Goal: Task Accomplishment & Management: Complete application form

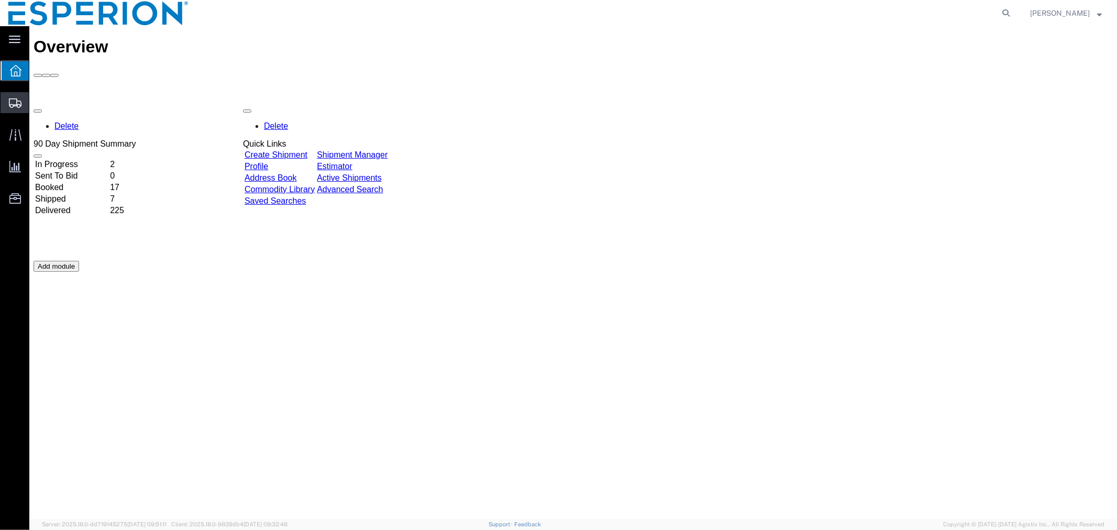
click at [0, 0] on span "Create Shipment" at bounding box center [0, 0] width 0 height 0
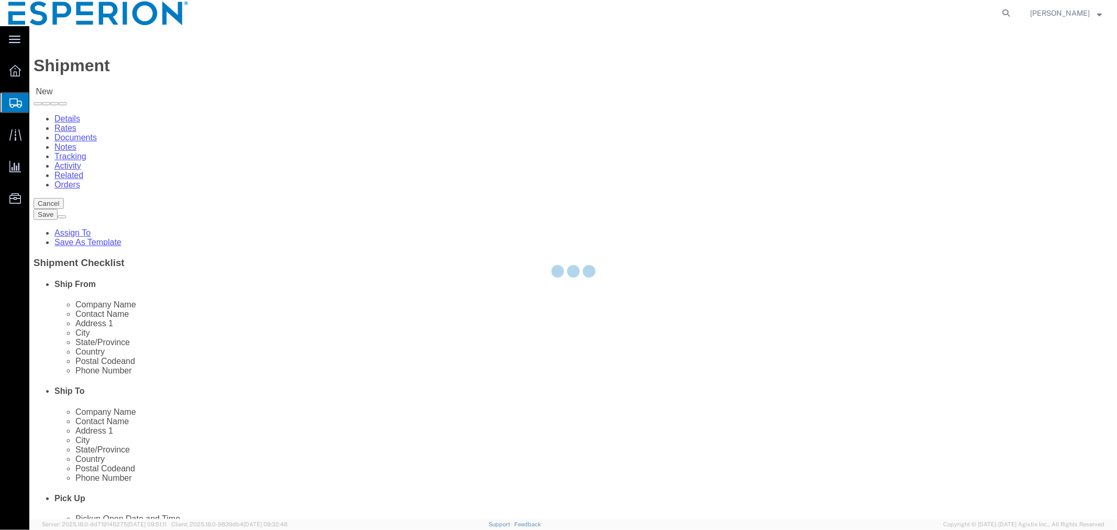
select select
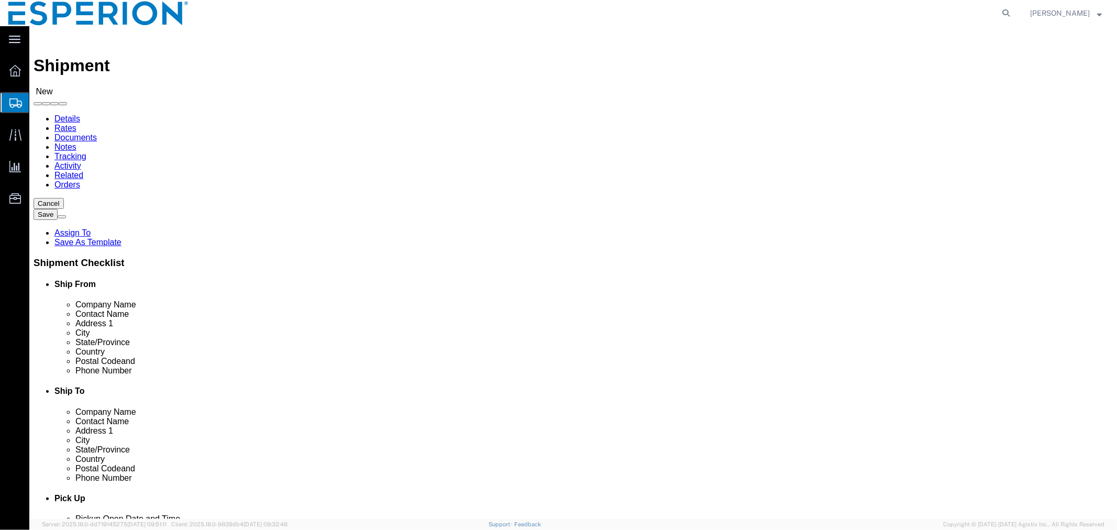
click input "text"
click p "NLL UNIT II - Neuland Laboratories Limited (Unit II) - ([PERSON_NAME]) Plot No …"
type input "Neuland Laboratories Limited (Unit II)"
click input "checkbox"
checkbox input "false"
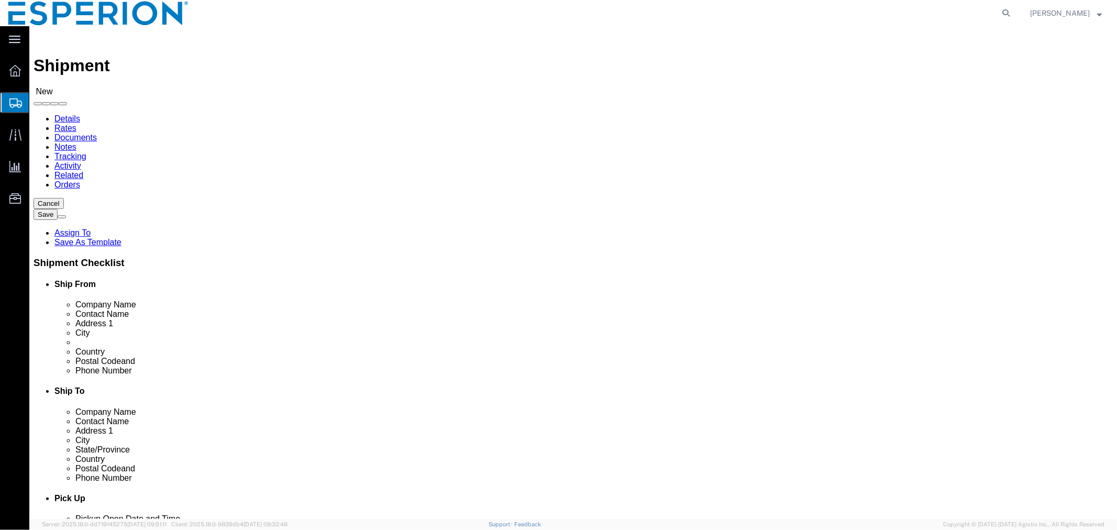
click input "text"
click p "- [PERSON_NAME] Europe GmbH - ([PERSON_NAME]) [STREET_ADDRESS] , 12:00 AM - 12:…"
type input "Daiichi Sankyo Europe GmbH"
click input "checkbox"
checkbox input "false"
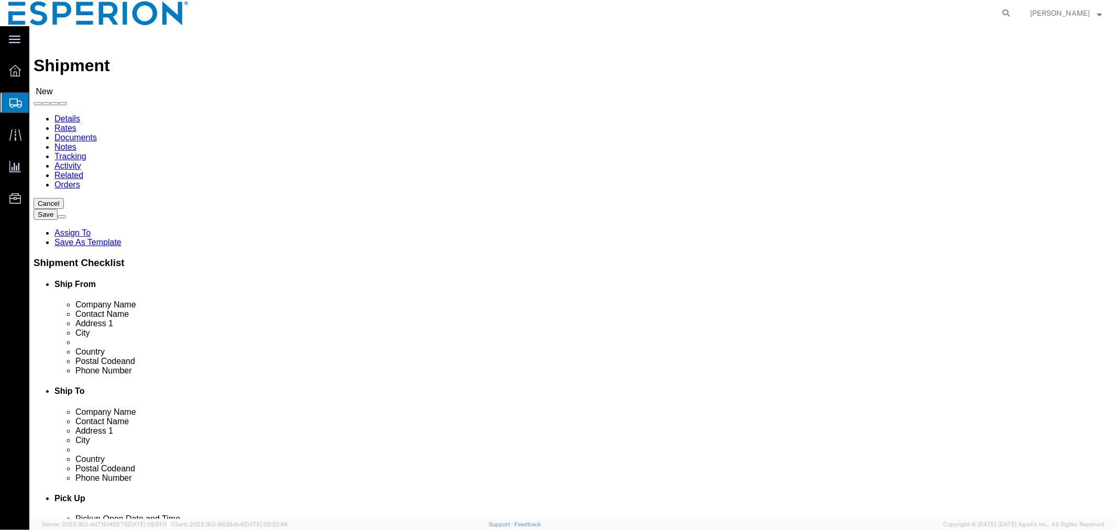
scroll to position [233, 0]
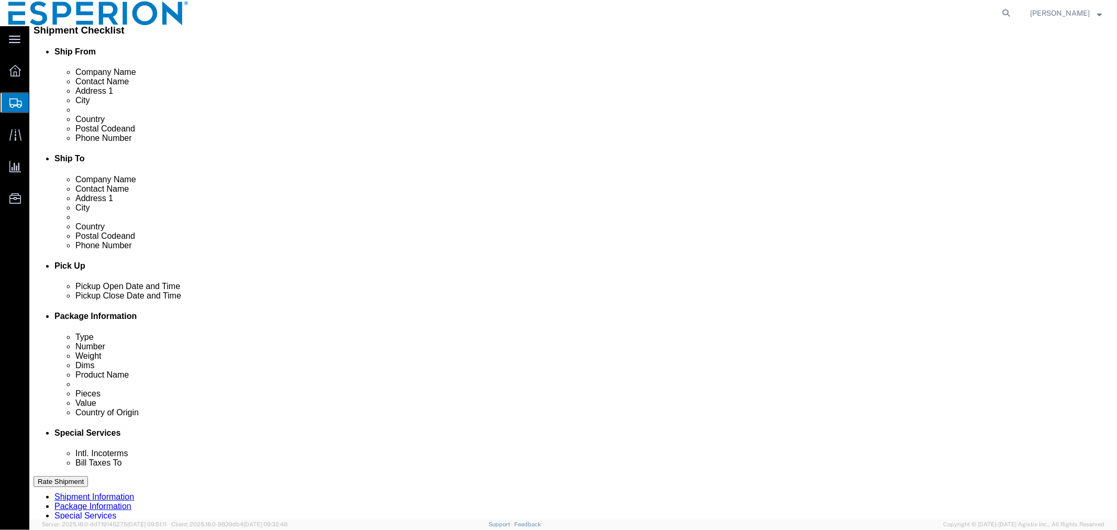
click div "[DATE] 12:00 AM"
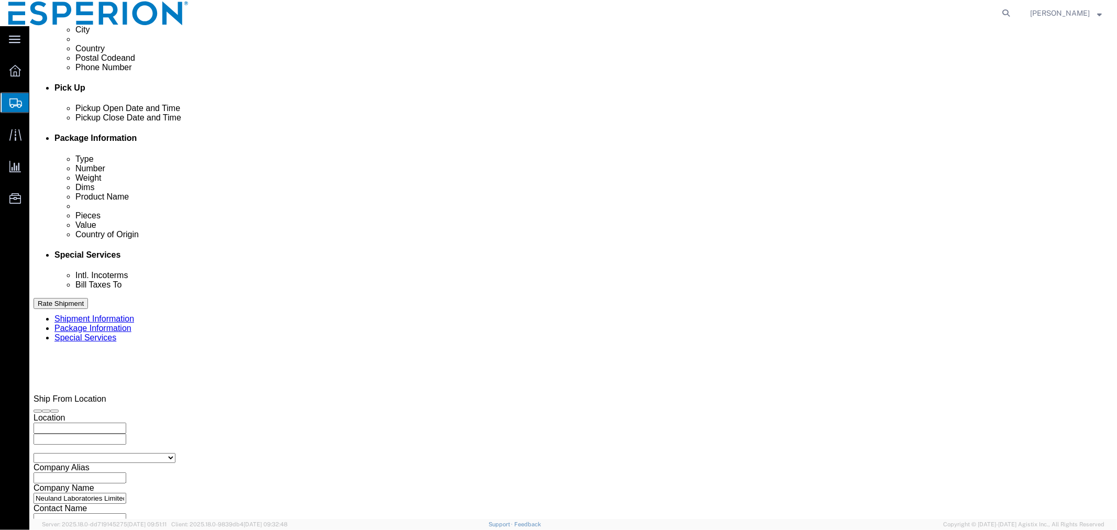
click button "Apply"
click input "text"
type input "COMMERCIAL"
click select "Select Account Type Activity ID Airline Appointment Number ASN Batch Request # …"
select select "LOT"
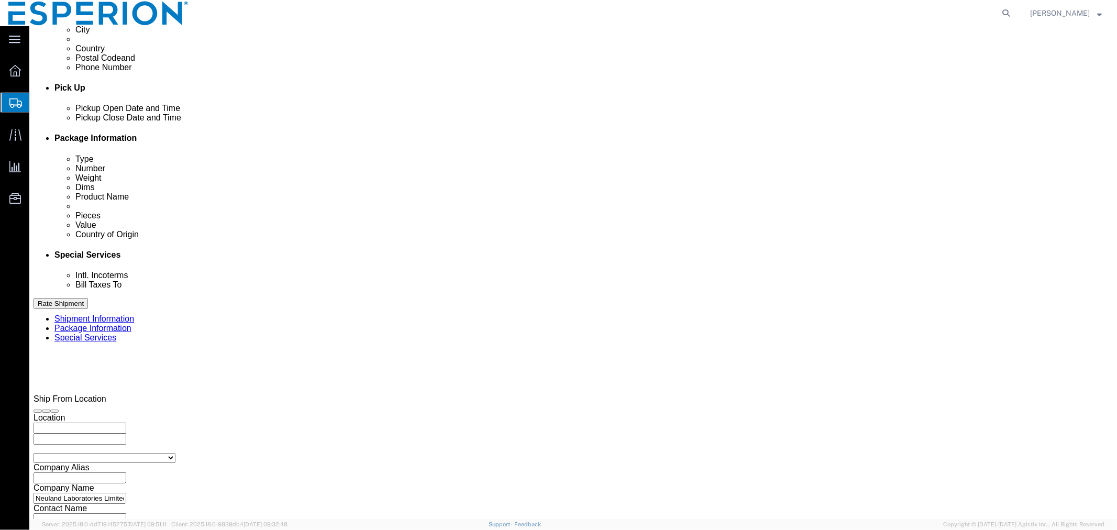
click select "Select Account Type Activity ID Airline Appointment Number ASN Batch Request # …"
select select "LOT"
click button "Add reference"
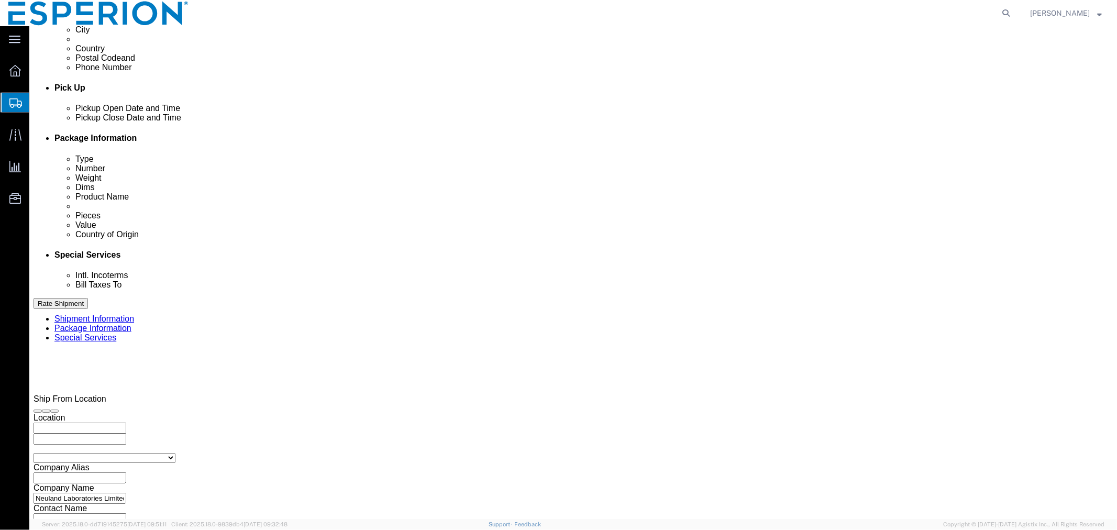
click button "Add reference"
click select "Select Account Type Activity ID Airline Appointment Number ASN Batch Request # …"
select select "LOT"
click select "Select Account Type Activity ID Airline Appointment Number ASN Batch Request # …"
select select "LOT"
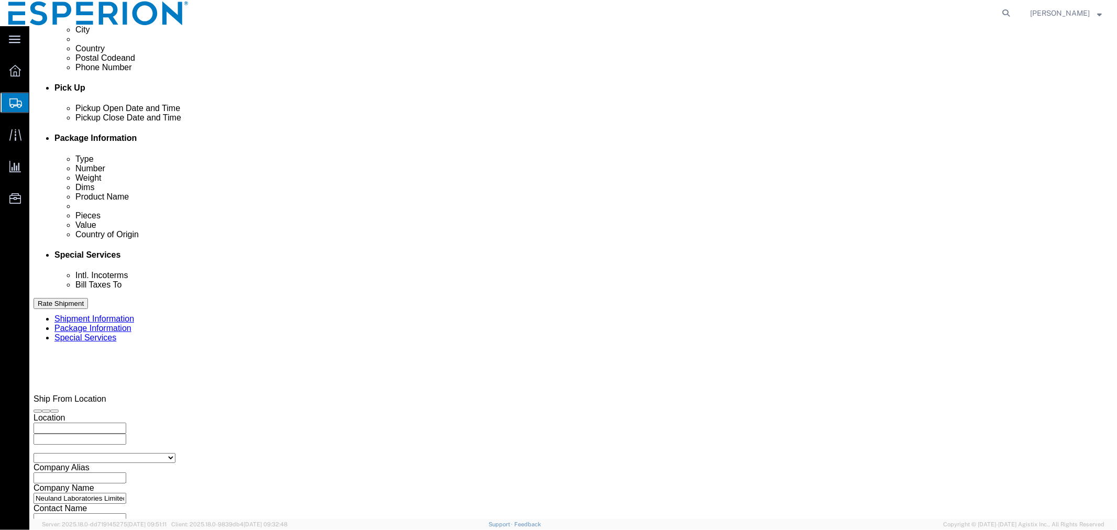
click select "Select Account Type Activity ID Airline Appointment Number ASN Batch Request # …"
select select "LOT"
click select "Select Account Type Activity ID Airline Appointment Number ASN Batch Request # …"
select select "LOT"
click div "Select Account Type Activity ID Airline Appointment Number ASN Batch Request # …"
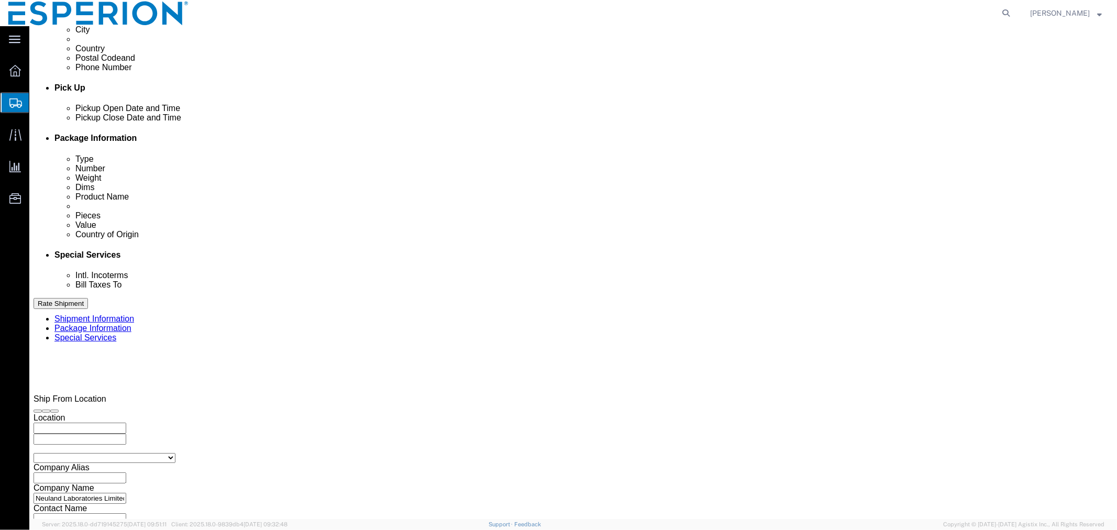
click input "text"
paste input "2042500018"
type input "2042500018"
click input "text"
paste input "2042500019"
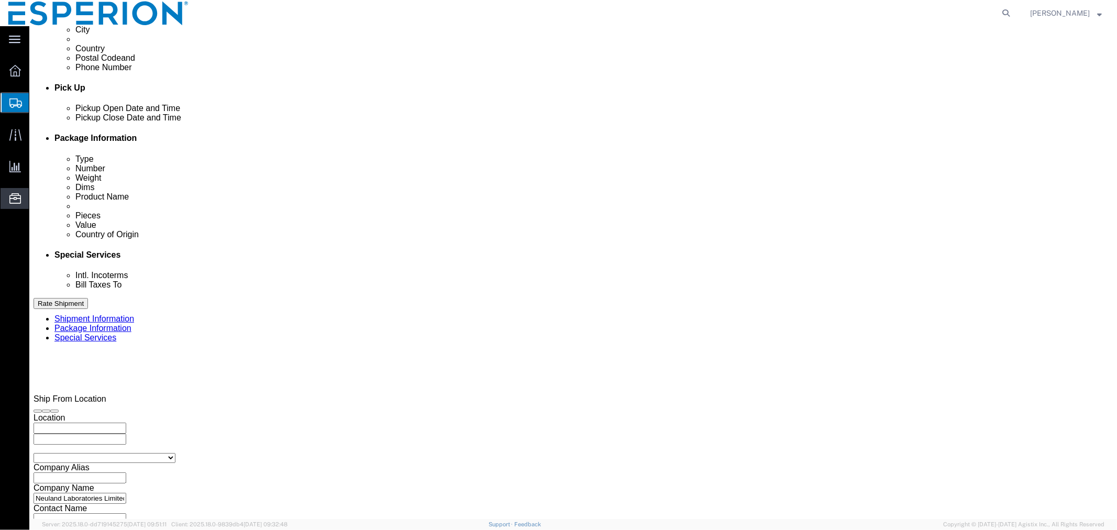
type input "2042500019"
click input "text"
paste input "2042500026"
type input "2042500026"
click input "text"
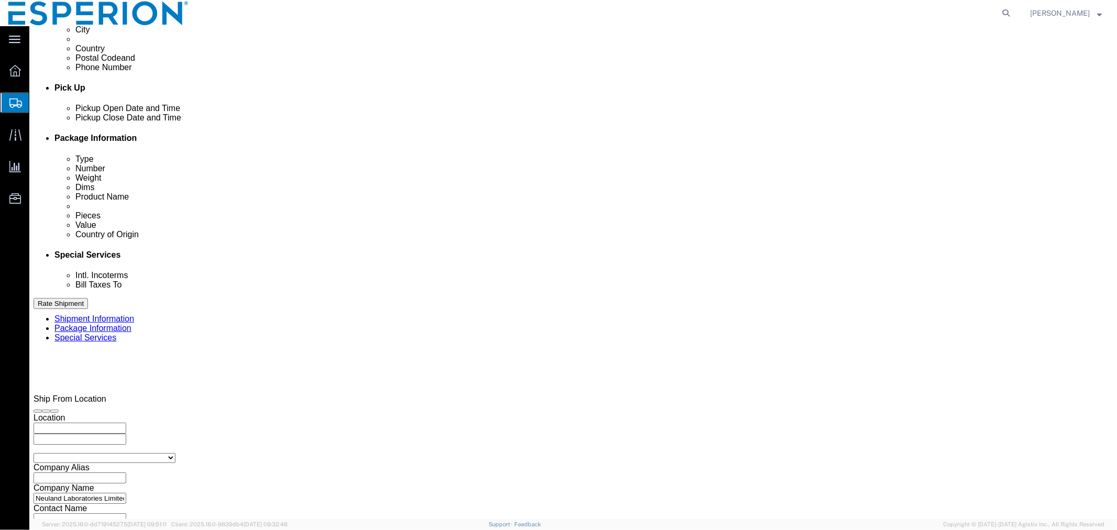
paste input "2042500028"
type input "2042500028"
click input "text"
paste input "2042500030"
type input "2042500030"
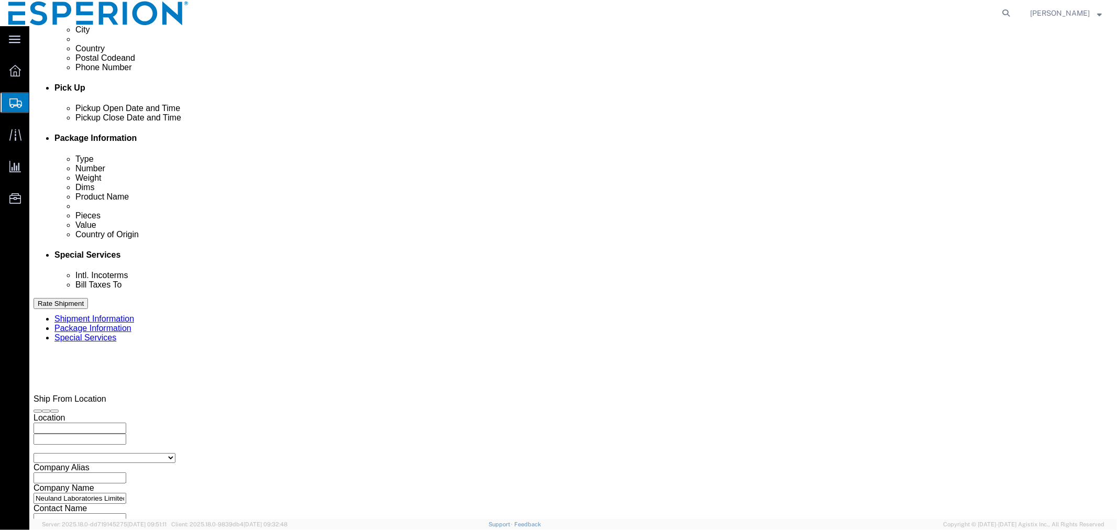
click input "text"
paste input "2042500033"
type input "2042500033"
click select "Select Air Less than Truckload Multi-Leg Ocean Freight Rail Small Parcel Truckl…"
select select "AIR"
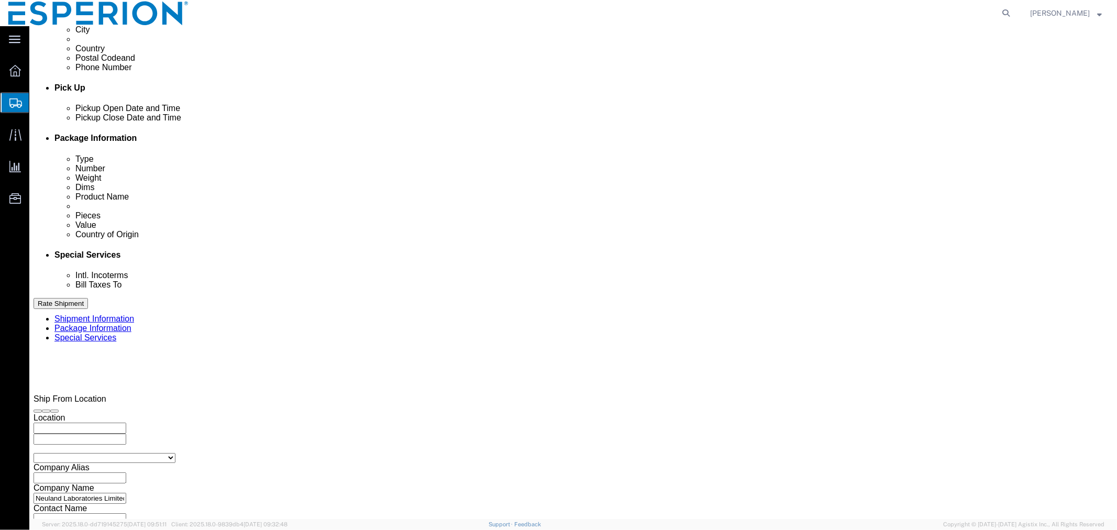
click select "Select Air Less than Truckload Multi-Leg Ocean Freight Rail Small Parcel Truckl…"
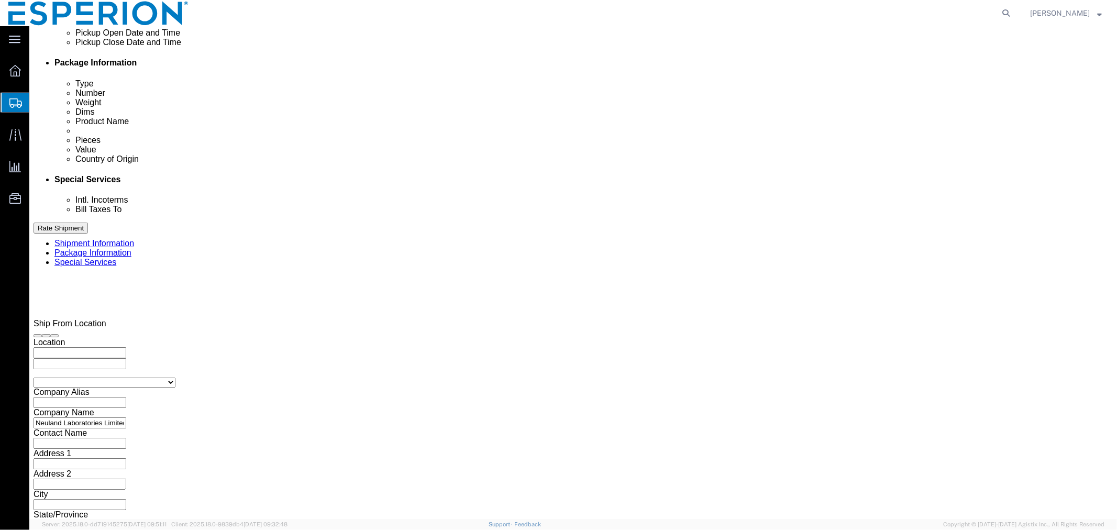
type input "HYD"
type input "MUC"
click icon "button"
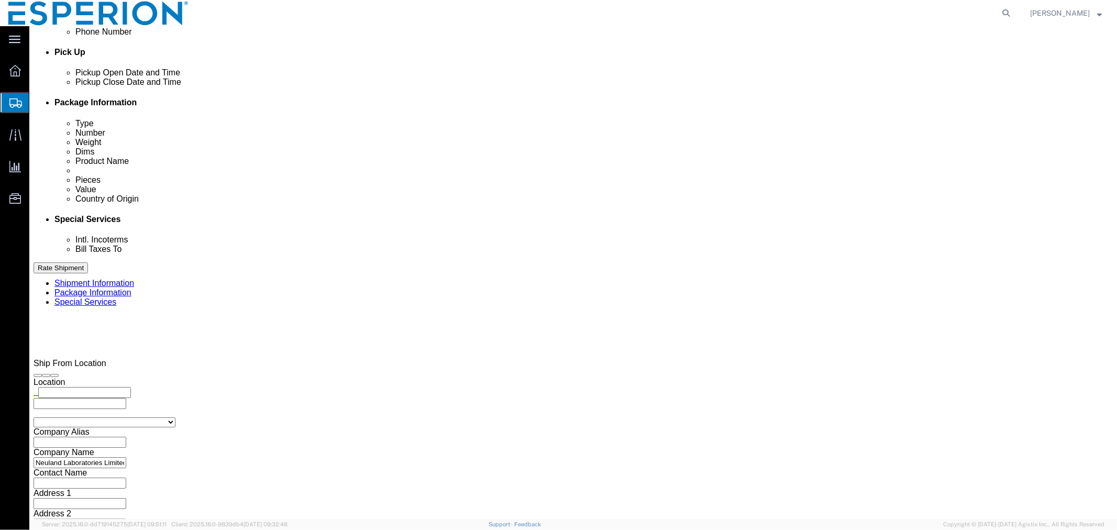
click button "Continue"
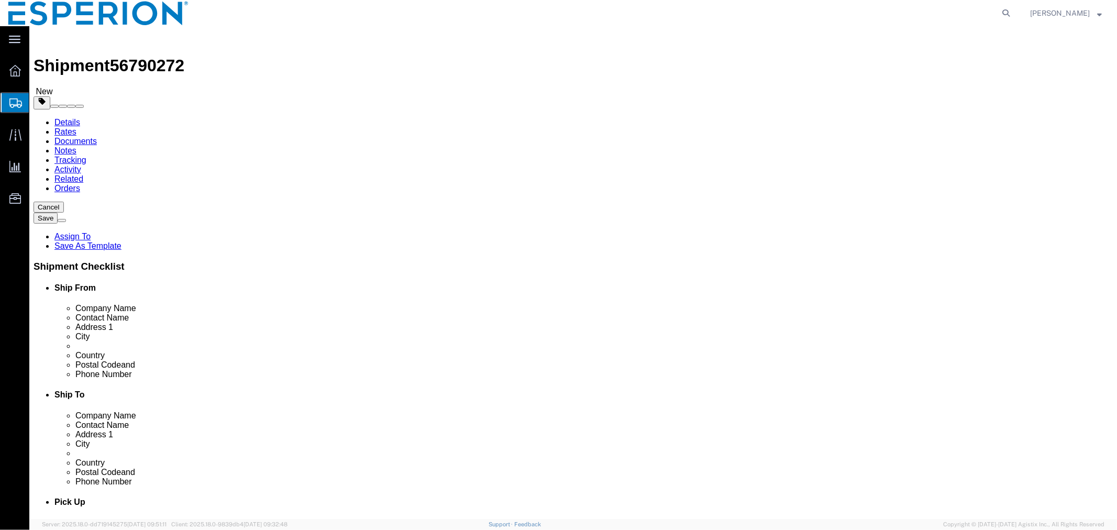
click select "Select Bale(s) Basket(s) Bolt(s) Bottle(s) Buckets Bulk Bundle(s) CSafe RAP CSa…"
select select "PSNS"
click select "Select Bale(s) Basket(s) Bolt(s) Bottle(s) Buckets Bulk Bundle(s) CSafe RAP CSa…"
click select "Select cm ft in"
select select "CM"
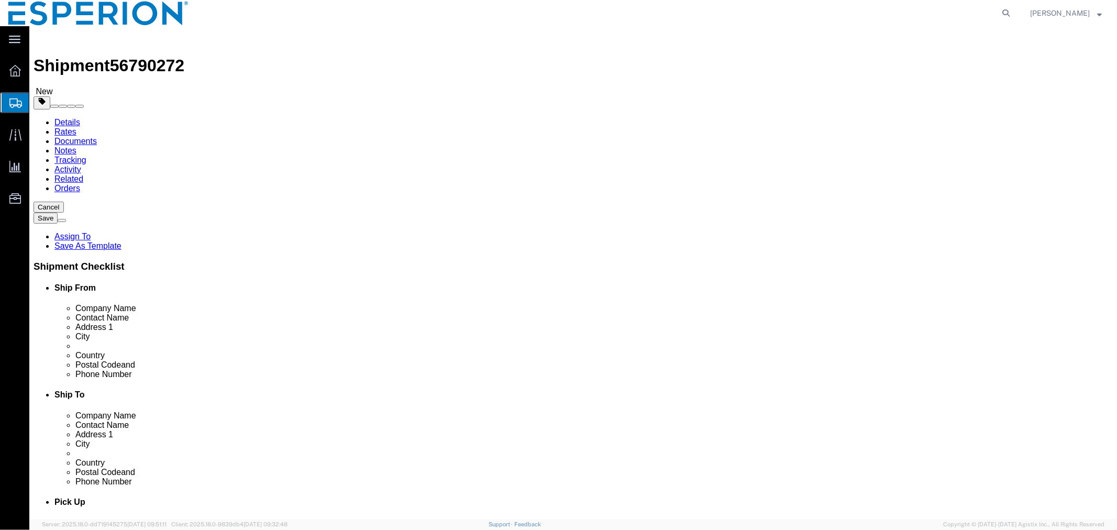
click select "Select cm ft in"
click input "checkbox"
checkbox input "true"
type input "FROM_15_TO_25"
click select "Select kgs lbs"
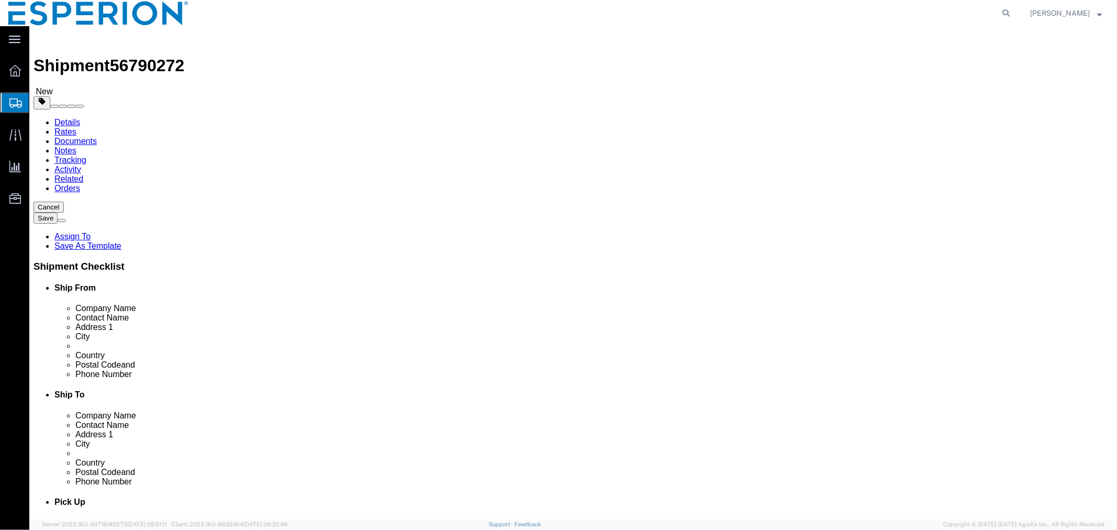
select select "KGS"
click select "Select kgs lbs"
click div "Packaging Material"
click input "text"
type input "120"
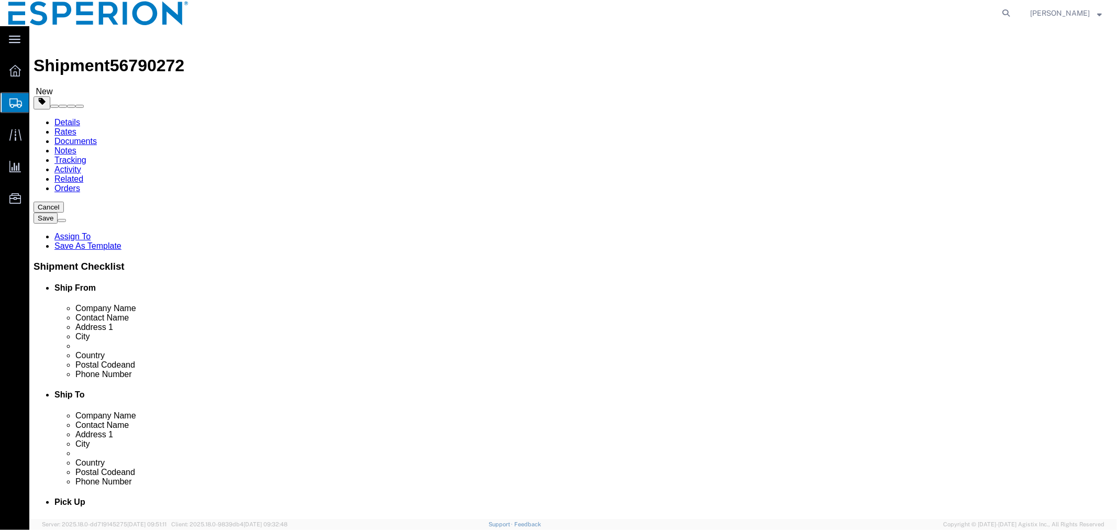
type input "80"
click input "0.00"
drag, startPoint x: 186, startPoint y: 265, endPoint x: 99, endPoint y: 258, distance: 86.7
click div "Weight 0.00 Select kgs lbs Ship. t°"
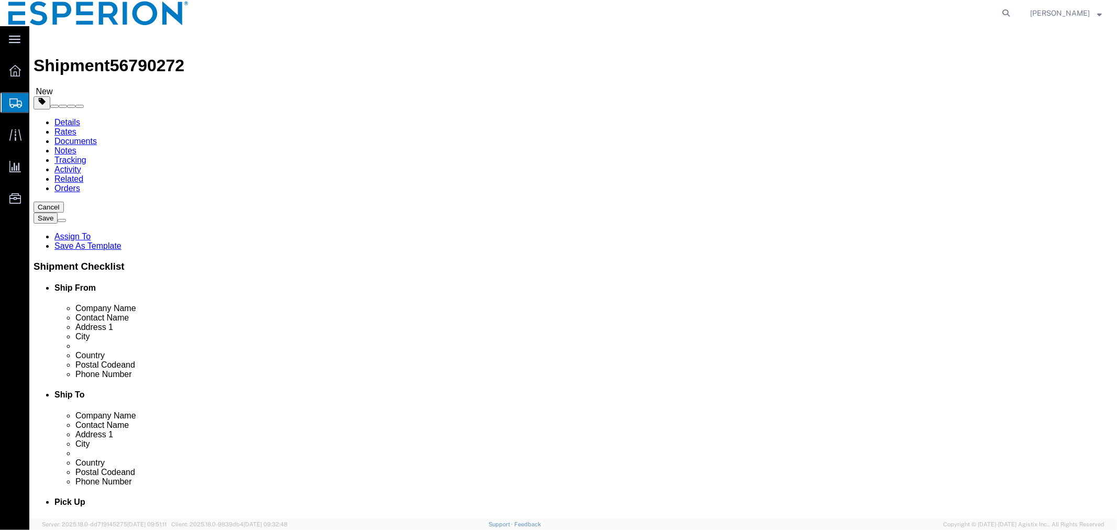
type input "195.935"
click link "Add Content"
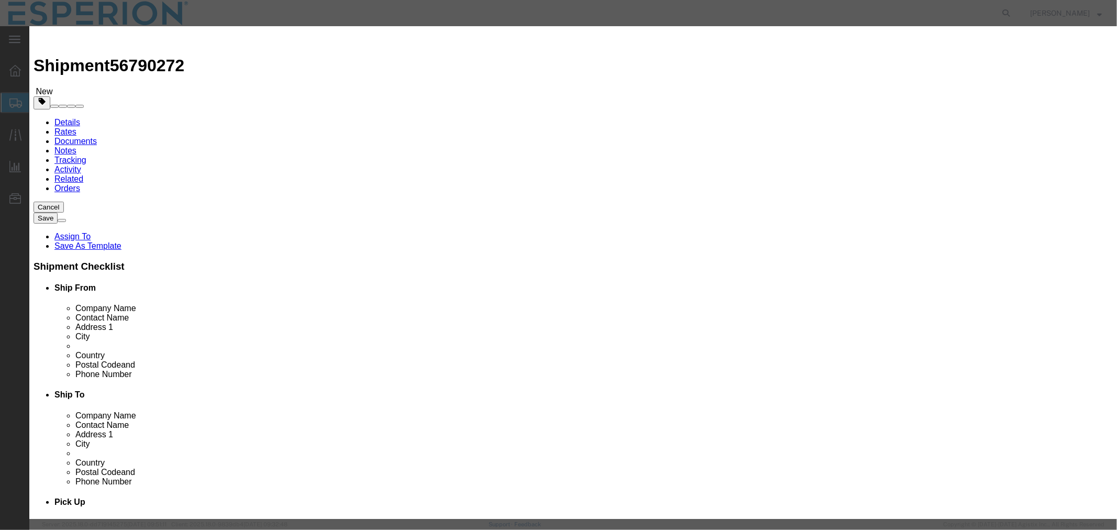
click input "text"
type input "bem"
click td "Name: Bem pedoic Acid - Neuland"
type input "1"
select select "KGS"
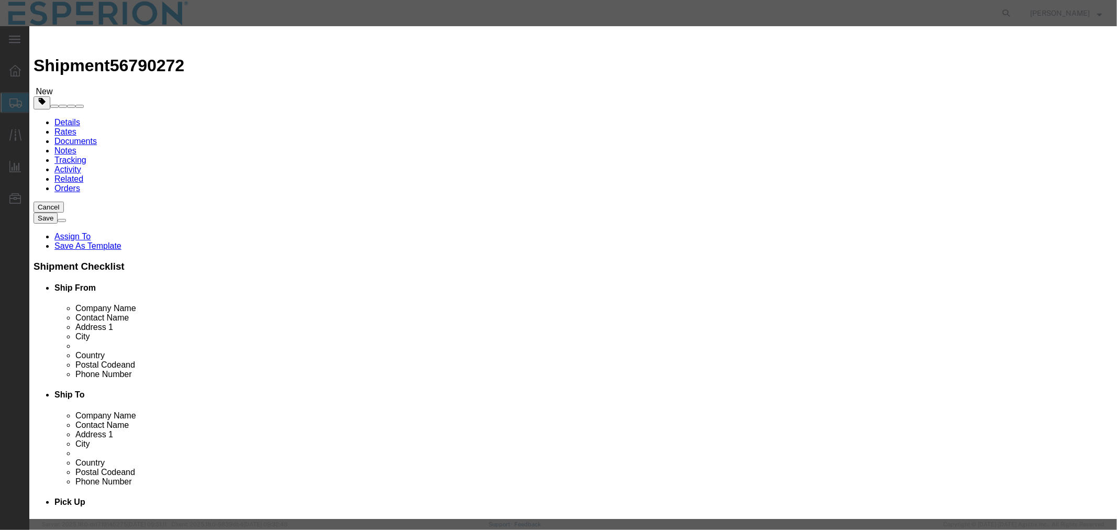
type input "958.56"
select select "USD"
select select "PHARMA"
select select "IN"
type input "FROM_2_TO_40"
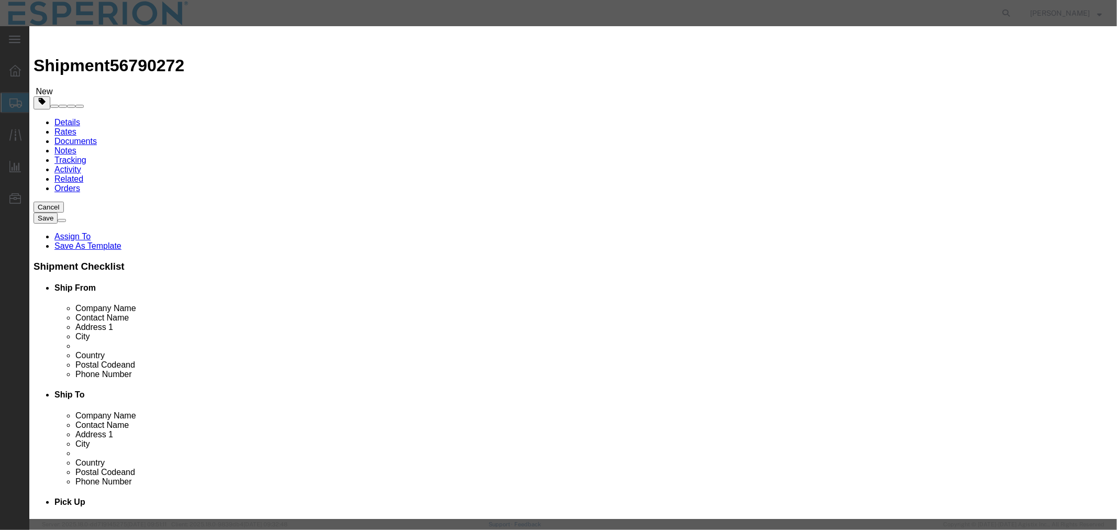
type input "2918.19.9000"
type input "EAR99"
select select
type input "[MEDICAL_DATA] - Neuland"
type input "API"
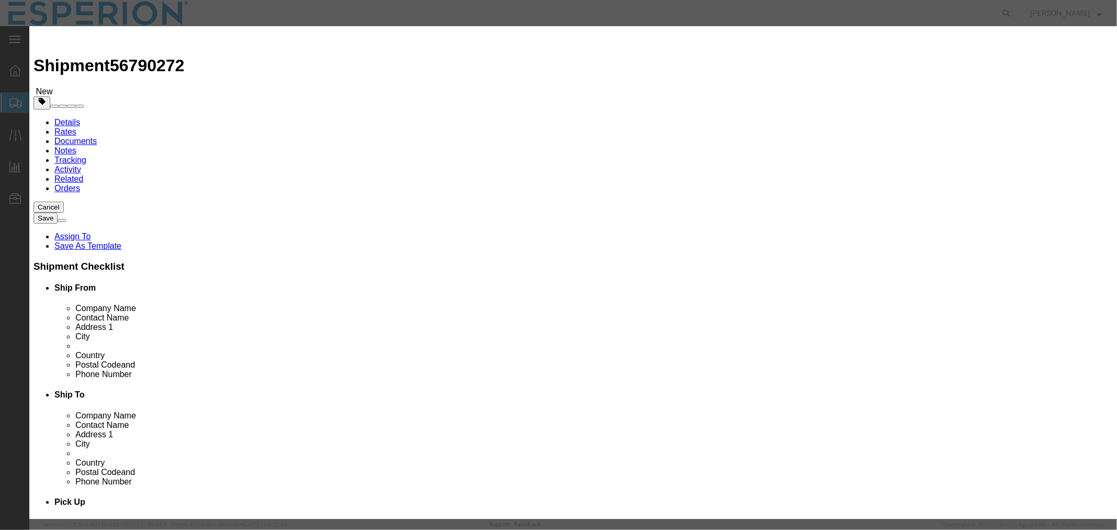
type textarea "API"
type input "[MEDICAL_DATA] - Neuland"
click input "text"
paste input "2042500018"
type input "2042500018"
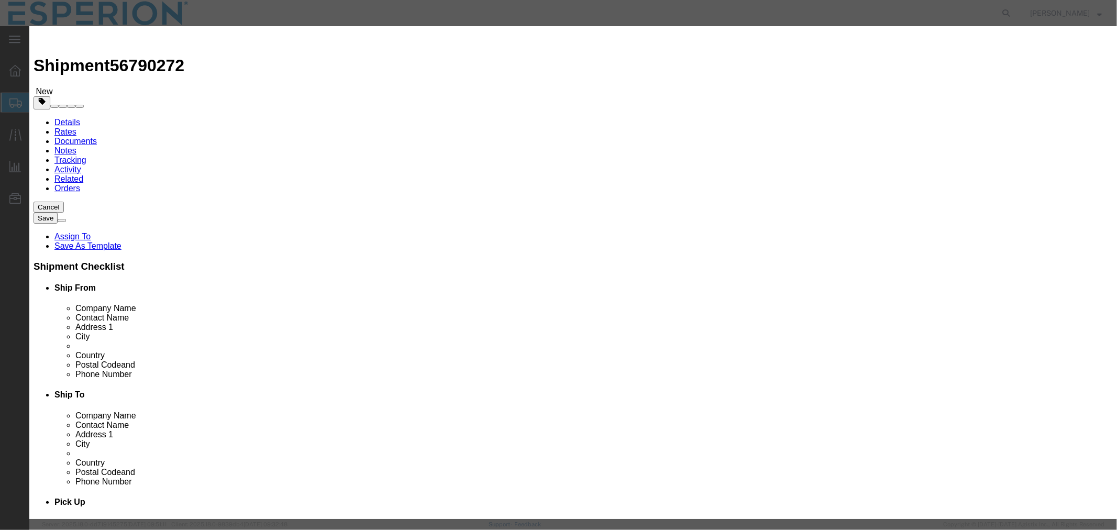
type input "FROM_15_TO_25"
click input "text"
paste input "2042500018"
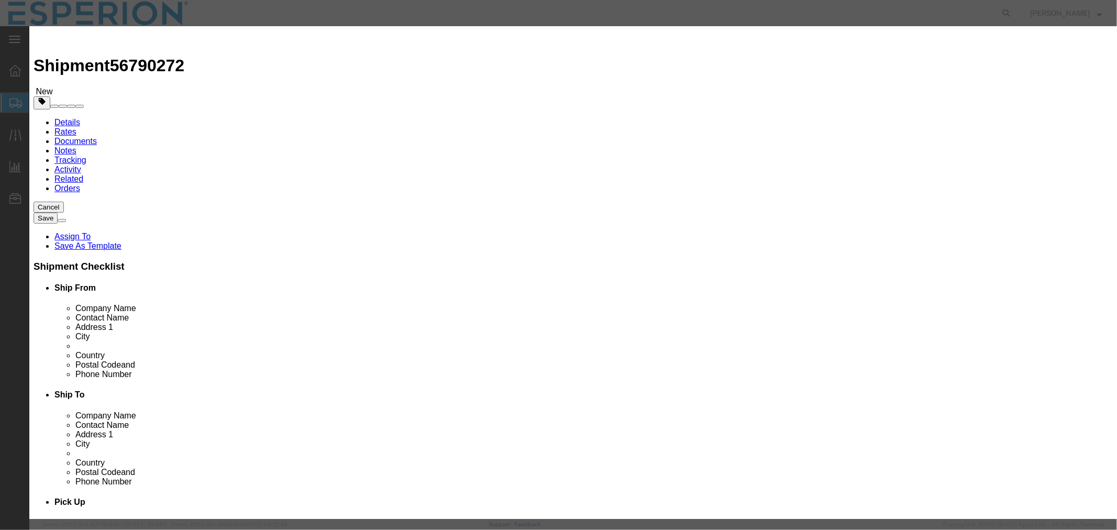
type input "2042500018"
click input "1"
type input "150"
type input "143784"
click select "Select 50 55 60 65 70 85 92.5 100 125 175 250 300 400"
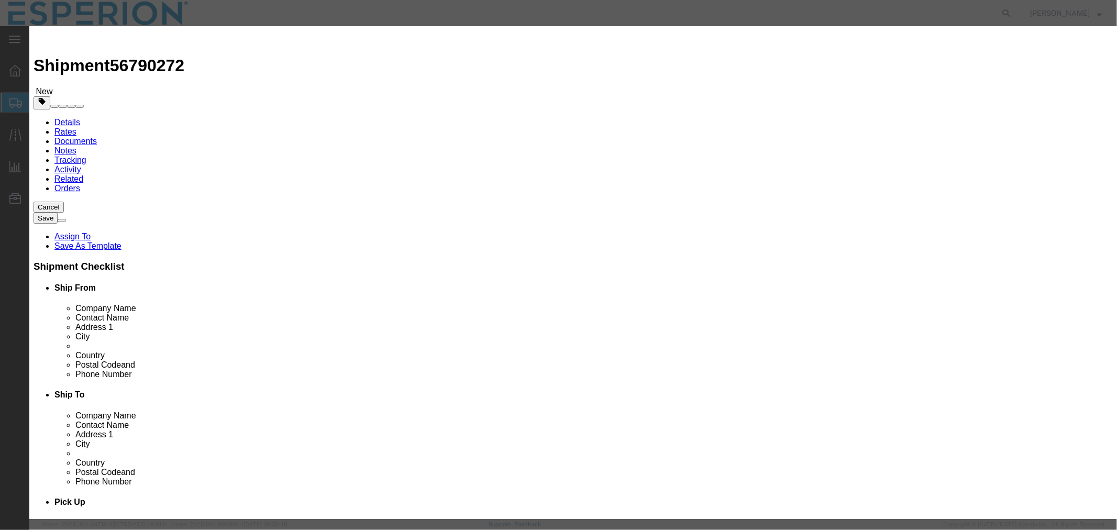
select select "70"
click select "Select 50 55 60 65 70 85 92.5 100 125 175 250 300 400"
click div "Product Name [MEDICAL_DATA] - Neuland bem Pieces 150 Select Bag Barrels 100Boar…"
click button "Save & Close"
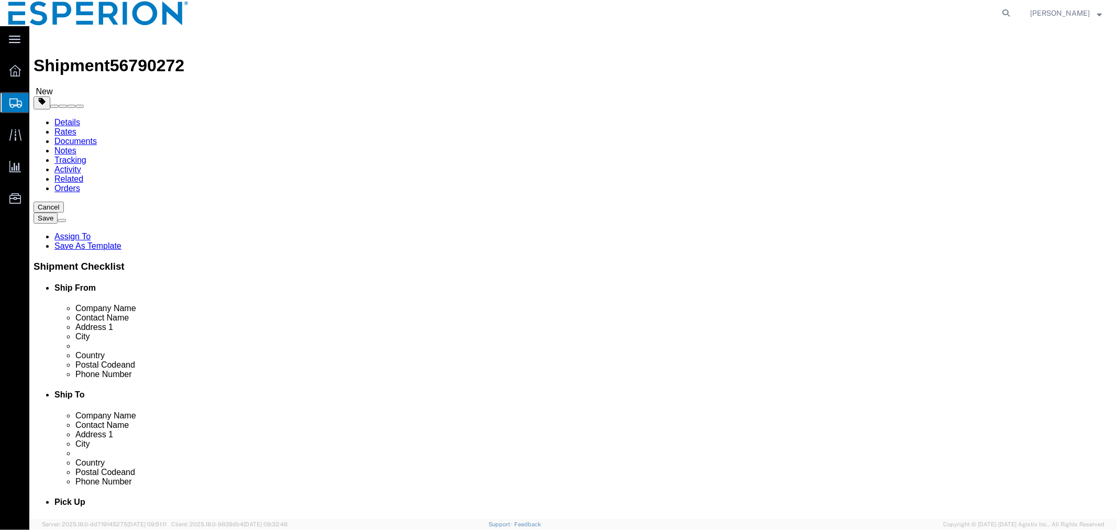
click span "button"
select select "PSNS"
drag, startPoint x: 636, startPoint y: 261, endPoint x: 555, endPoint y: 264, distance: 81.8
click div "Weight 195.93 Select kgs lbs Ship. t°"
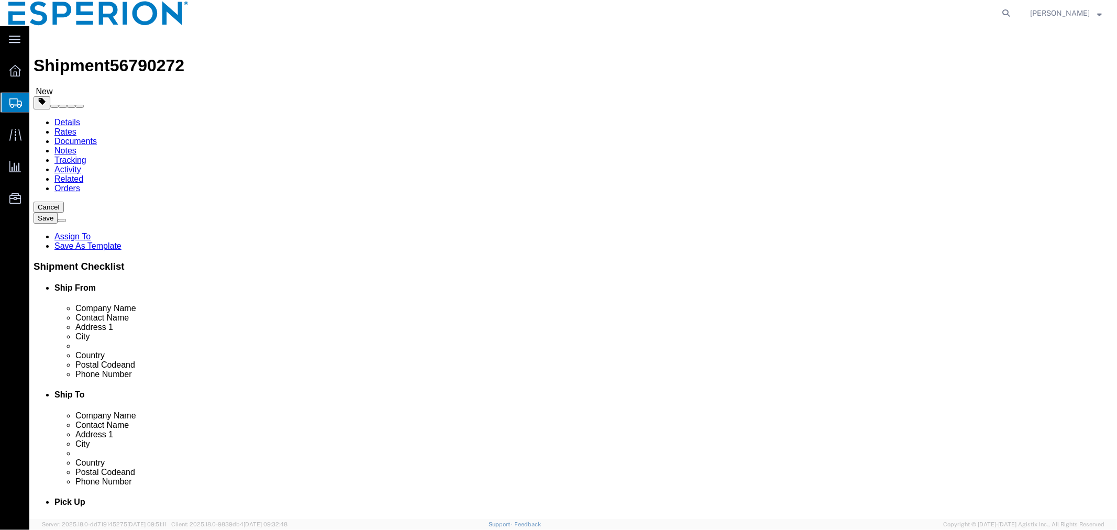
type input "172.435"
click dd "150.00 Kilogram"
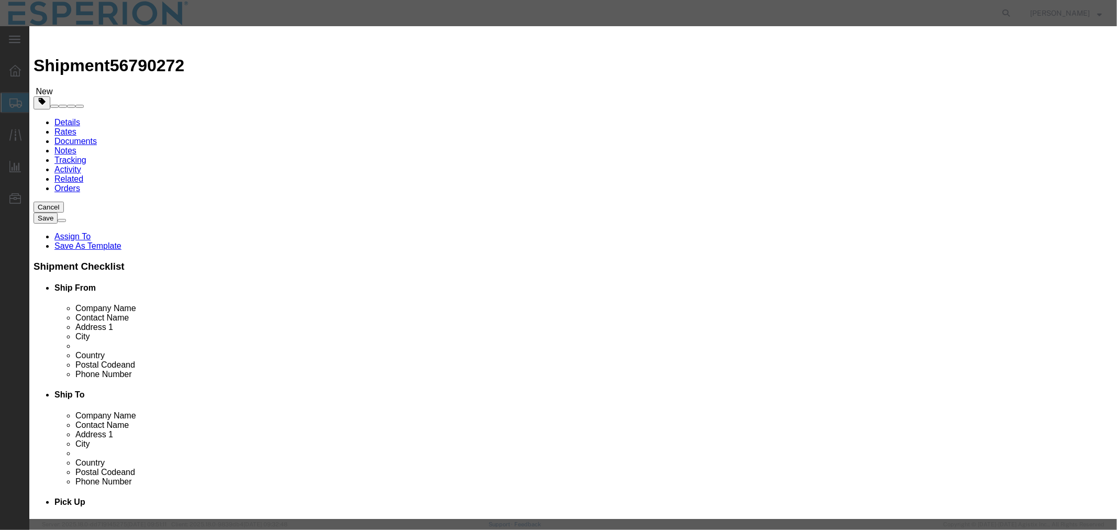
drag, startPoint x: 388, startPoint y: 102, endPoint x: 313, endPoint y: 97, distance: 75.0
click div "Pieces 150.00 Select Bag Barrels 100Board Feet Bottle Box Blister Pack Carats C…"
type input "126.50"
type input "121257.84"
click button "Save & Close"
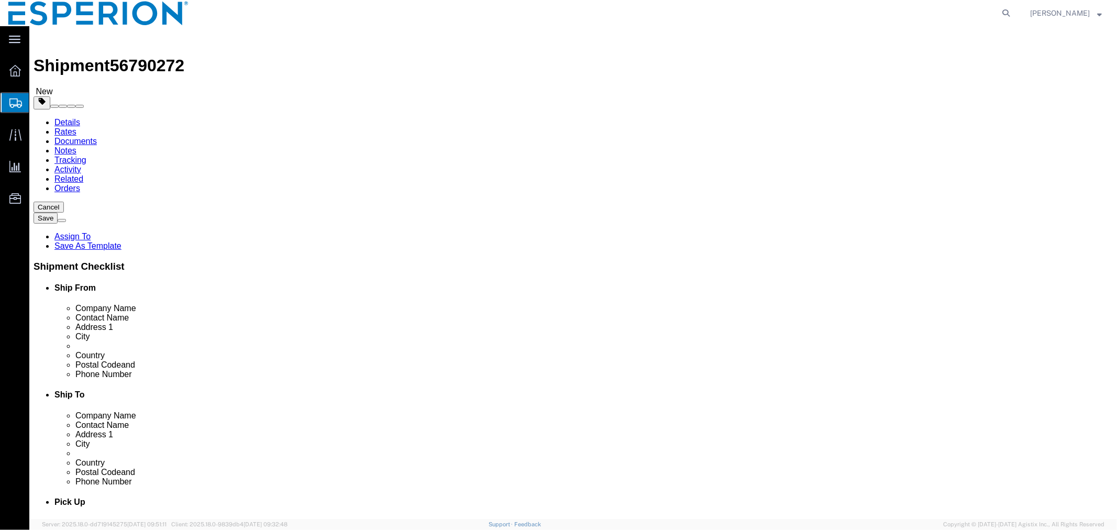
click dd "126.50 Kilogram"
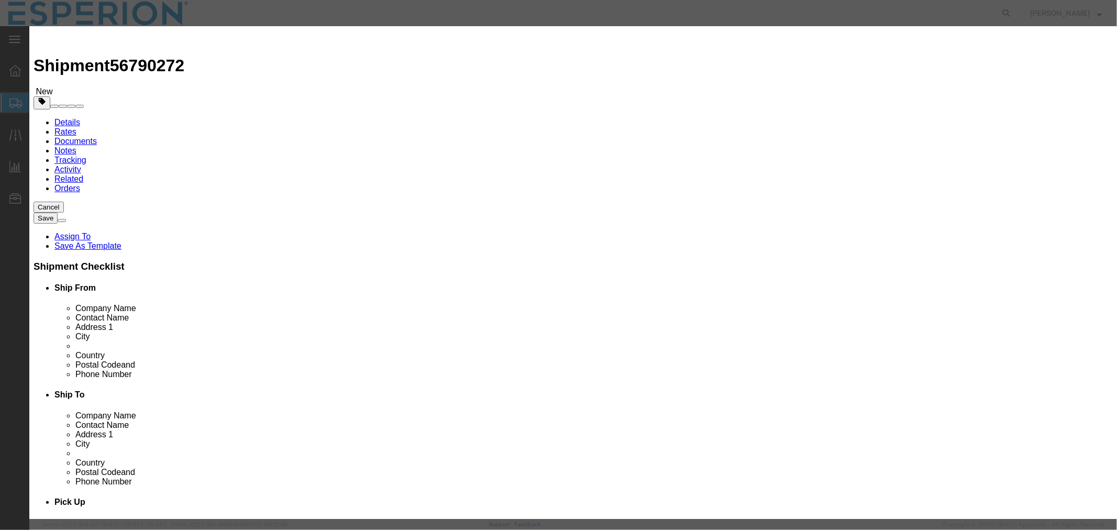
click select "Select 50 55 60 65 70 85 92.5 100 125 175 250 300 400"
select select "85"
click select "Select 50 55 60 65 70 85 92.5 100 125 175 250 300 400"
click button "Save & Close"
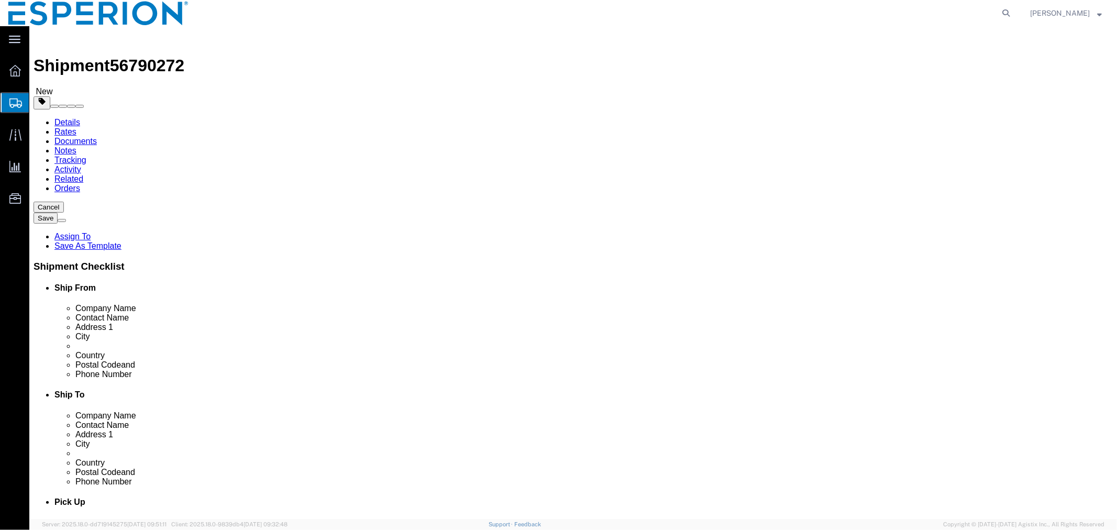
click span "button"
select select "PSNS"
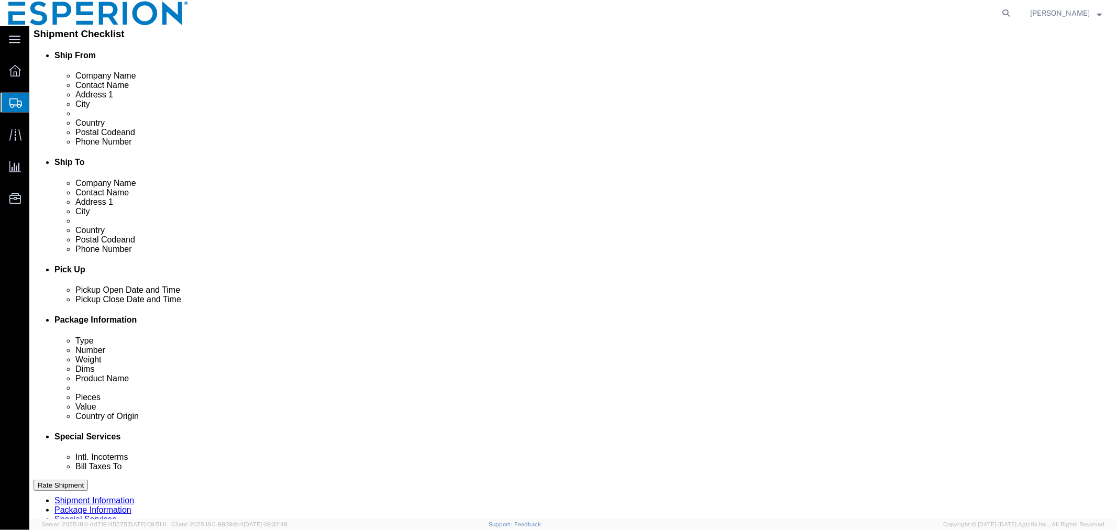
click dd "150.00 Kilogram"
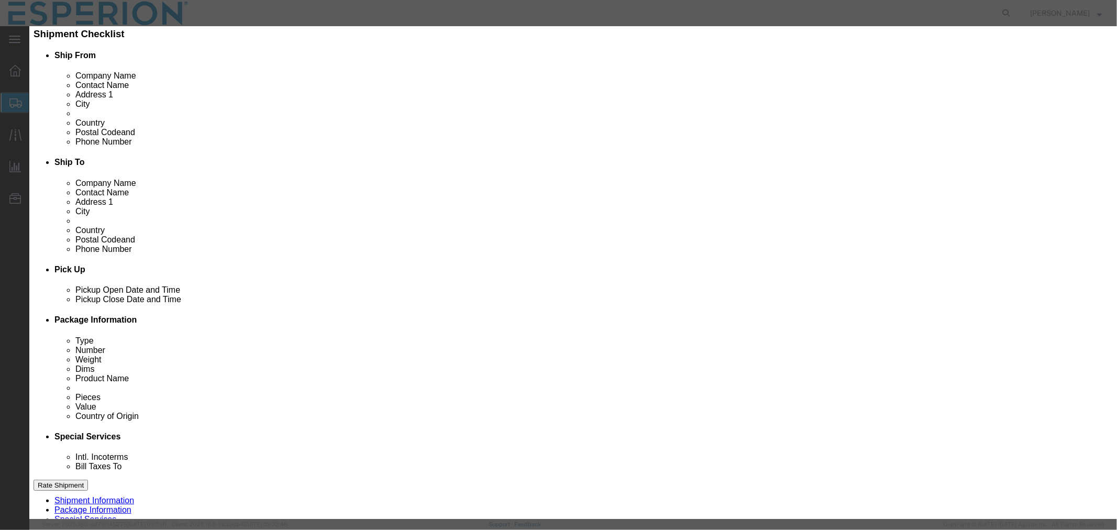
drag, startPoint x: 700, startPoint y: 152, endPoint x: 600, endPoint y: 150, distance: 100.1
click div "Serial 2042500018"
paste input "9"
type input "2042500019"
drag, startPoint x: 414, startPoint y: 203, endPoint x: 330, endPoint y: 203, distance: 83.8
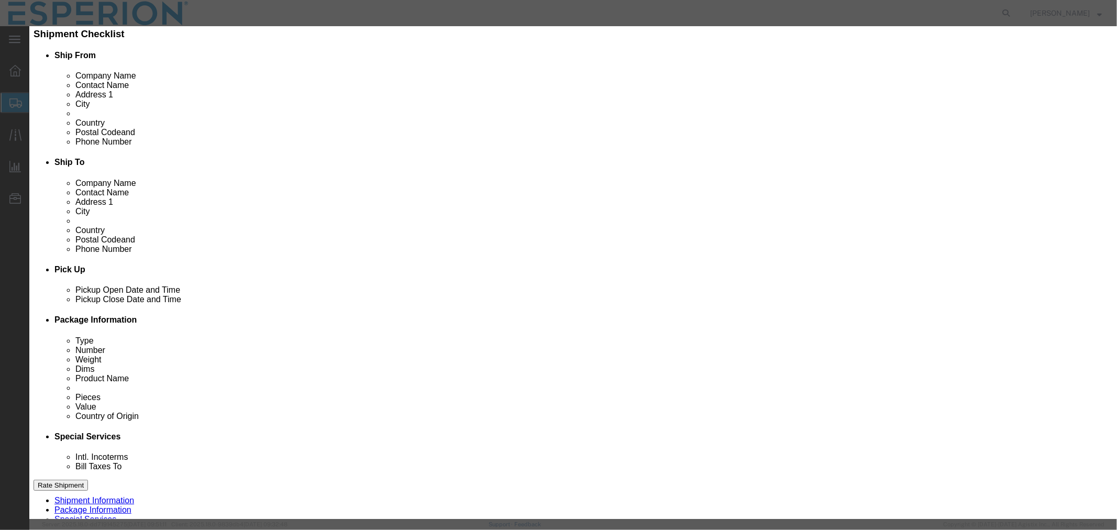
click div "Lot# 2042500018"
paste input "9"
type input "2042500019"
click button "Save & Close"
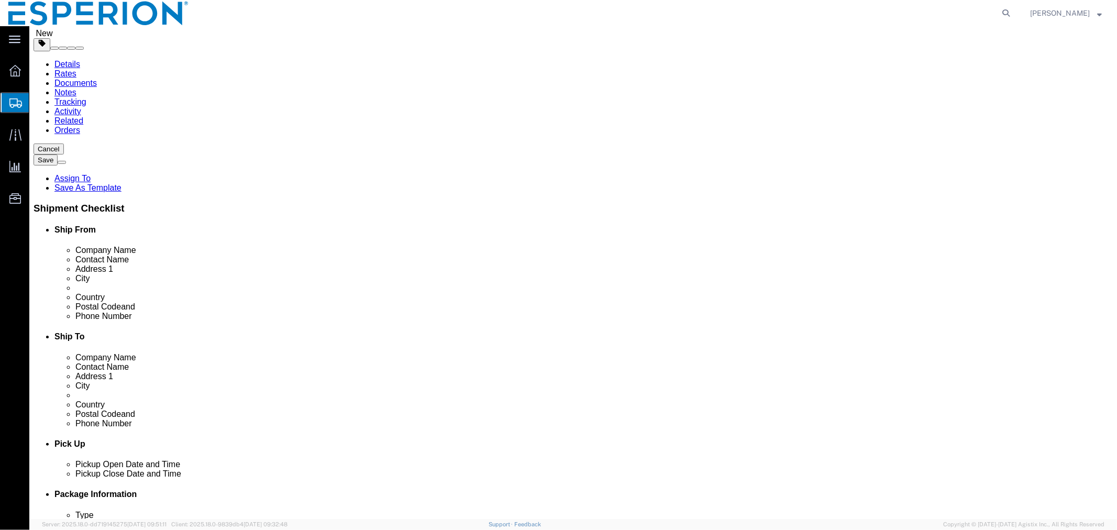
scroll to position [0, 0]
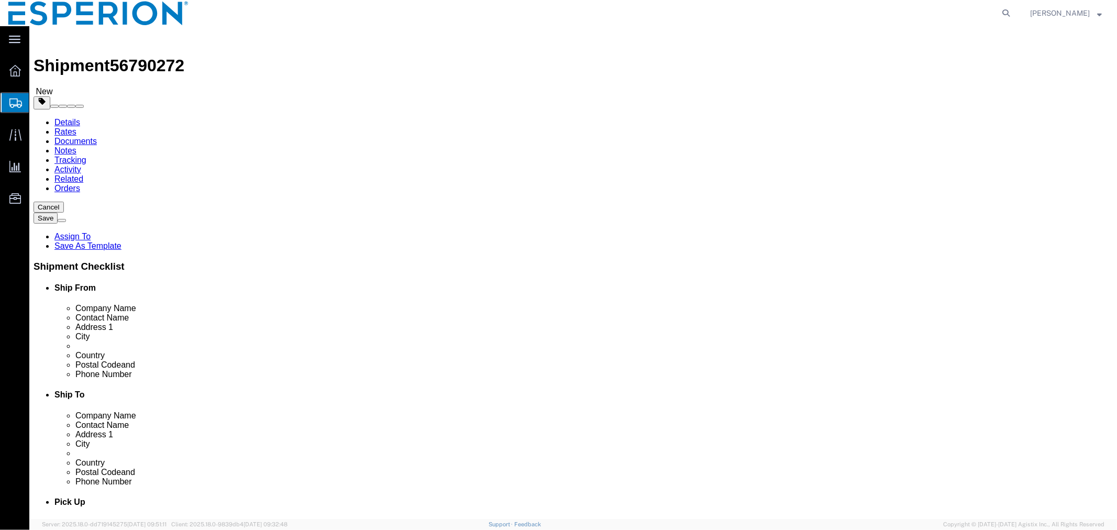
click span "button"
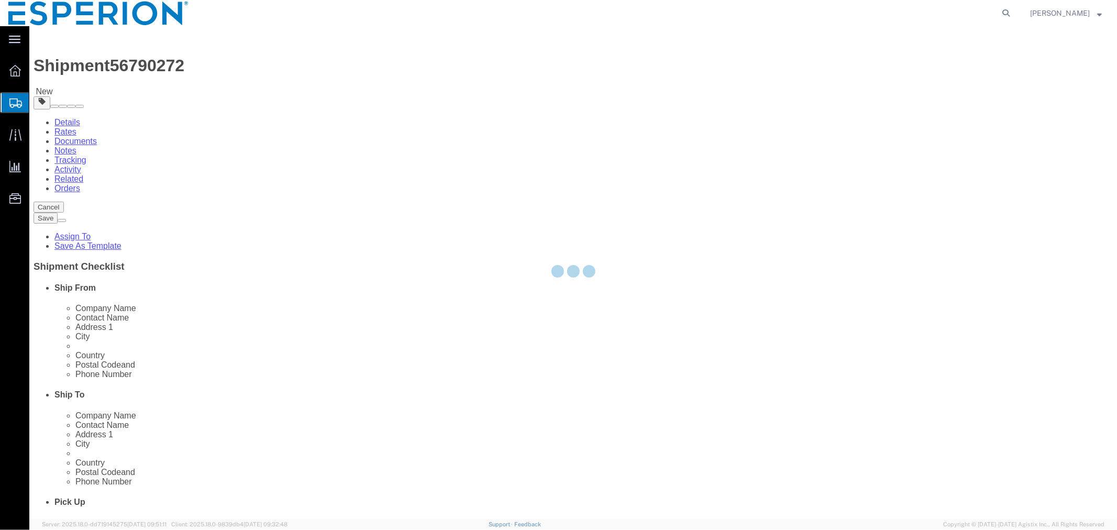
select select "PSNS"
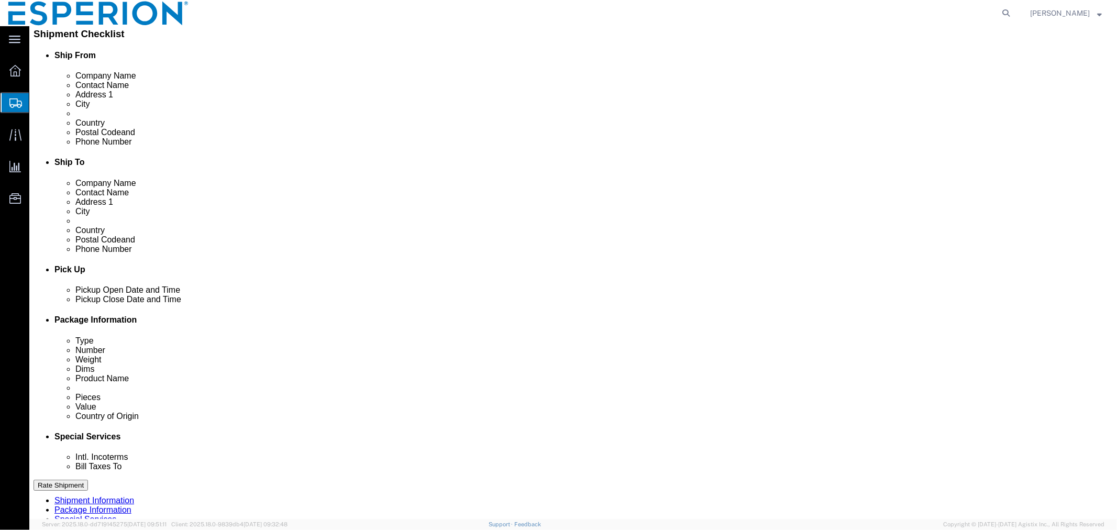
scroll to position [291, 0]
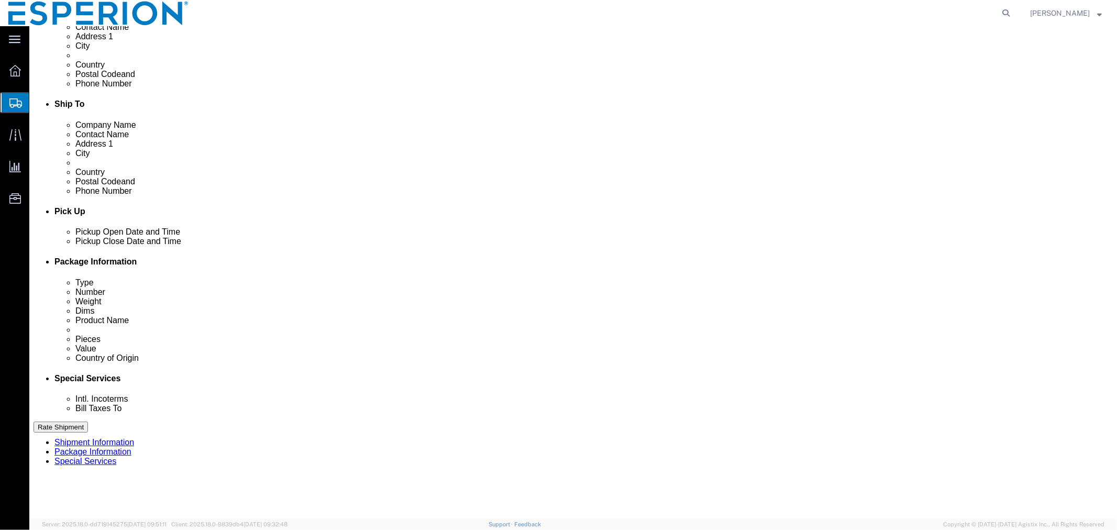
click dd "126.50 Kilogram"
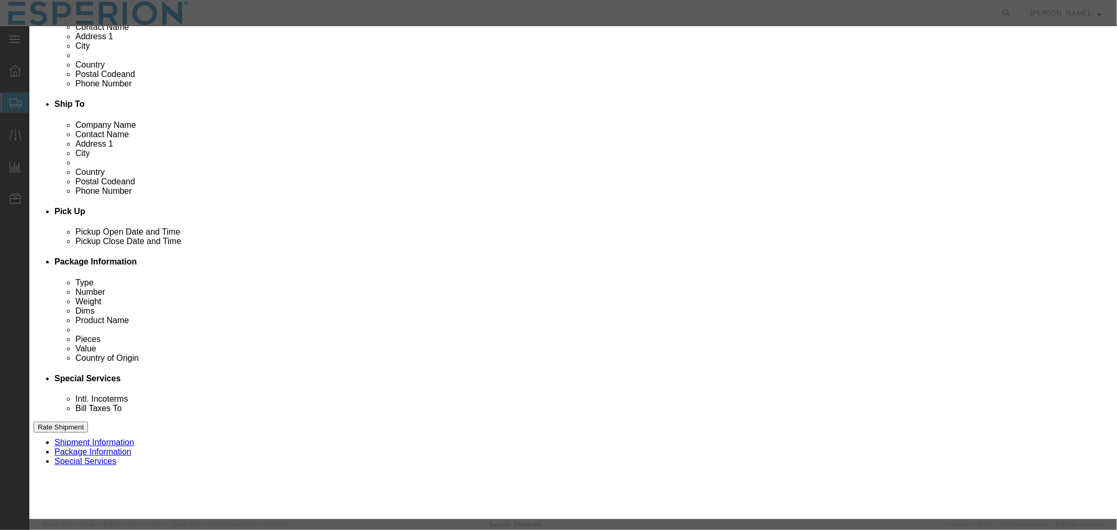
drag, startPoint x: 694, startPoint y: 145, endPoint x: 617, endPoint y: 139, distance: 76.7
click div "Description API Commodity Category Select Pharma Information Country Of Origin …"
paste input "9"
type input "2042500019"
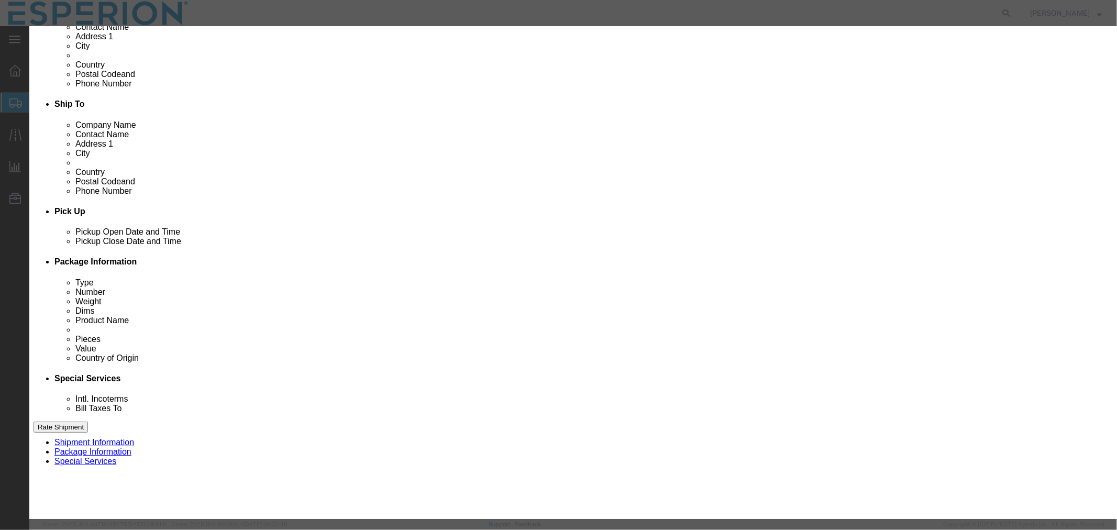
drag, startPoint x: 414, startPoint y: 206, endPoint x: 317, endPoint y: 197, distance: 96.8
click div "Lot# 2042500018"
paste input "9"
type input "2042500019"
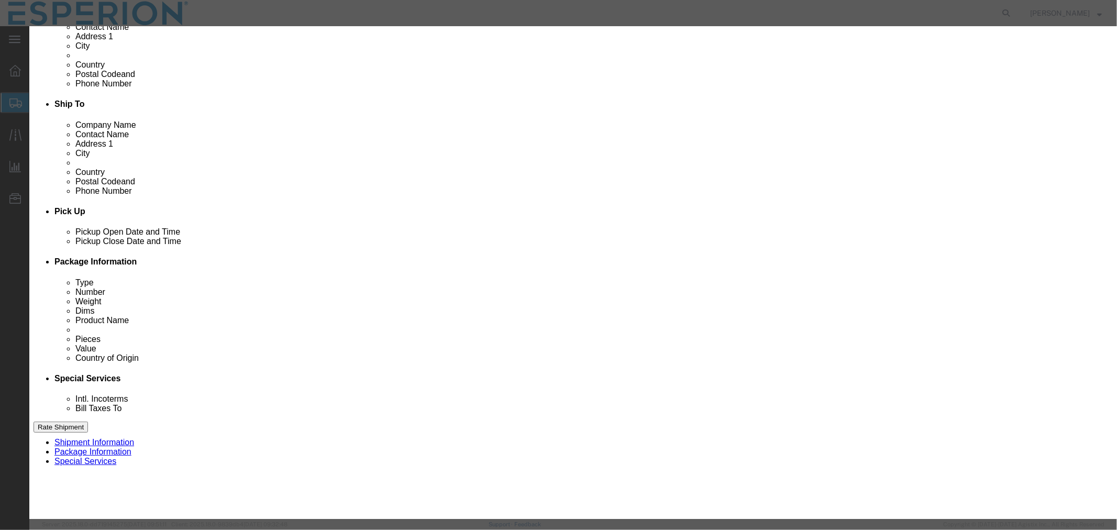
drag, startPoint x: 392, startPoint y: 101, endPoint x: 325, endPoint y: 103, distance: 67.1
click div "Pieces 126.50 Select Bag Barrels 100Board Feet Bottle Box Blister Pack Carats C…"
type input "123.04"
type input "117941.22"
click button "Save & Close"
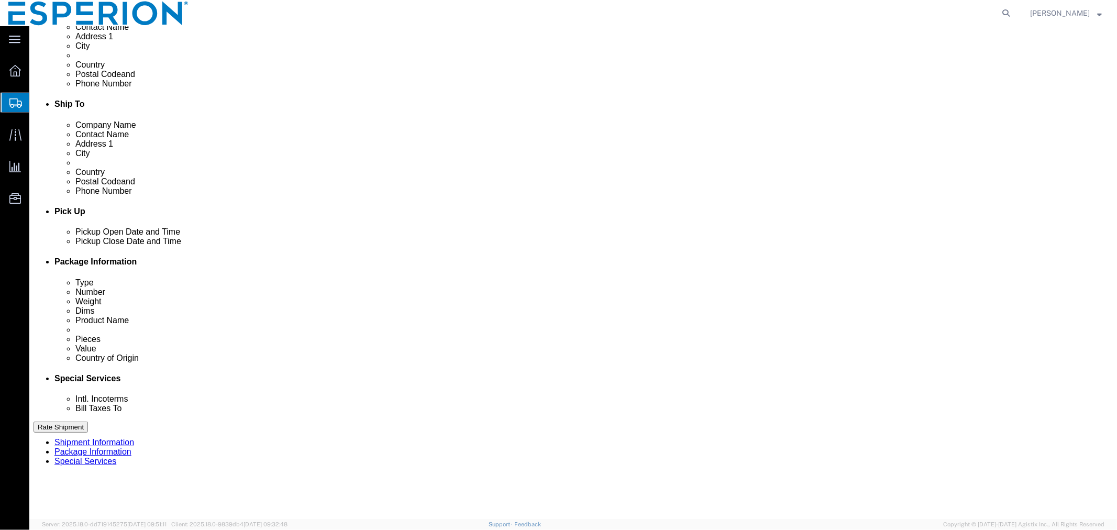
drag, startPoint x: 630, startPoint y: 291, endPoint x: 570, endPoint y: 291, distance: 60.2
click div "Weight 172.43 Select kgs lbs Ship. t°"
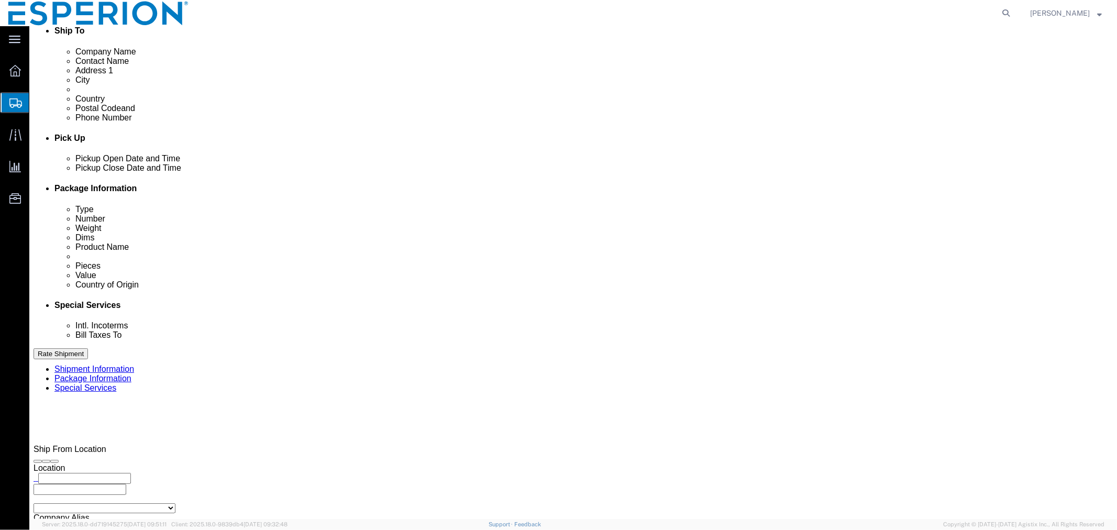
scroll to position [306, 0]
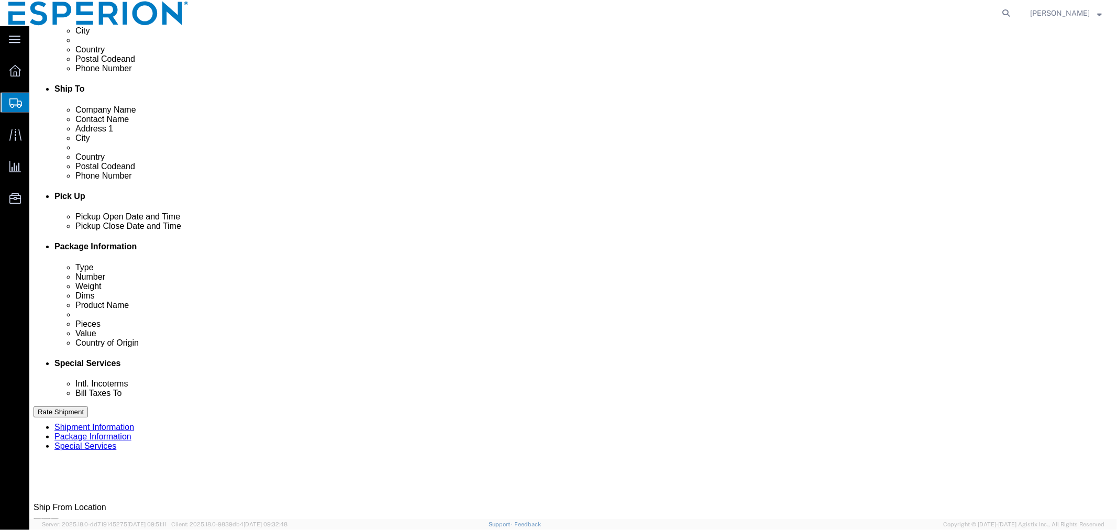
type input "168.975"
click span "button"
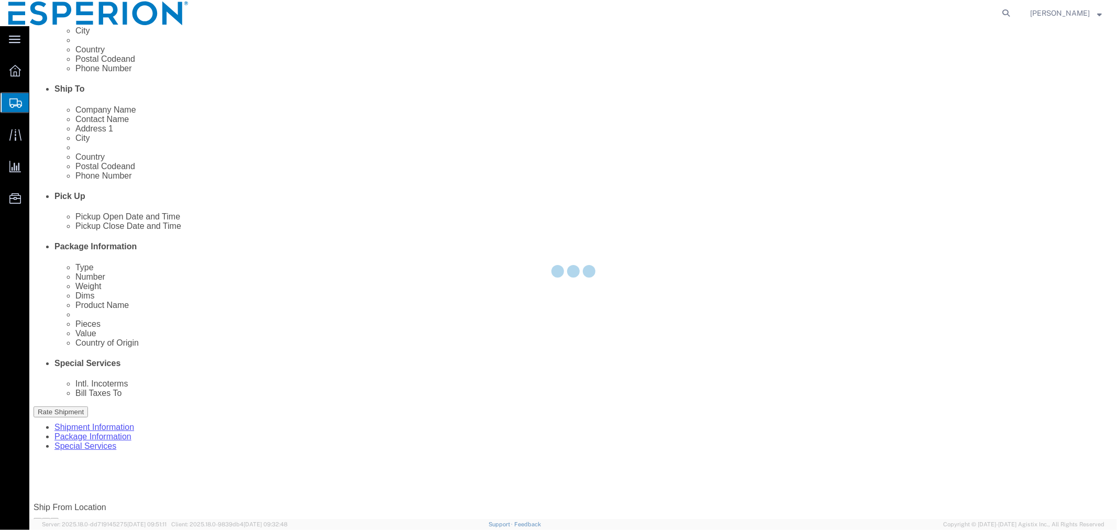
scroll to position [0, 0]
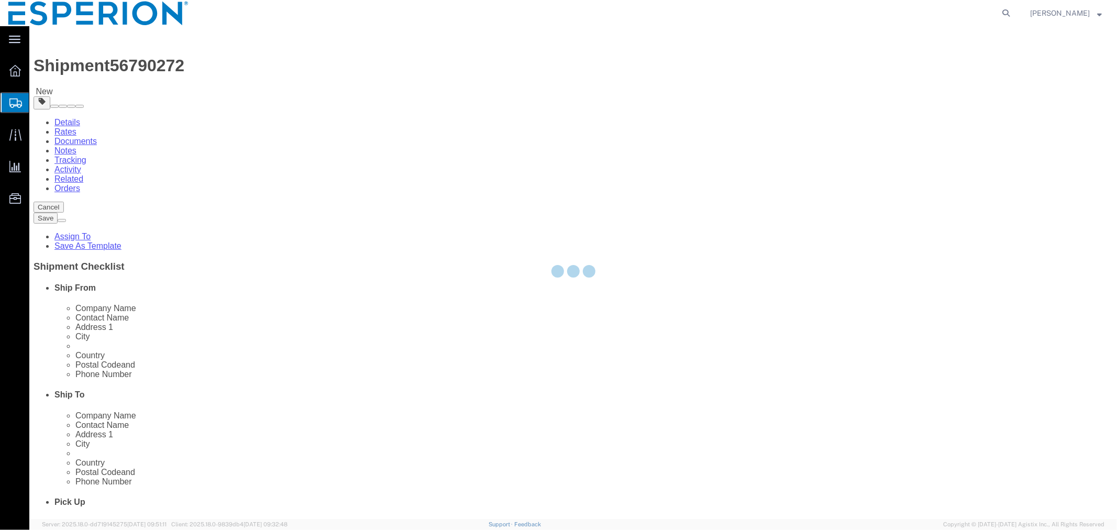
select select "PSNS"
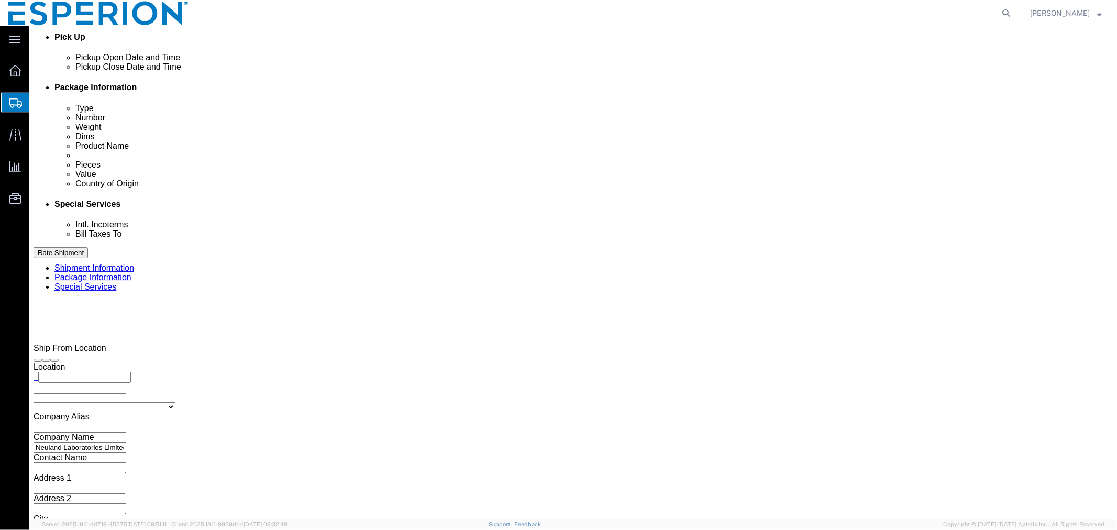
scroll to position [594, 0]
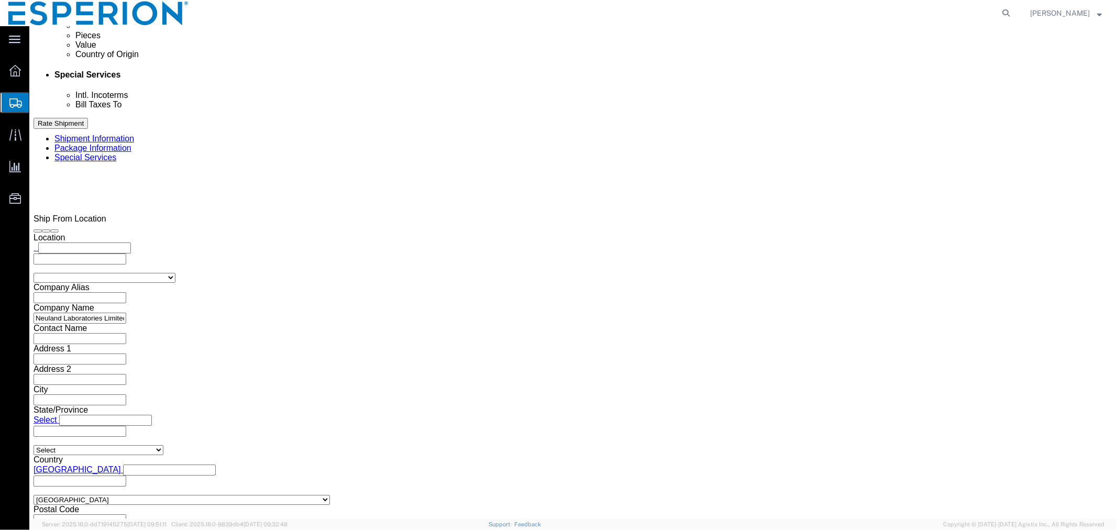
click dl "Pieces: 150.00 Kilogram Total value: 143784.00 USD"
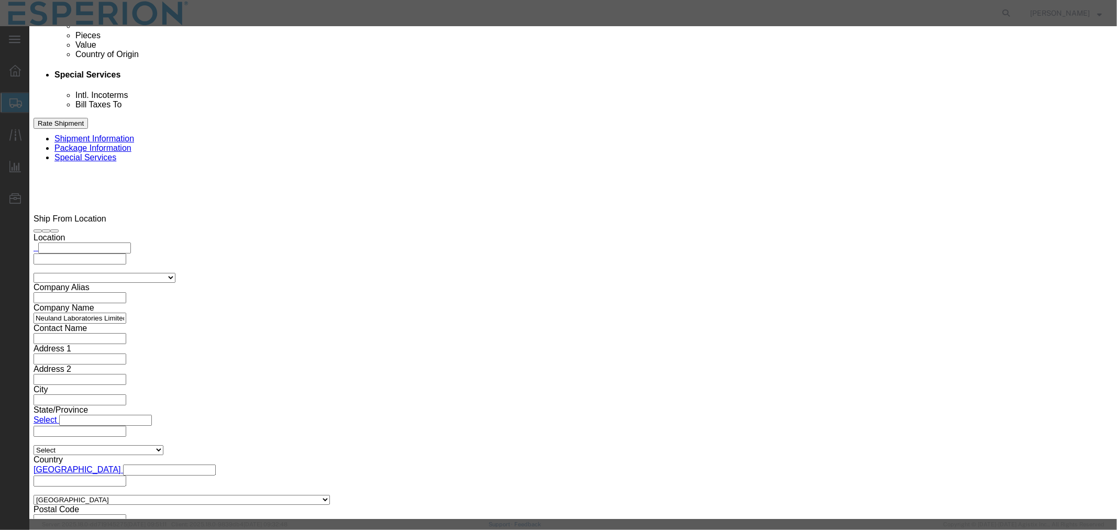
drag, startPoint x: 695, startPoint y: 156, endPoint x: 634, endPoint y: 153, distance: 61.3
click div "2042500019"
paste input "26"
type input "2042500026"
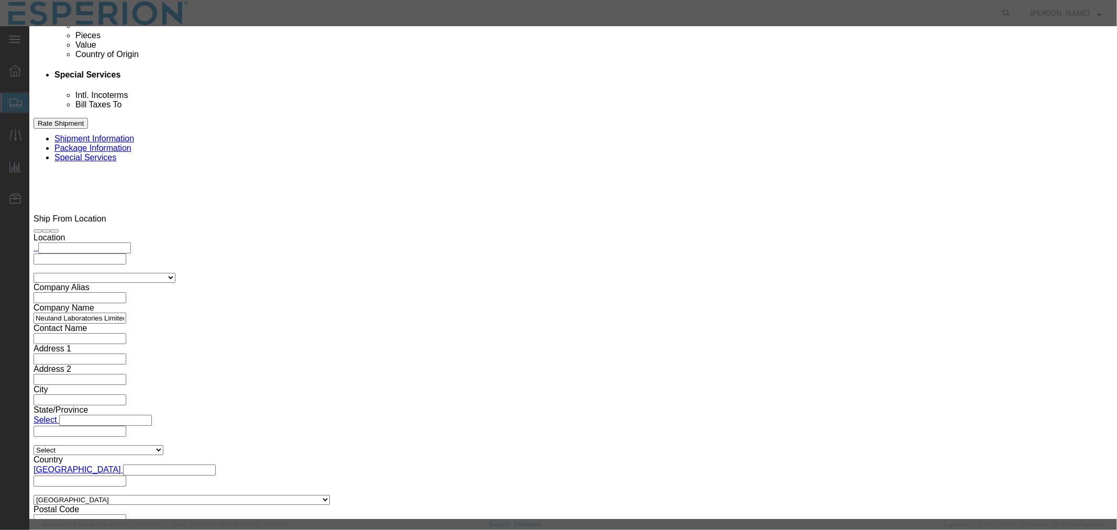
drag, startPoint x: 411, startPoint y: 201, endPoint x: 323, endPoint y: 200, distance: 88.0
click div "Lot# 2042500019"
paste input "26"
type input "2042500026"
click button "Save & Close"
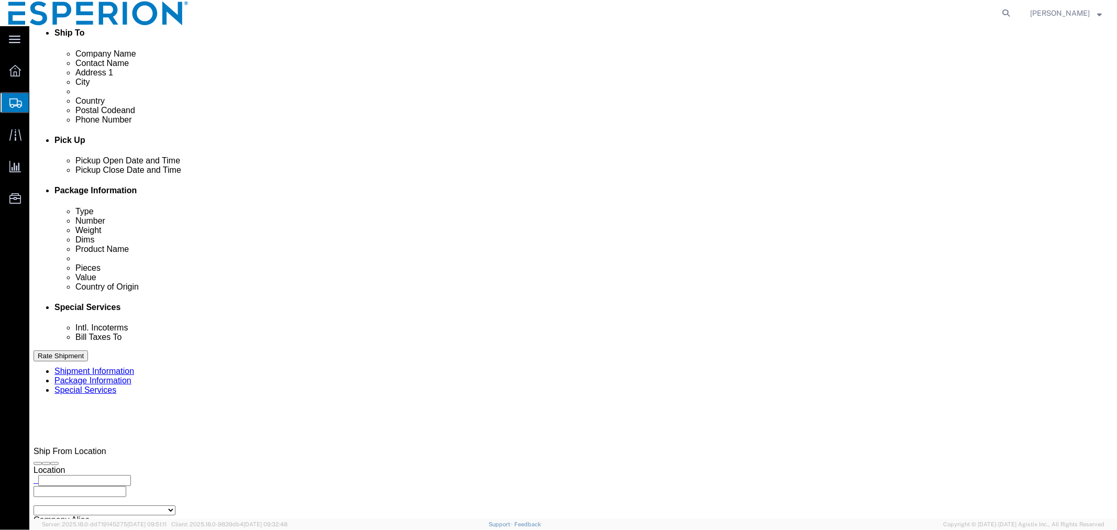
scroll to position [304, 0]
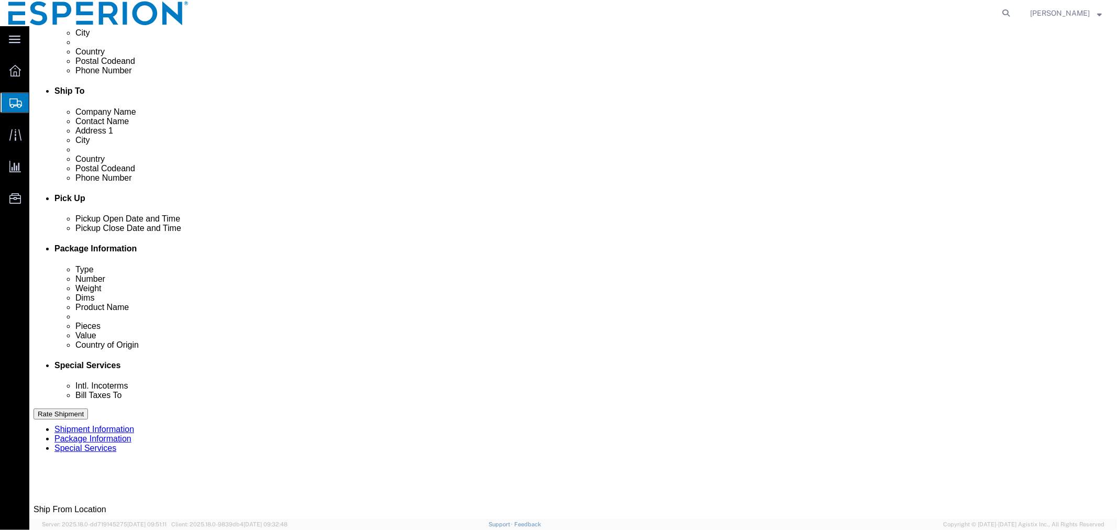
click span "button"
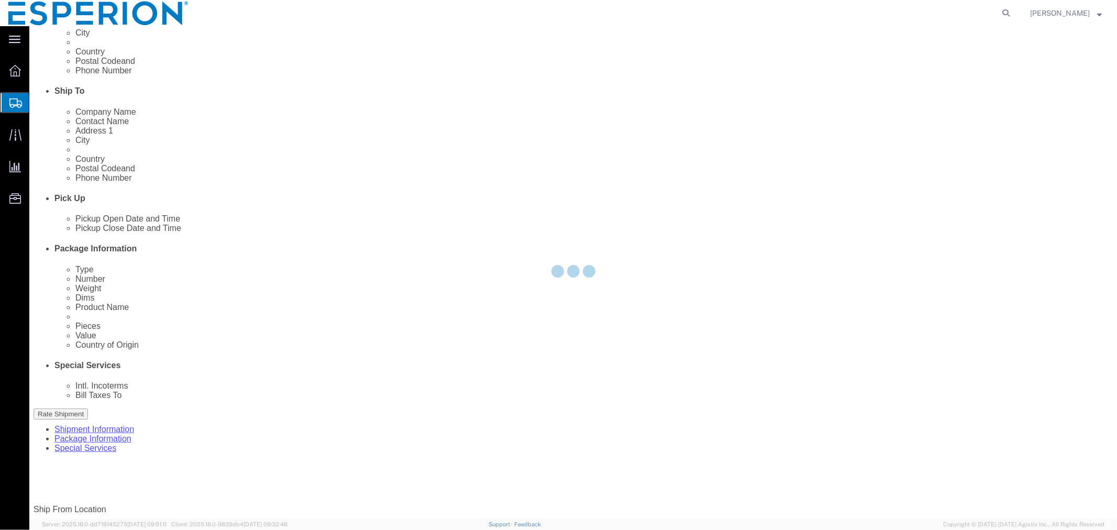
scroll to position [0, 0]
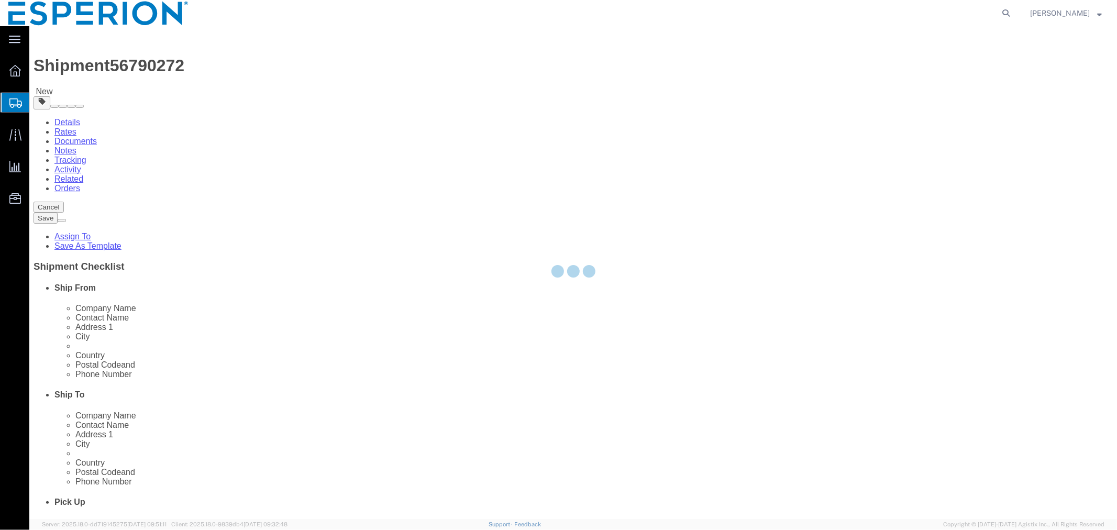
select select "PSNS"
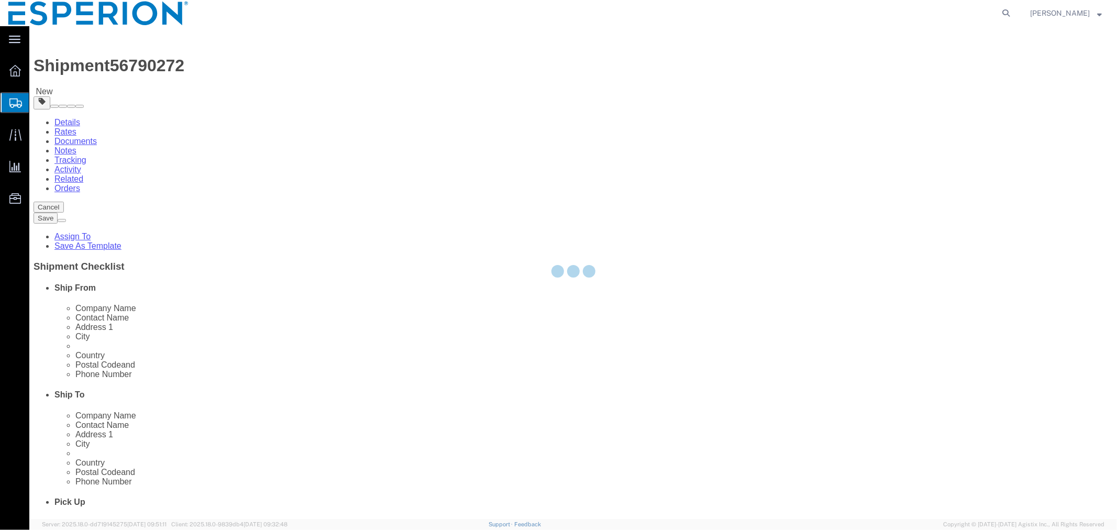
select select "PSNS"
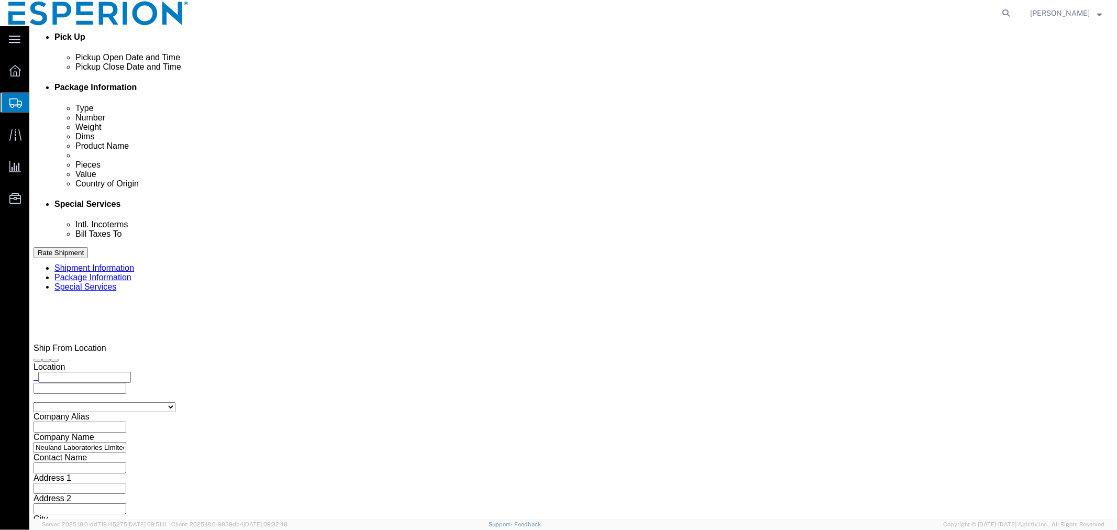
scroll to position [640, 0]
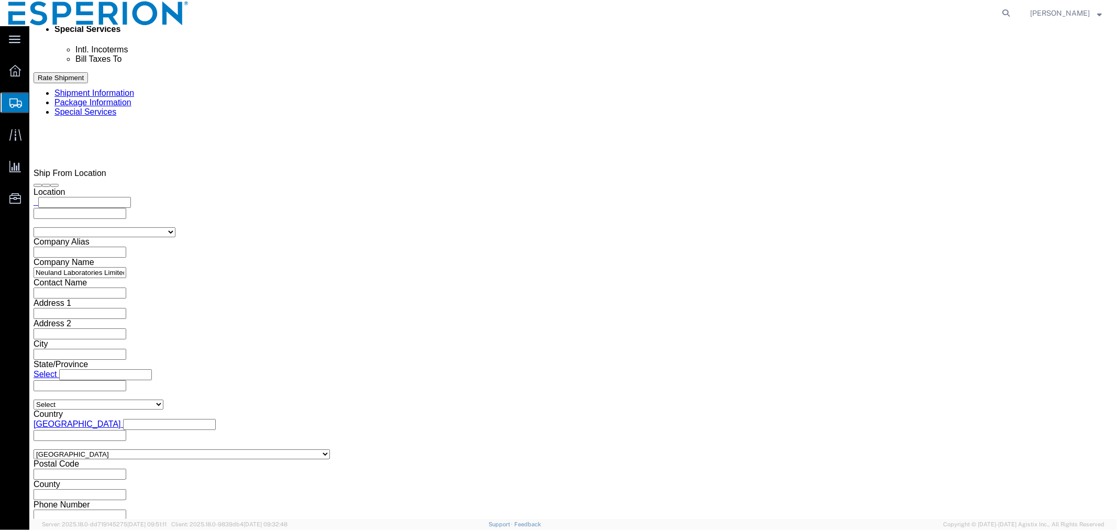
click dd "123.04 Kilogram"
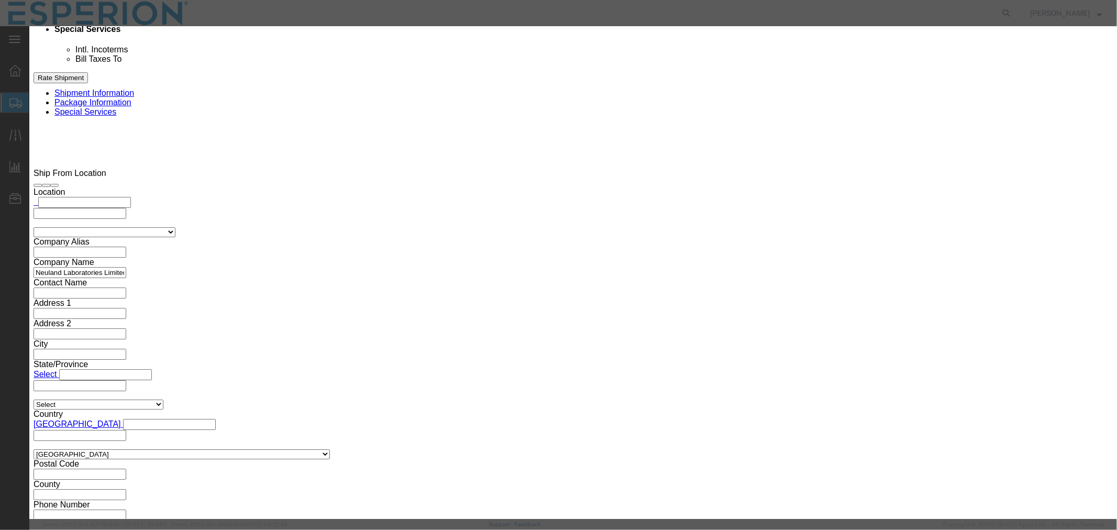
drag, startPoint x: 699, startPoint y: 152, endPoint x: 604, endPoint y: 148, distance: 94.9
click div "Serial 2042500019"
paste input "26"
type input "2042500026"
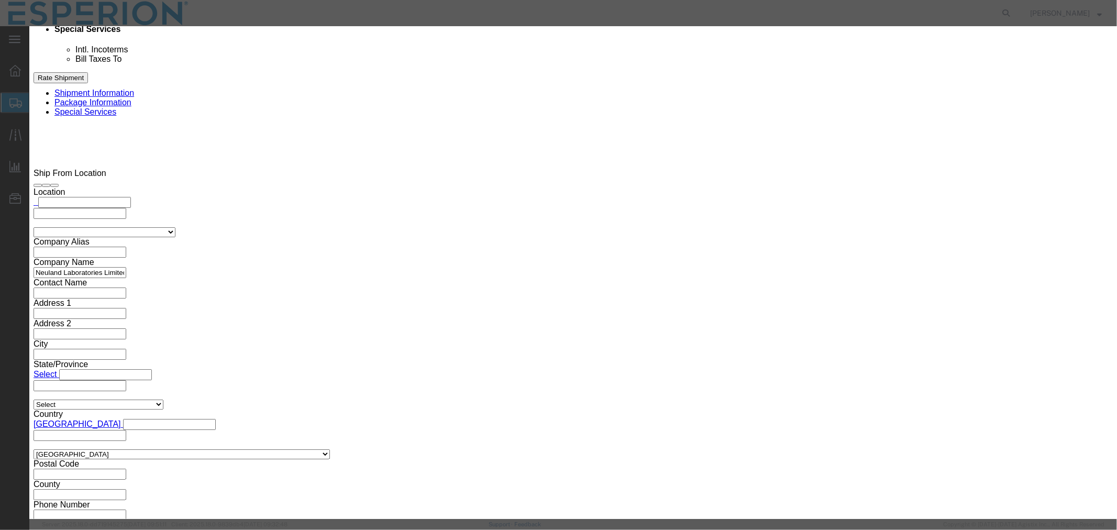
drag, startPoint x: 414, startPoint y: 201, endPoint x: 367, endPoint y: 201, distance: 46.6
click input "2042500019"
paste input "26"
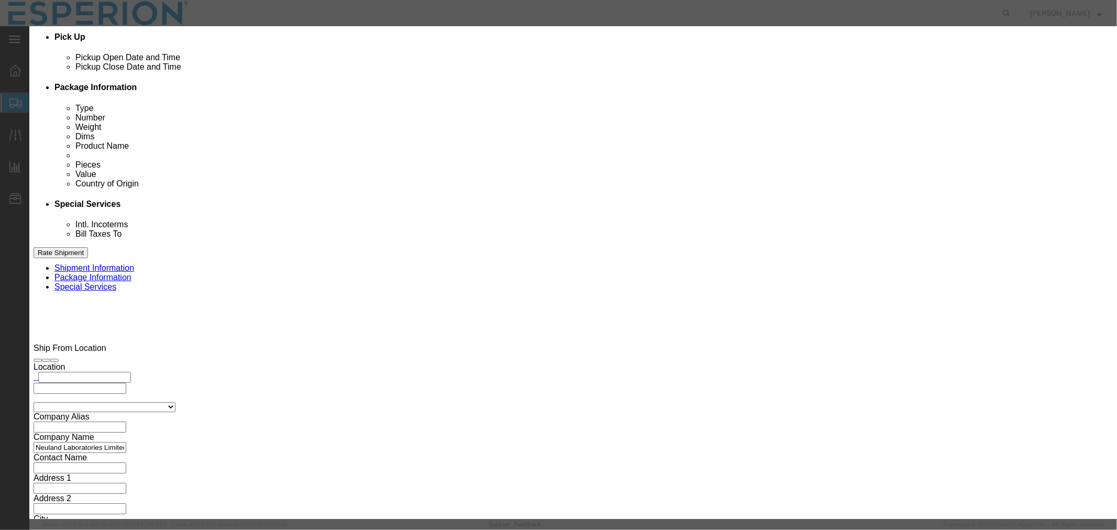
scroll to position [407, 0]
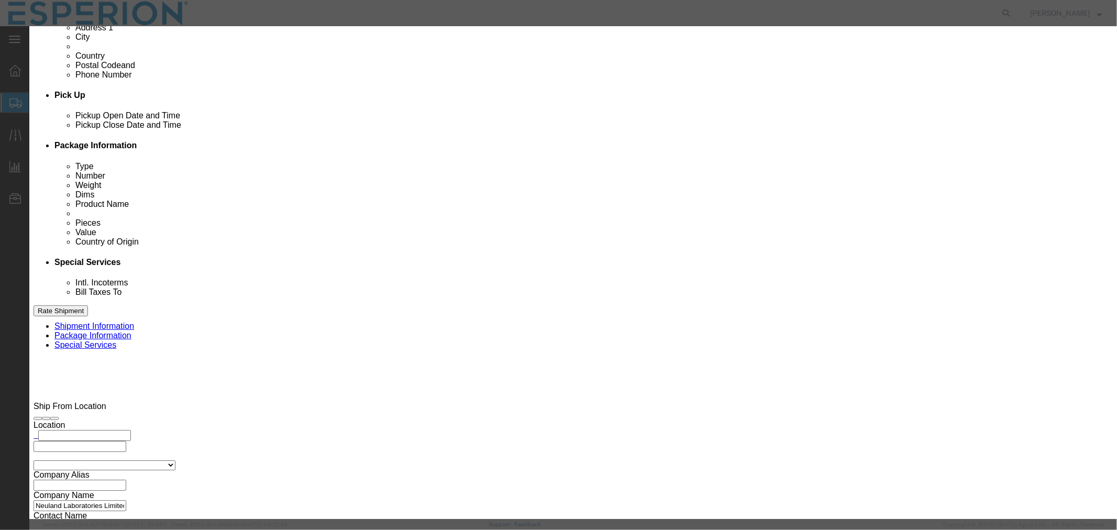
type input "2042500026"
drag, startPoint x: 391, startPoint y: 101, endPoint x: 336, endPoint y: 100, distance: 55.0
click div "Pieces 123.04 Select Bag Barrels 100Board Feet Bottle Box Blister Pack Carats C…"
type input "117.25"
type input "112391.16"
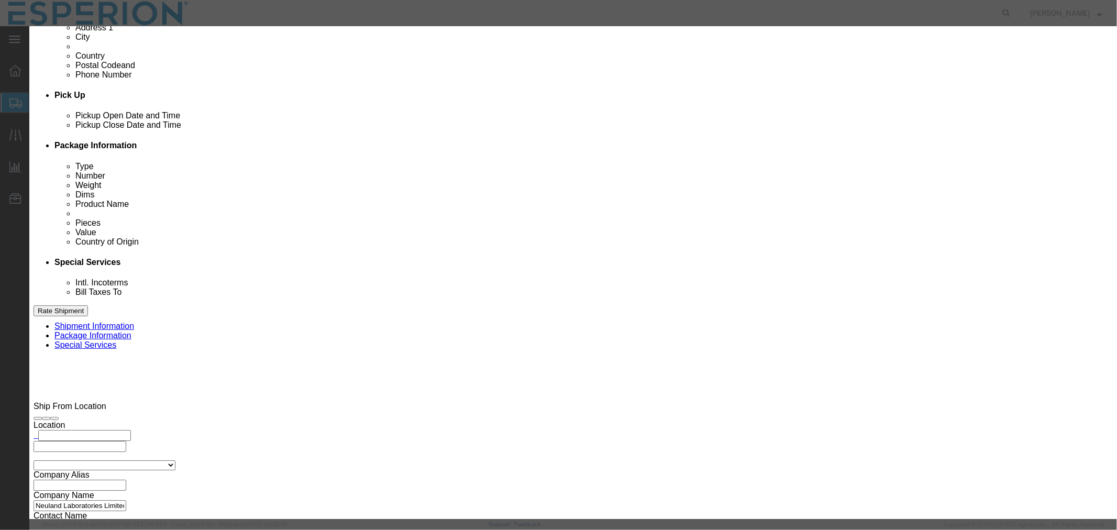
click button "Save & Close"
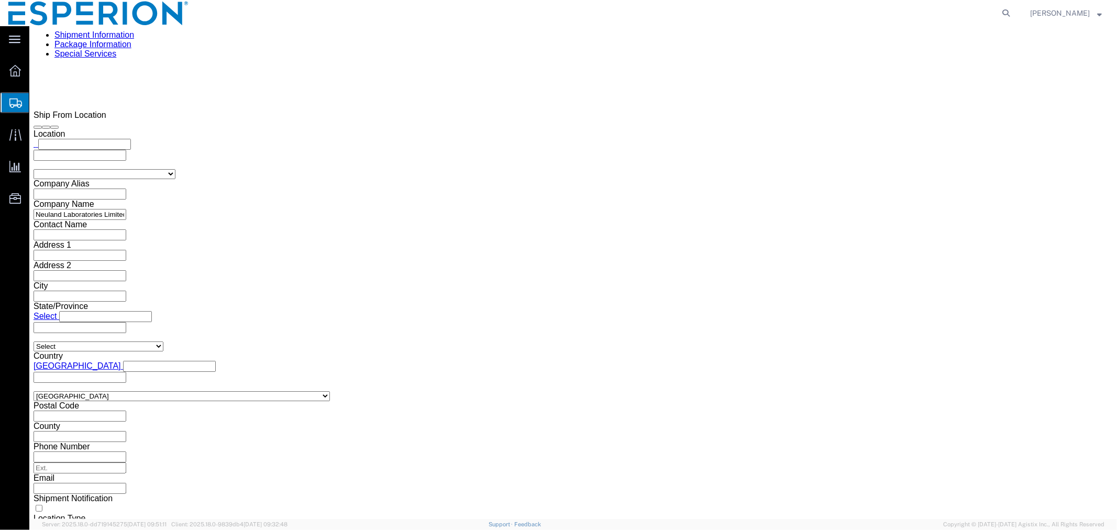
scroll to position [740, 0]
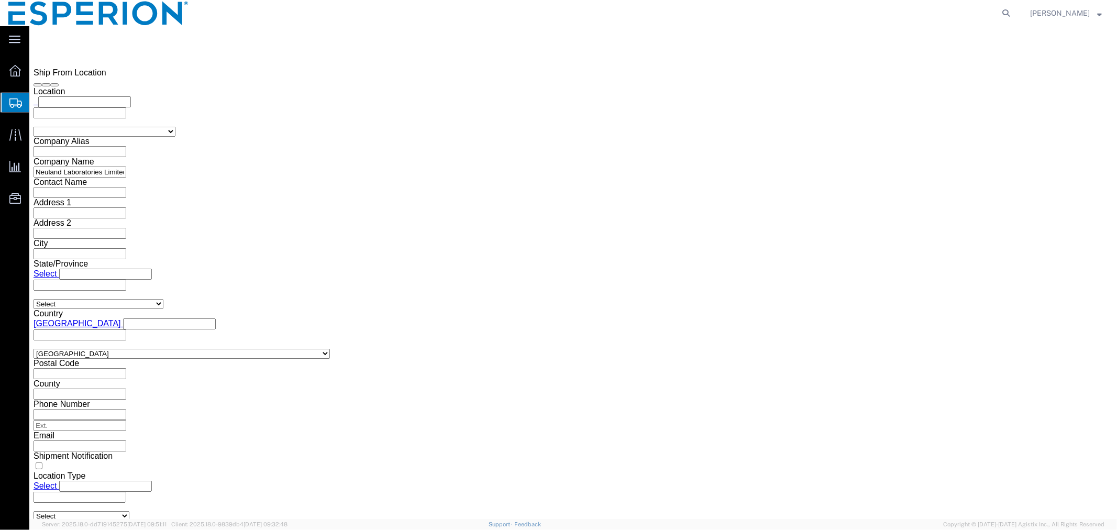
drag, startPoint x: 637, startPoint y: 161, endPoint x: 581, endPoint y: 151, distance: 57.4
click div "Package Type Select Bale(s) Basket(s) Bolt(s) Bottle(s) Buckets Bulk Bundle(s) …"
type input "163.185"
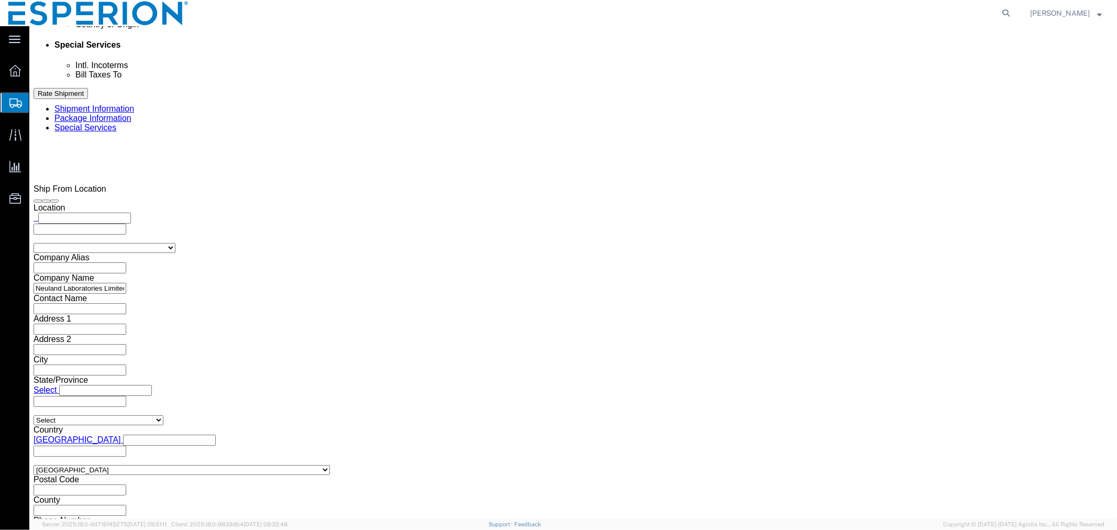
click span "button"
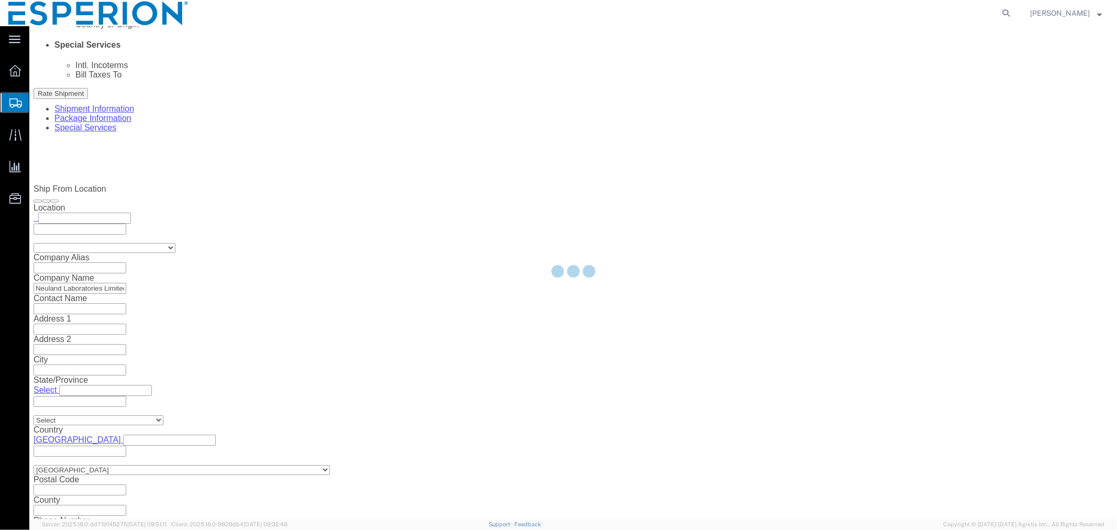
scroll to position [0, 0]
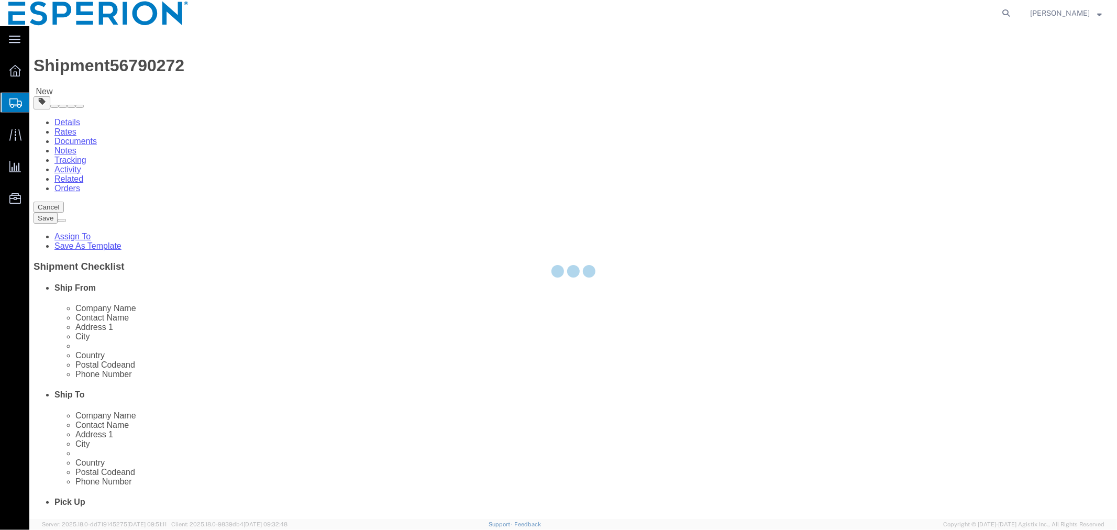
select select "PSNS"
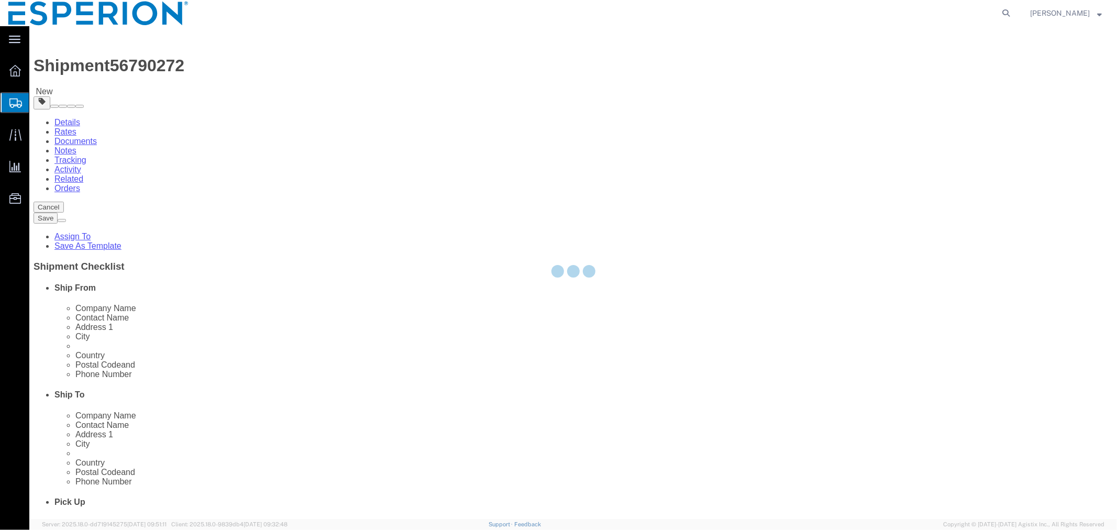
select select "PSNS"
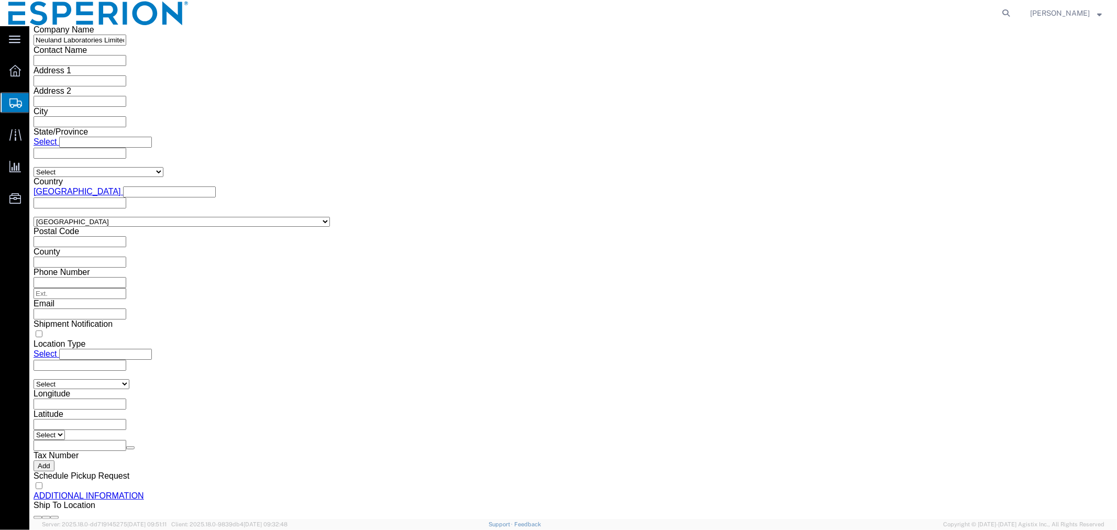
scroll to position [892, 0]
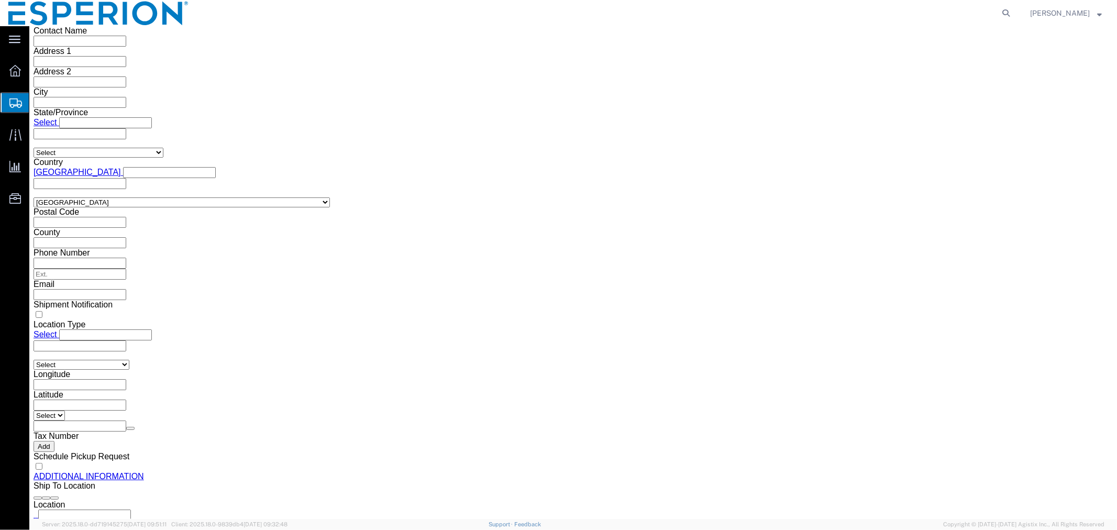
click dd "150.00 Kilogram"
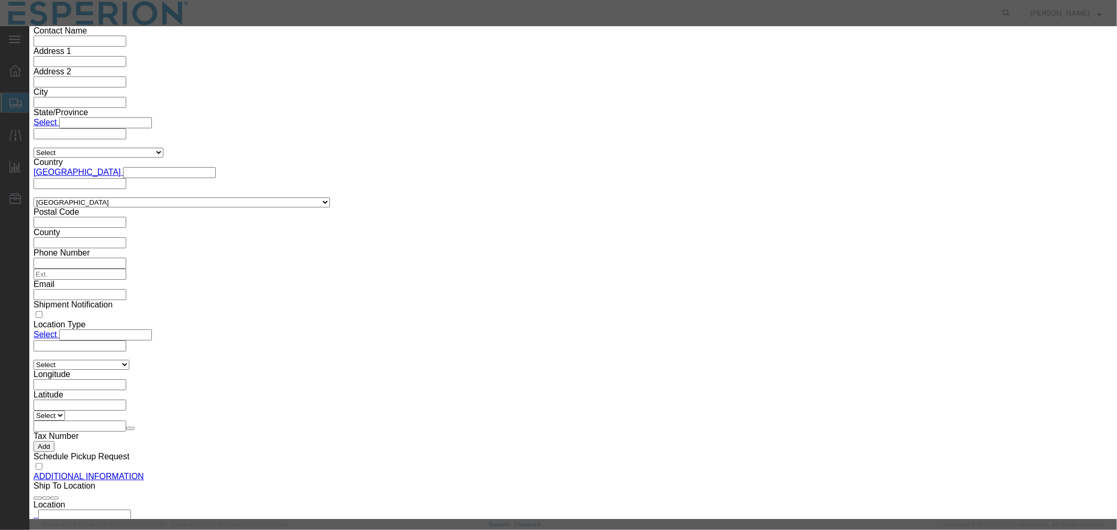
drag, startPoint x: 692, startPoint y: 151, endPoint x: 597, endPoint y: 148, distance: 94.8
click div "Serial 2042500026"
paste input "8"
type input "2042500028"
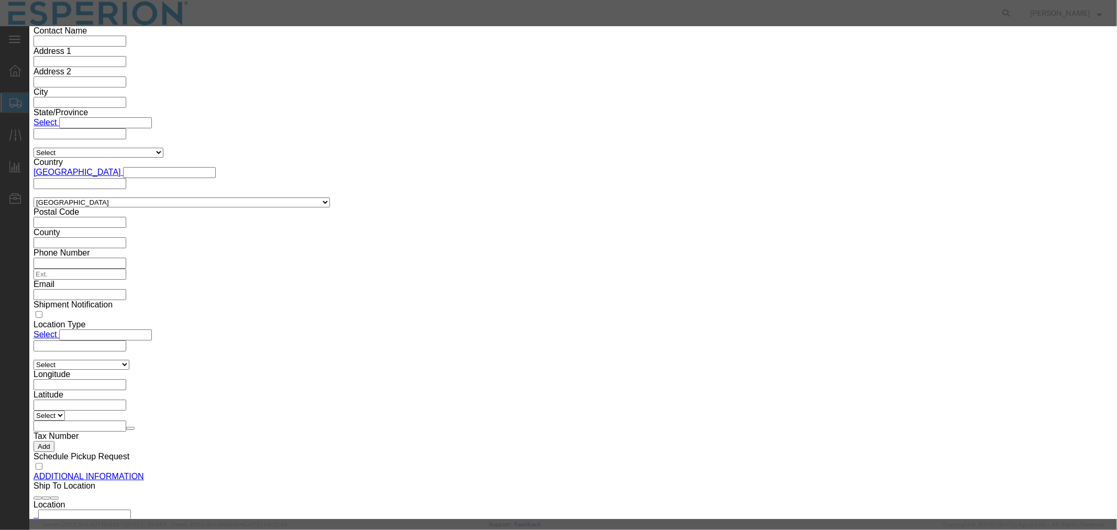
drag, startPoint x: 414, startPoint y: 202, endPoint x: 319, endPoint y: 203, distance: 94.8
click div "Lot# 2042500026"
paste input "8"
type input "2042500028"
click button "Save & Close"
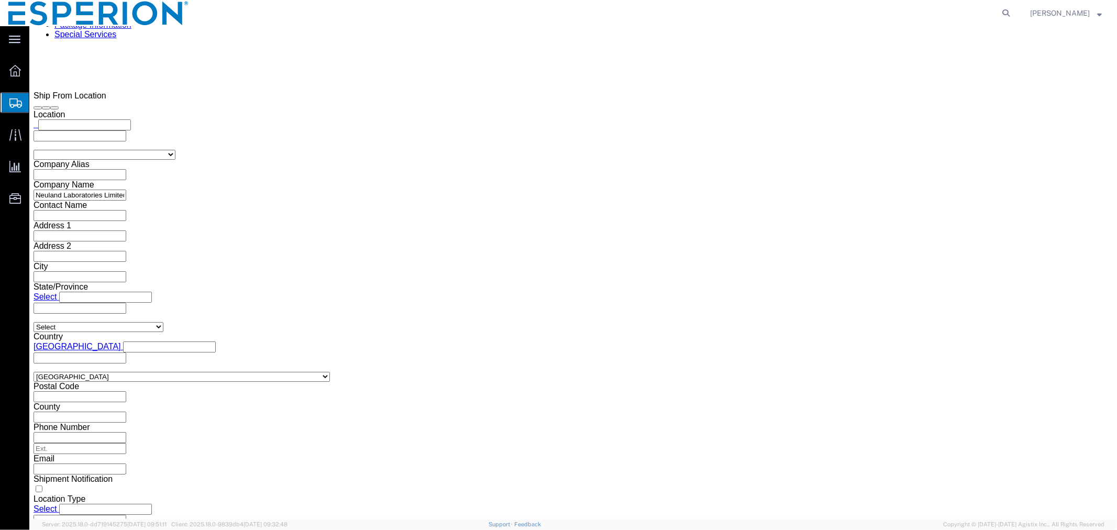
scroll to position [659, 0]
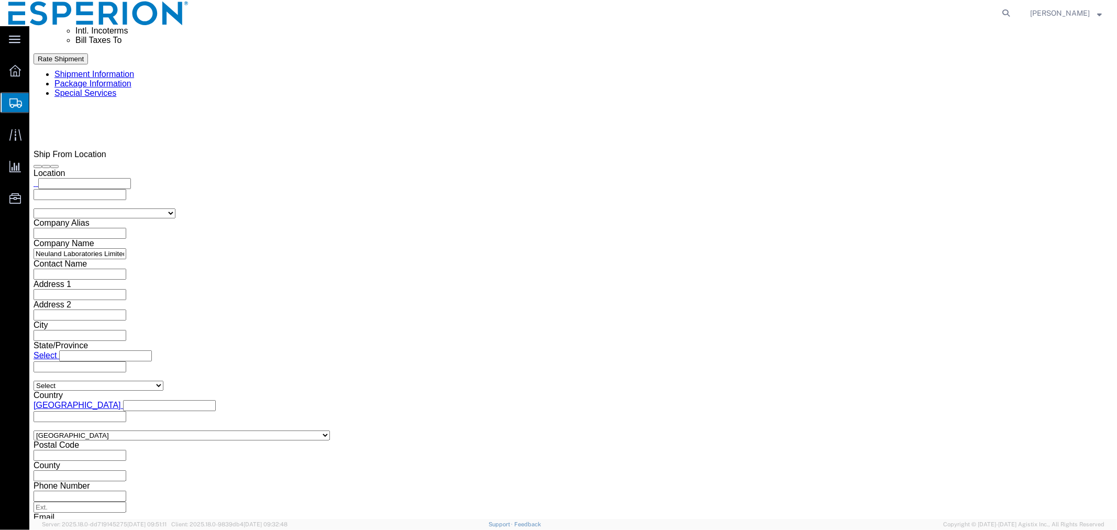
click span "button"
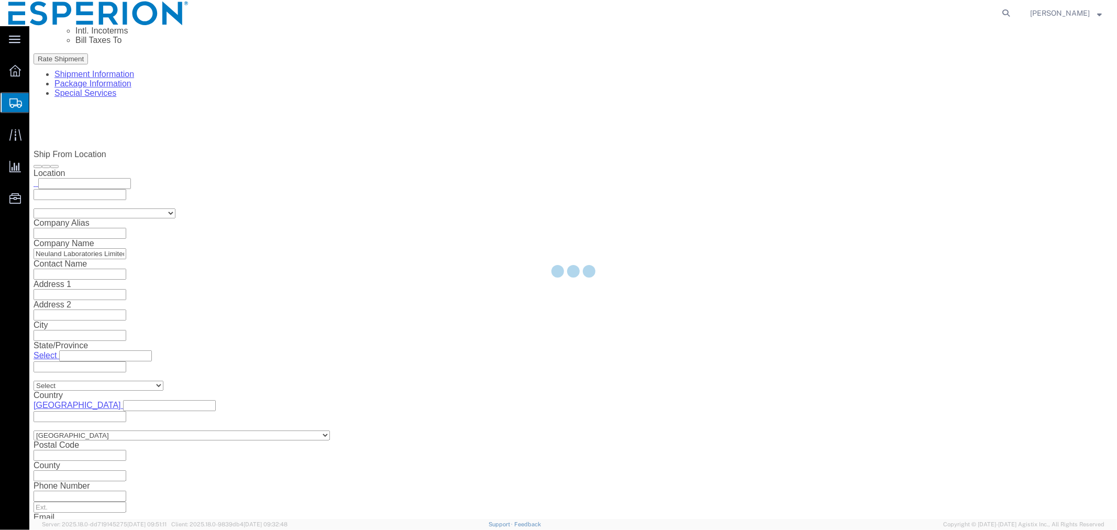
scroll to position [0, 0]
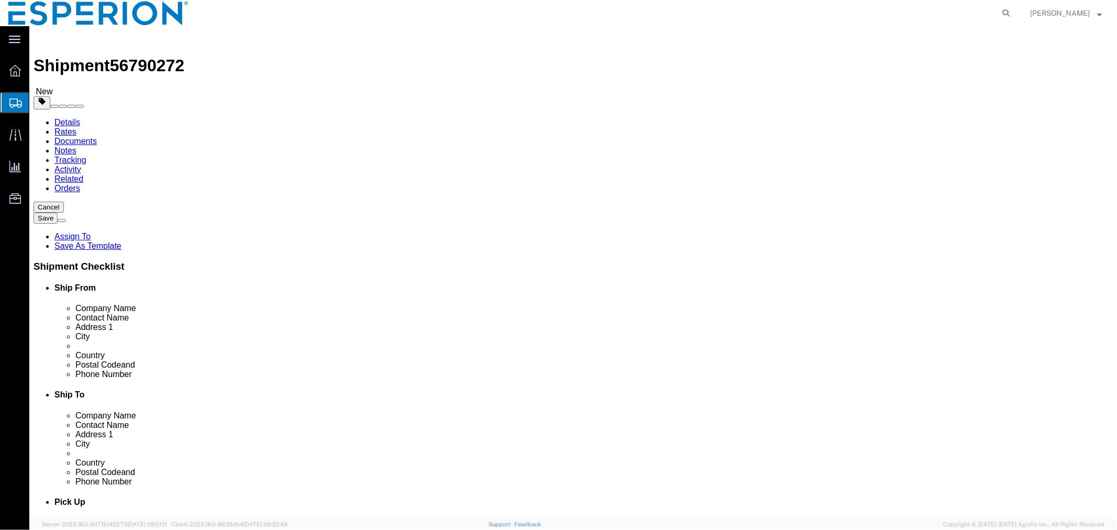
select select "PSNS"
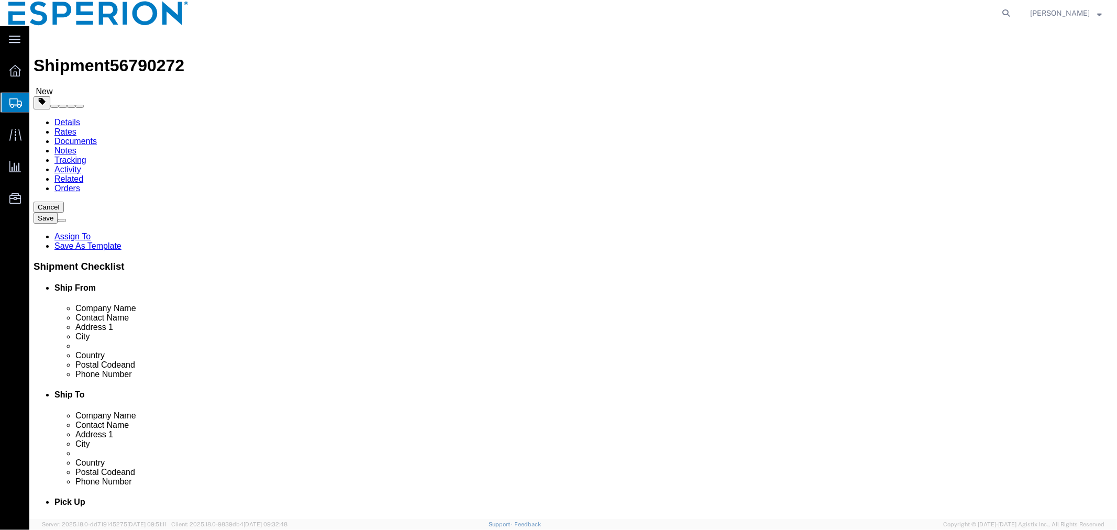
select select "PSNS"
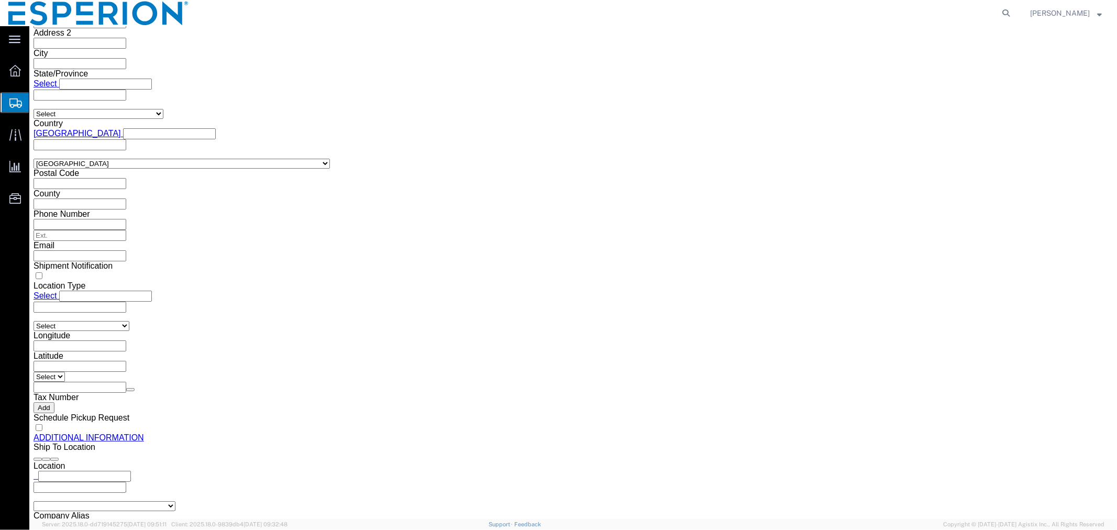
scroll to position [975, 0]
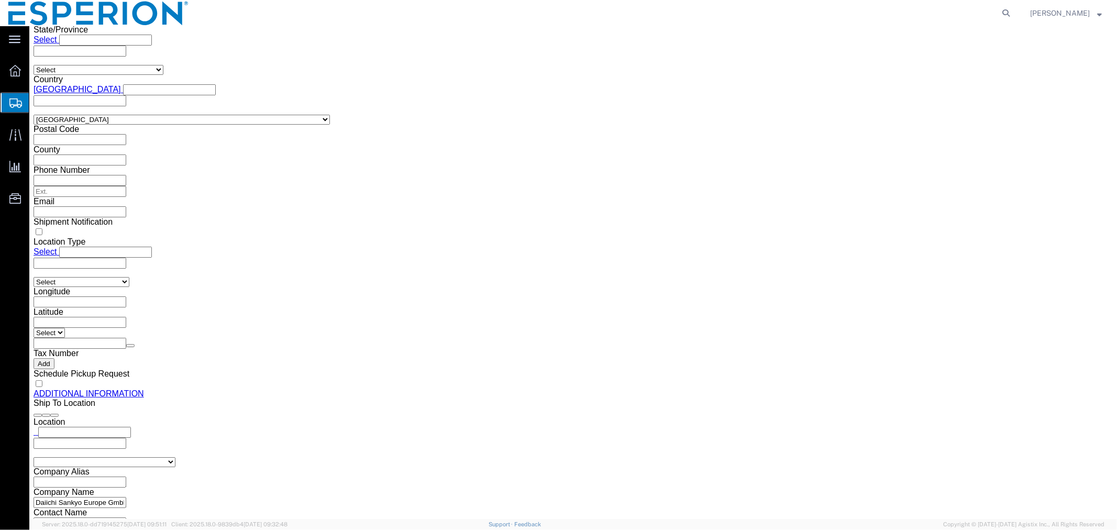
click dl "Pieces: 117.25 Kilogram Total value: 112391.16 USD"
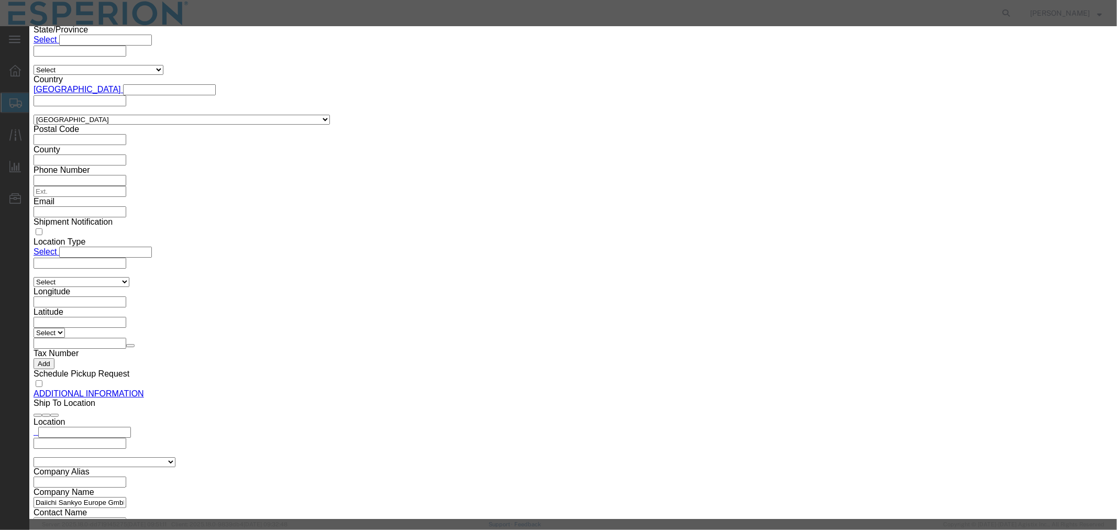
drag, startPoint x: 705, startPoint y: 147, endPoint x: 615, endPoint y: 146, distance: 89.6
click div "Serial 2042500026"
paste input "8"
type input "2042500028"
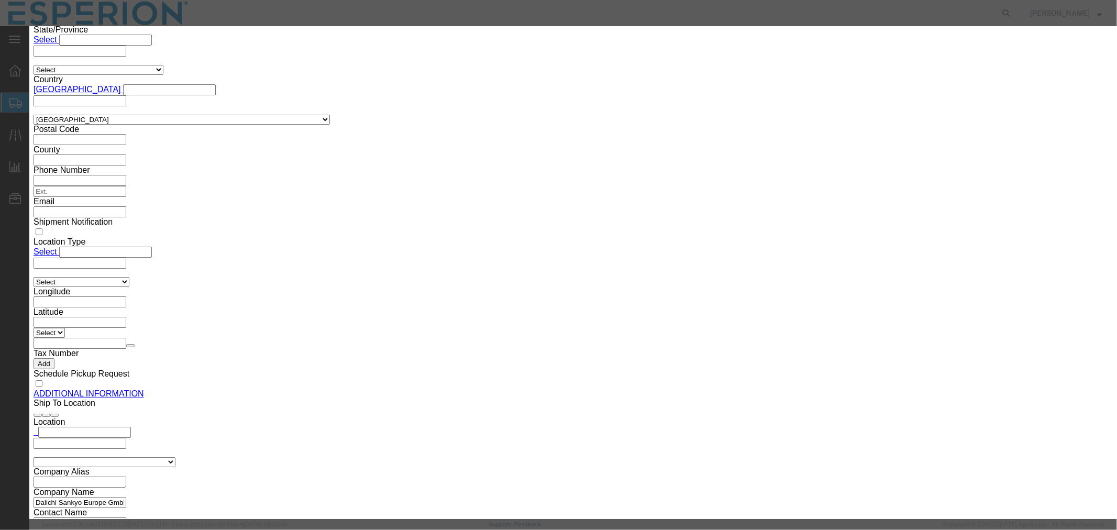
drag, startPoint x: 408, startPoint y: 208, endPoint x: 306, endPoint y: 193, distance: 103.2
click div "Market Distribution MAA Intended Use Code NDC NDC Approval Date CAS# FDA Produc…"
paste input "8"
type input "2042500028"
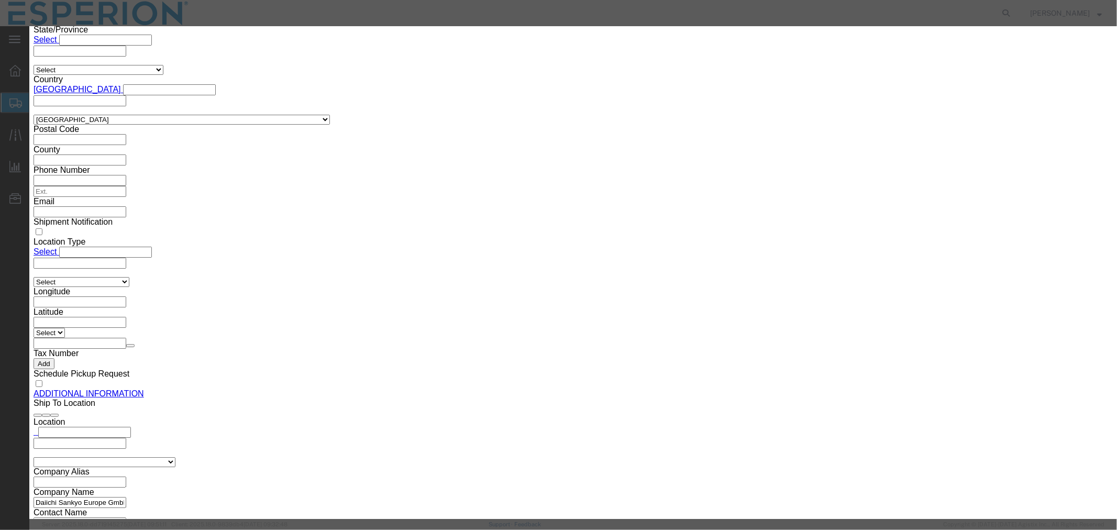
drag, startPoint x: 391, startPoint y: 100, endPoint x: 313, endPoint y: 95, distance: 78.2
click div "Pieces 117.25 Select Bag Barrels 100Board Feet Bottle Box Blister Pack Carats C…"
type input "120.17"
type input "115190.16"
click button "Save & Close"
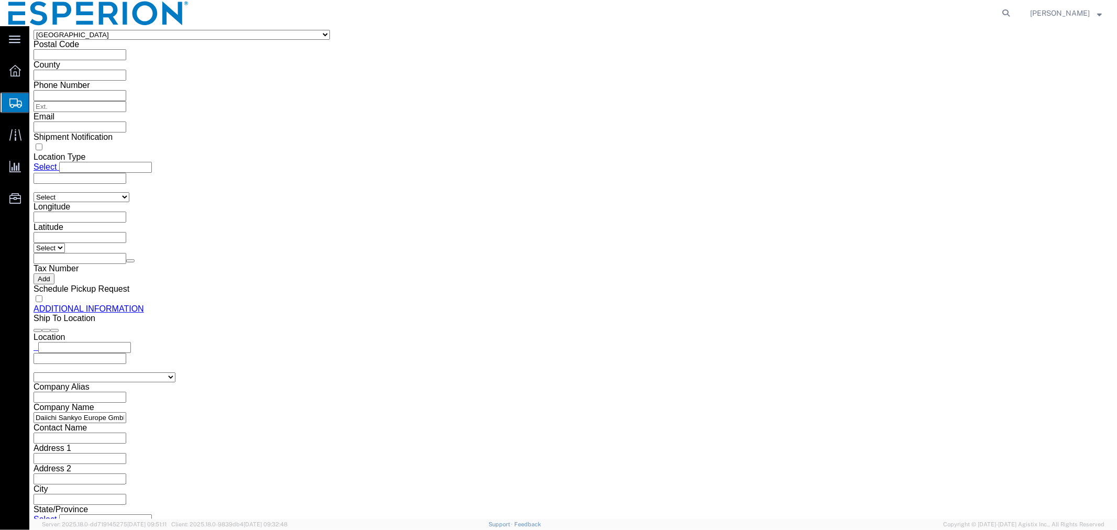
scroll to position [943, 0]
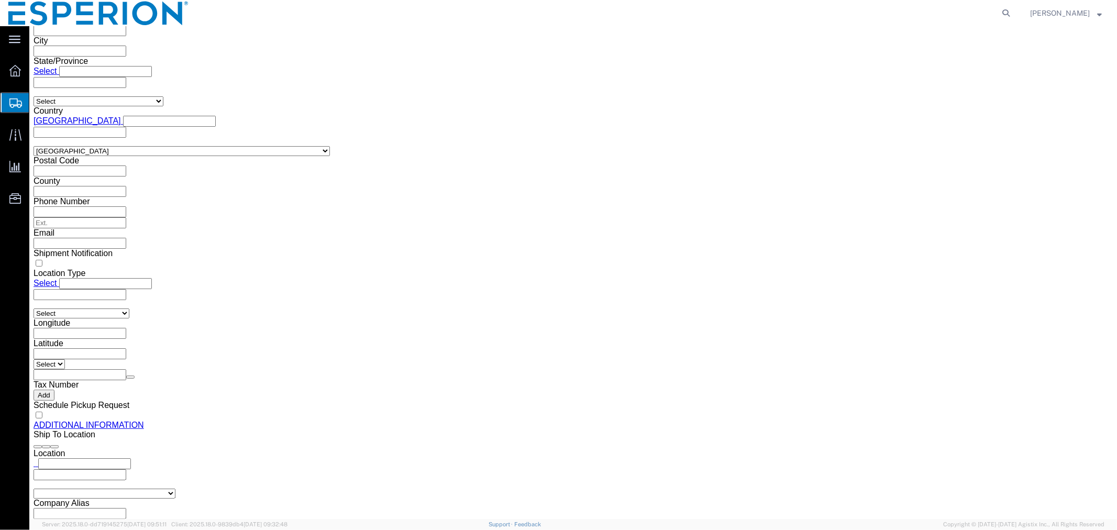
click input "163.18"
drag, startPoint x: 632, startPoint y: 279, endPoint x: 589, endPoint y: 276, distance: 43.0
click div "163.18 Select kgs lbs"
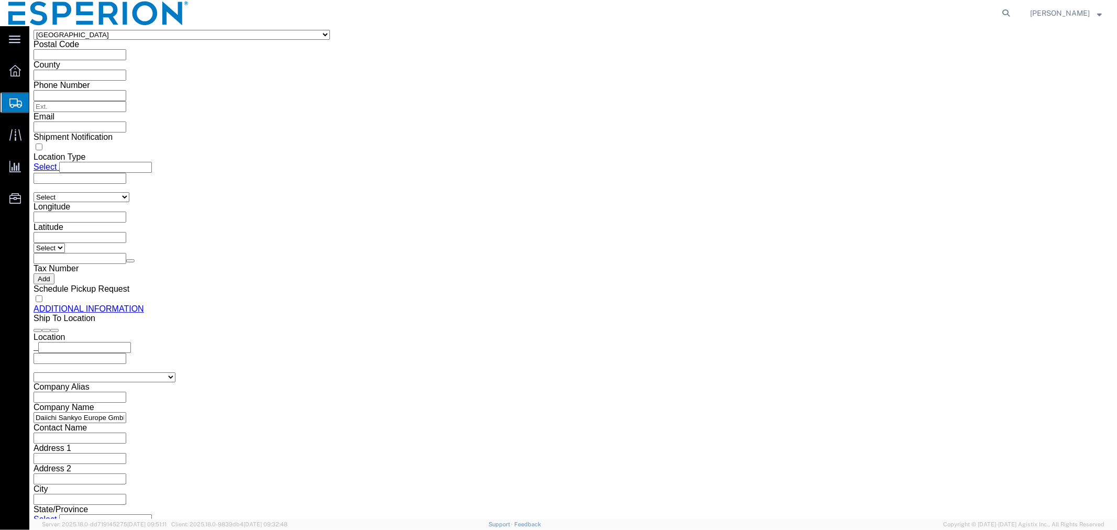
type input "166.105"
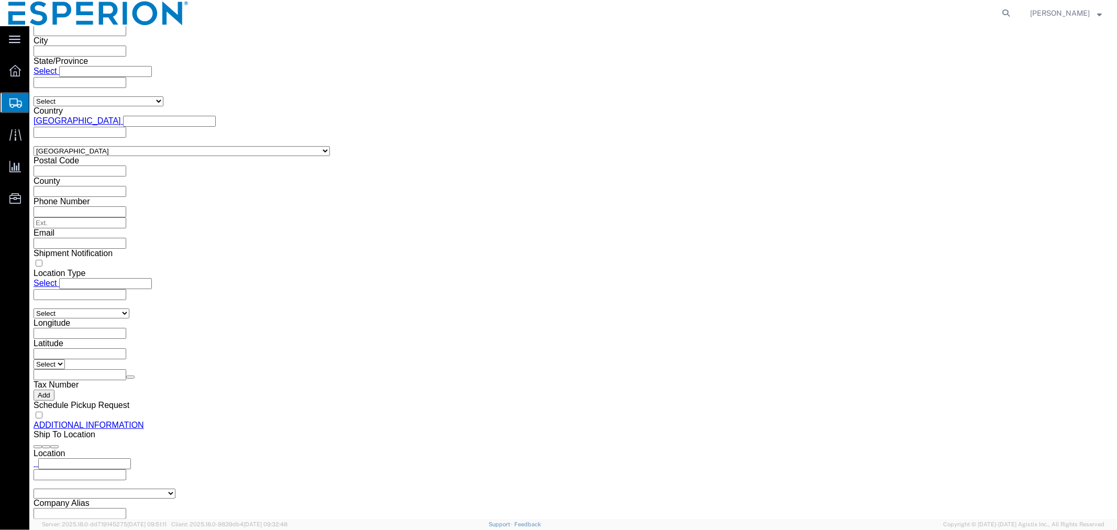
click span "button"
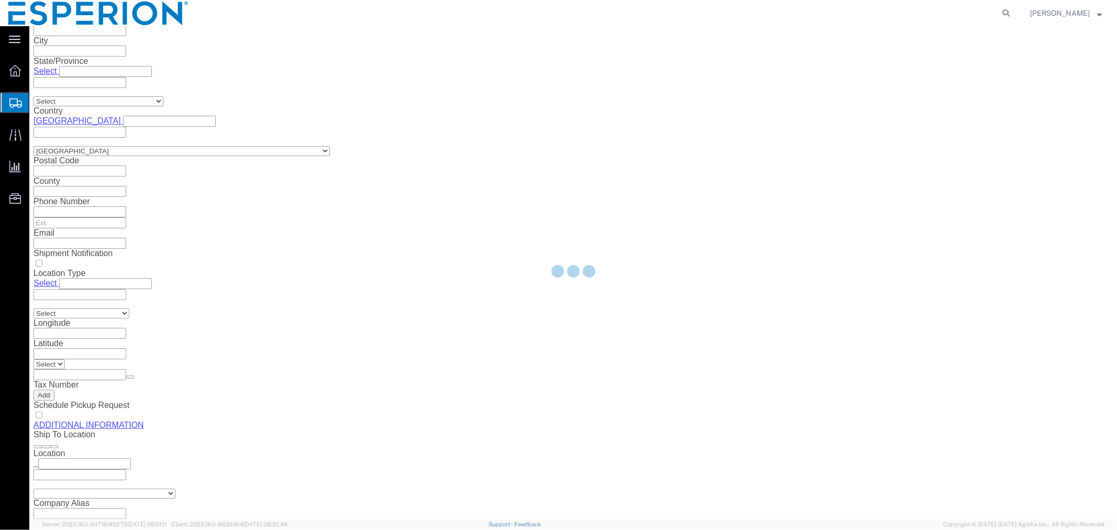
scroll to position [0, 0]
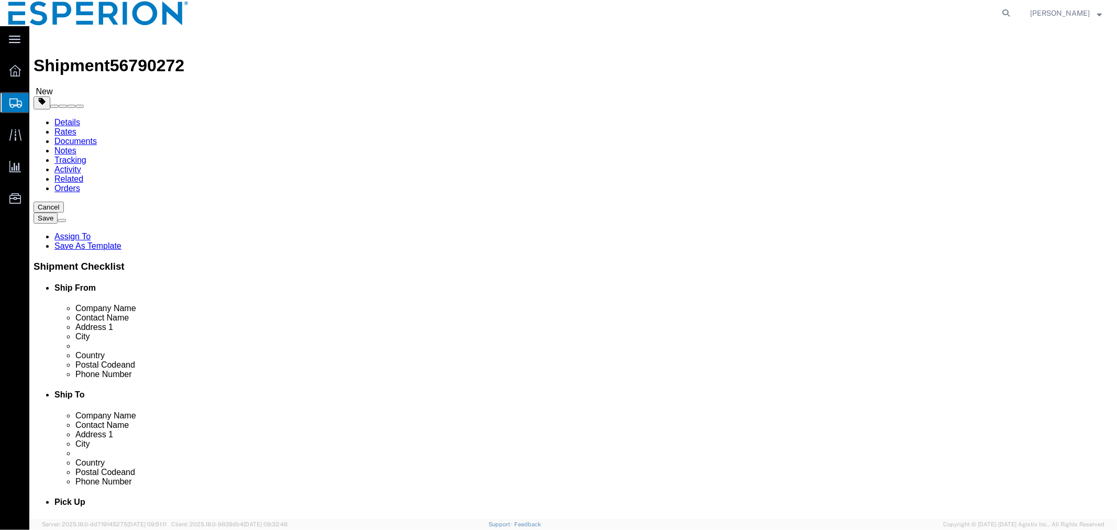
select select "PSNS"
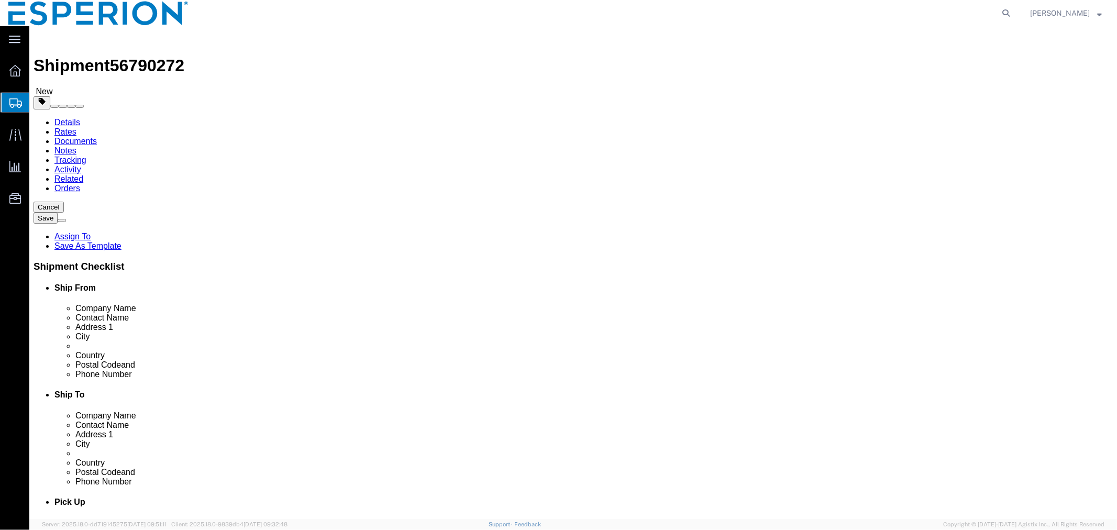
select select "PSNS"
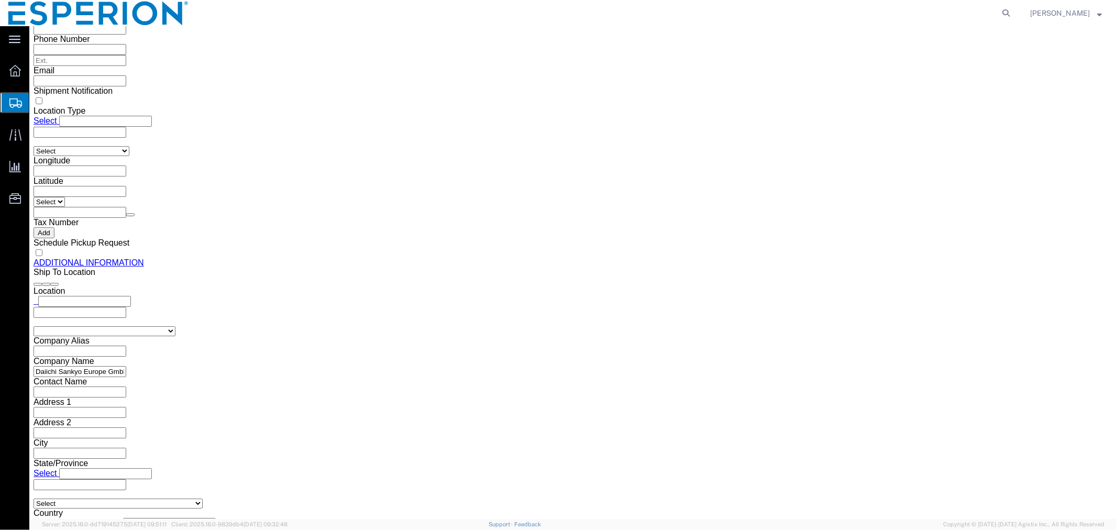
scroll to position [1189, 0]
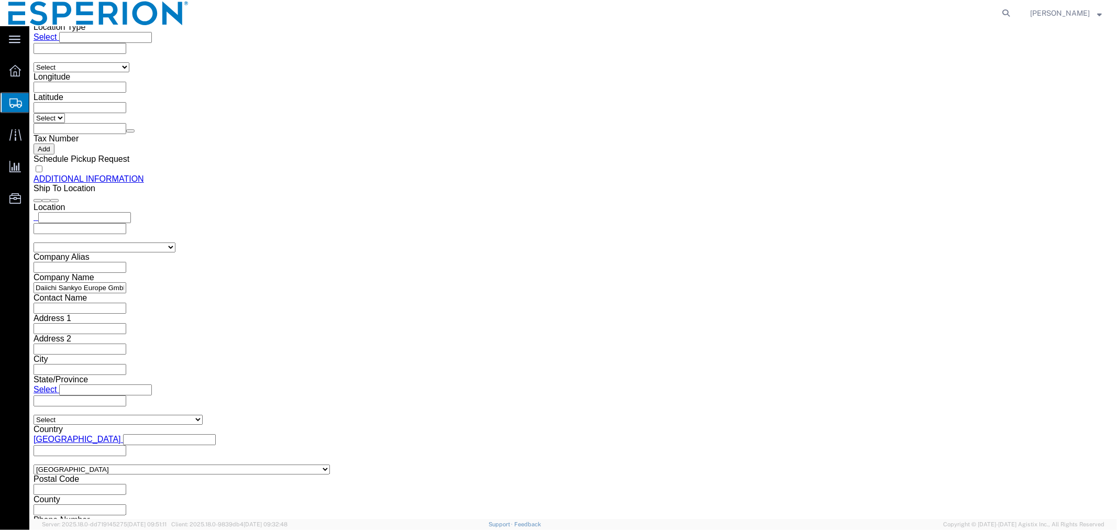
click dd "150.00 Kilogram"
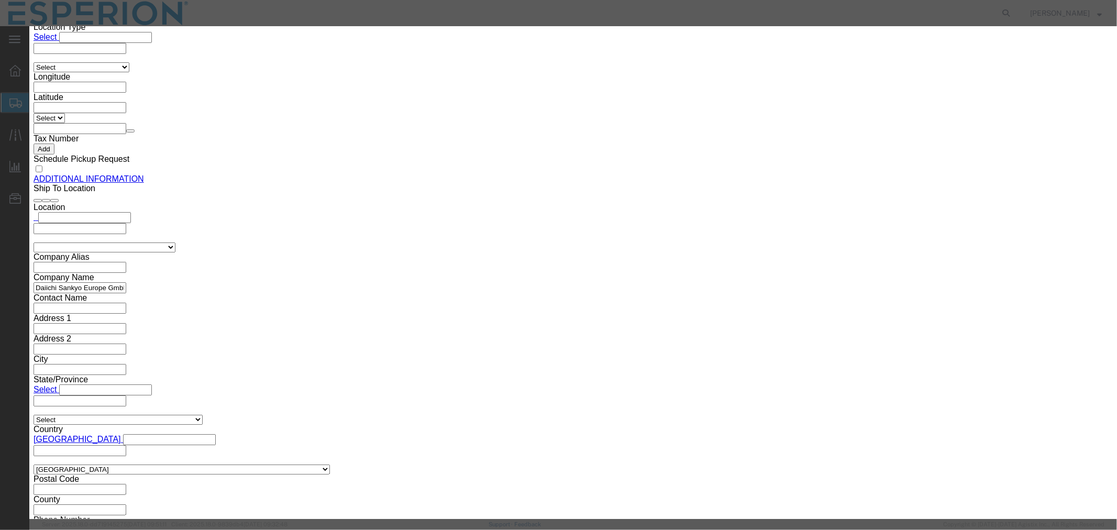
drag, startPoint x: 690, startPoint y: 149, endPoint x: 612, endPoint y: 156, distance: 77.8
click div "Serial 2042500028"
paste input "30"
type input "2042500030"
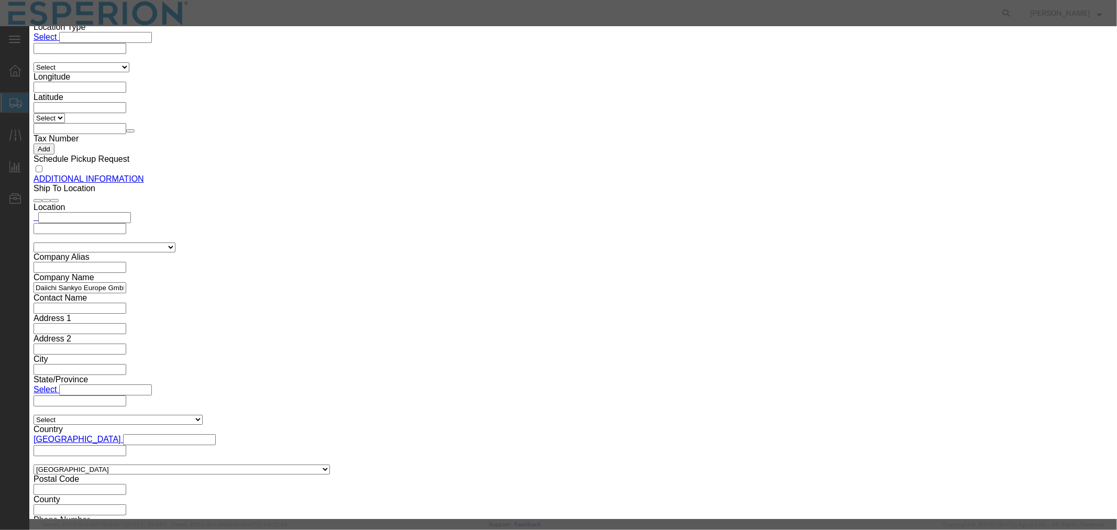
drag, startPoint x: 414, startPoint y: 88, endPoint x: 323, endPoint y: 87, distance: 91.1
click div "Lot# 2042500028"
paste input "30"
type input "2042500030"
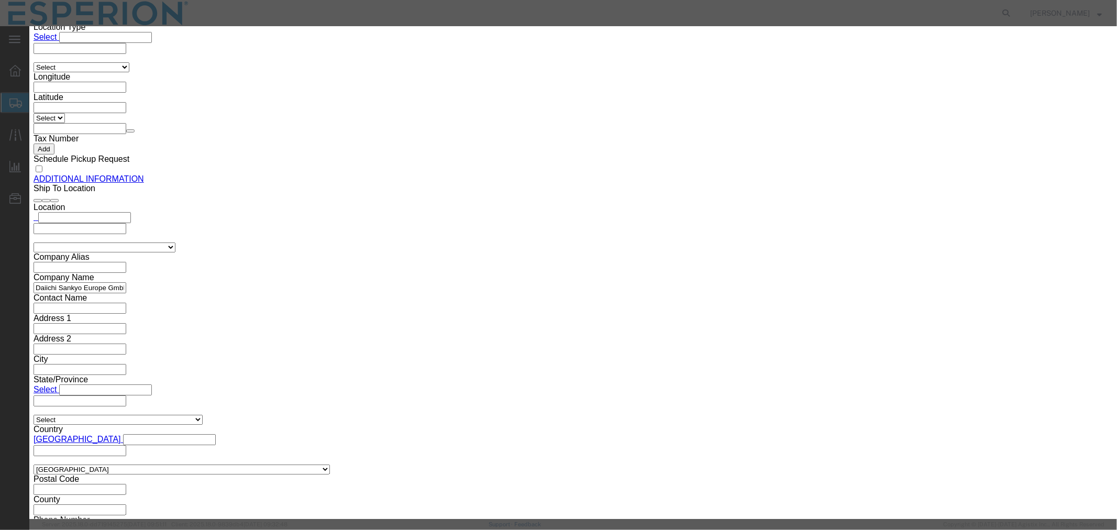
click button "Save & Close"
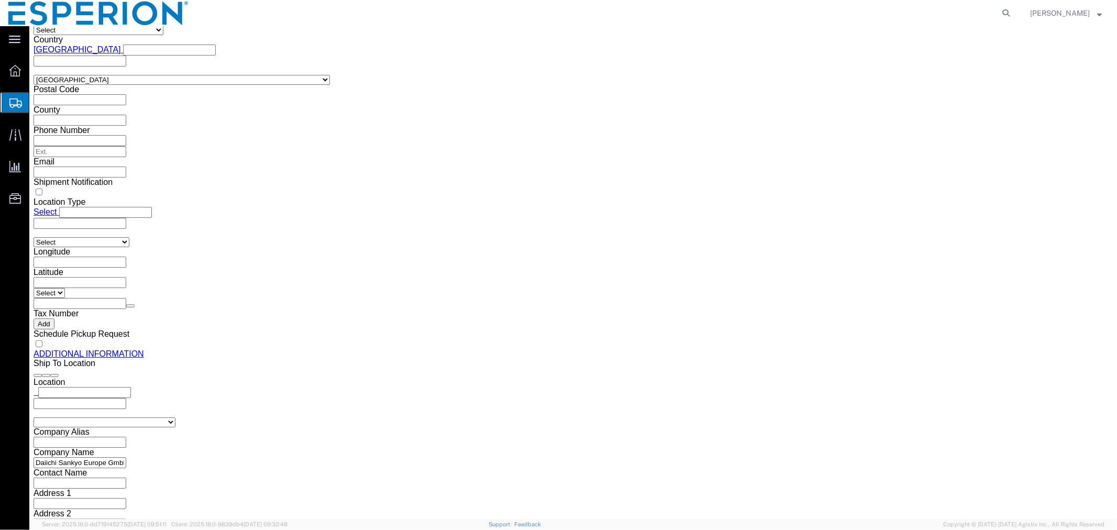
scroll to position [956, 0]
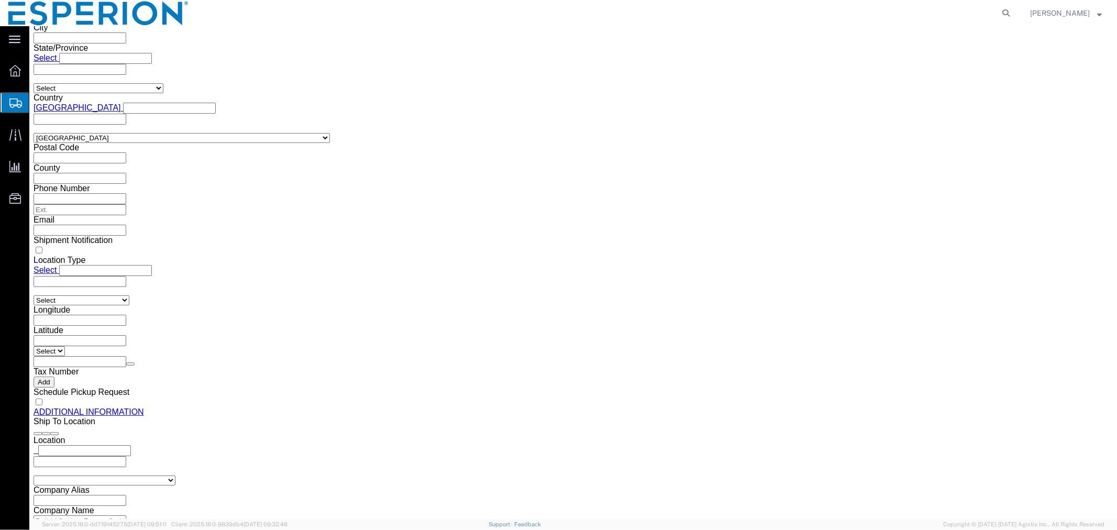
click span "button"
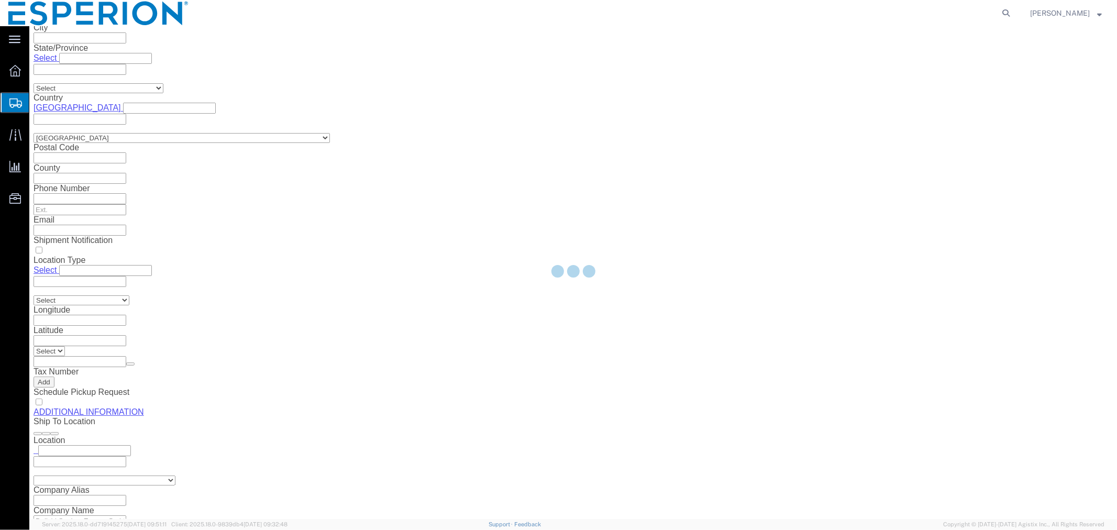
scroll to position [0, 0]
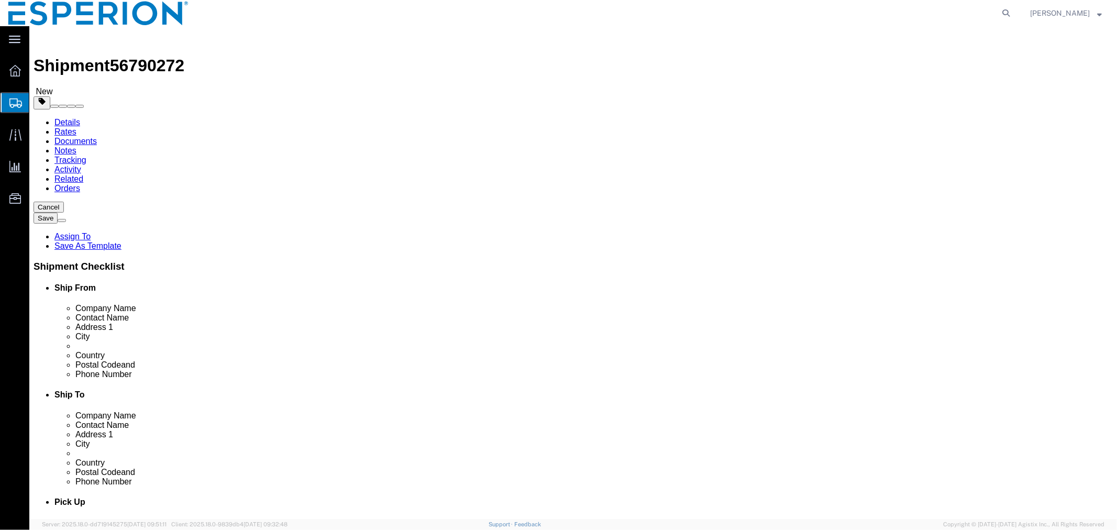
select select "PSNS"
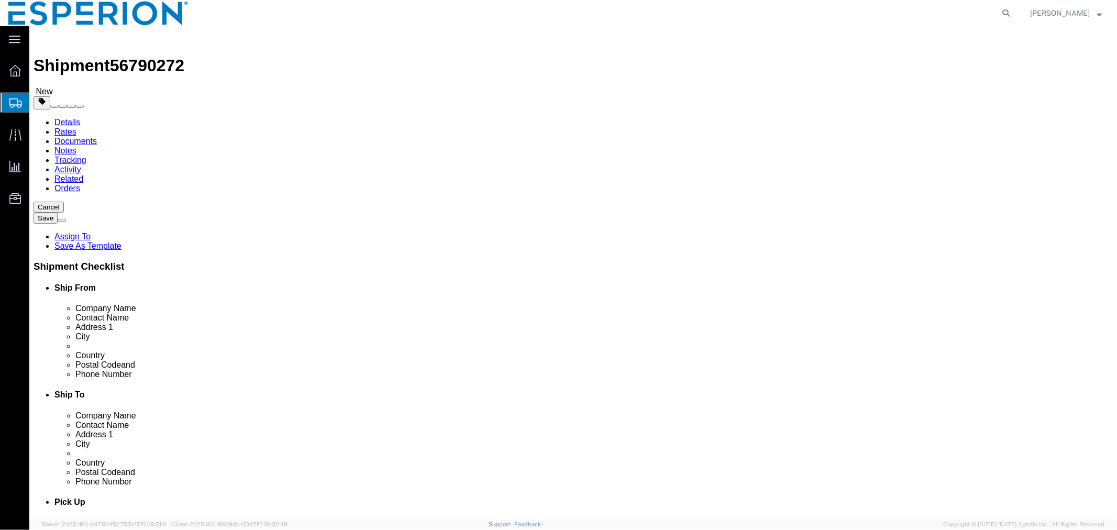
select select "PSNS"
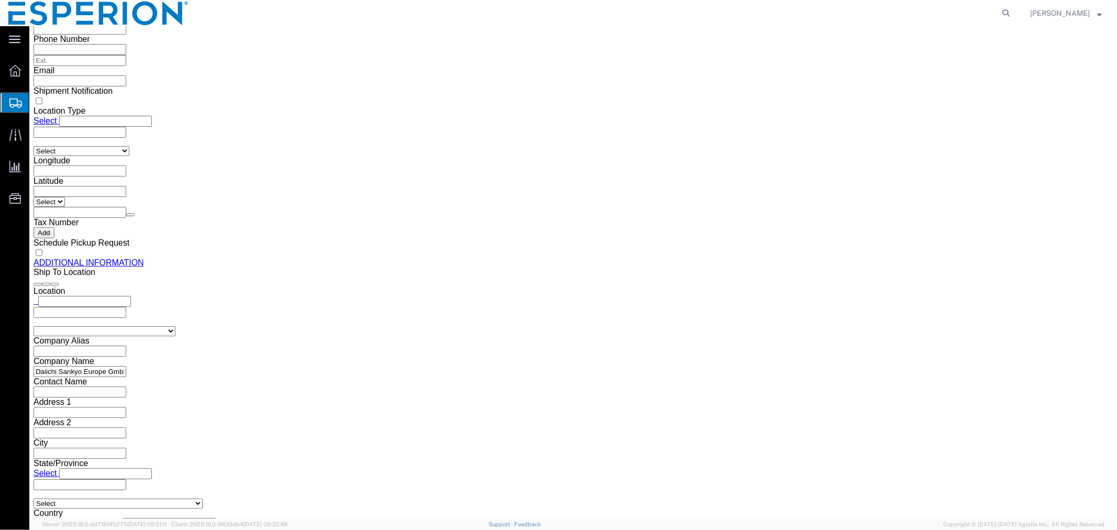
scroll to position [1271, 0]
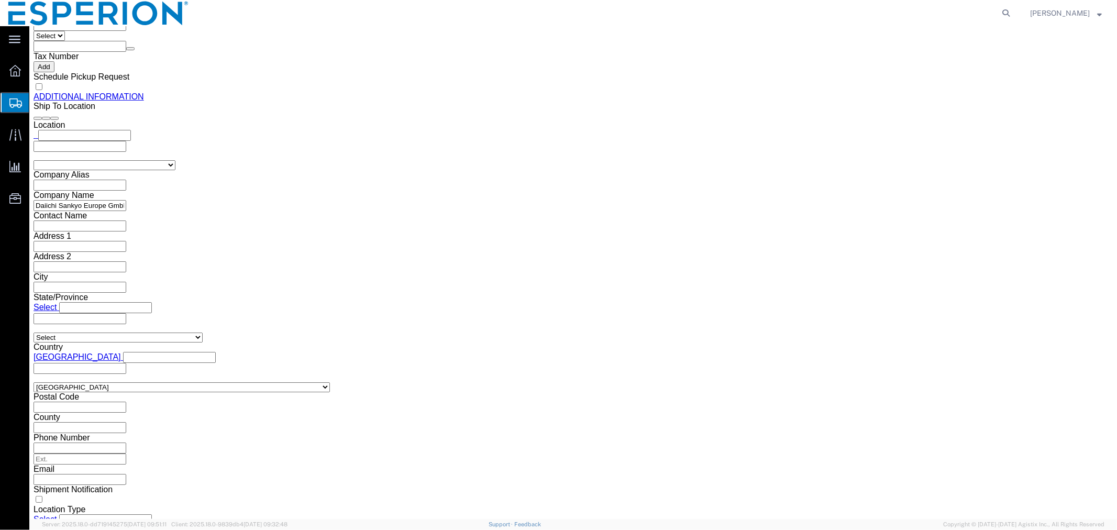
click dd "115190.16 USD"
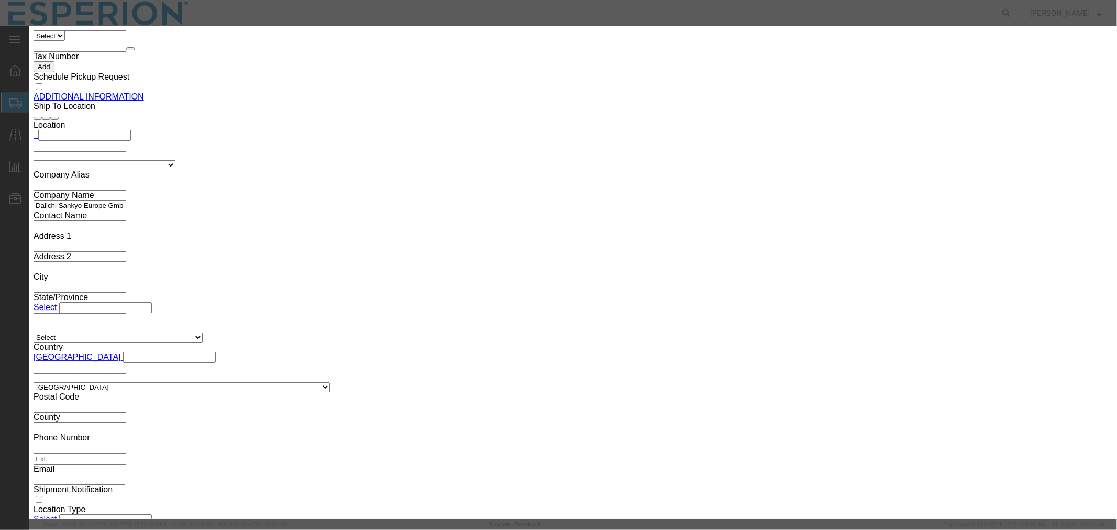
drag, startPoint x: 698, startPoint y: 152, endPoint x: 607, endPoint y: 149, distance: 90.6
click div "Serial 2042500028"
paste input "30"
type input "2042500030"
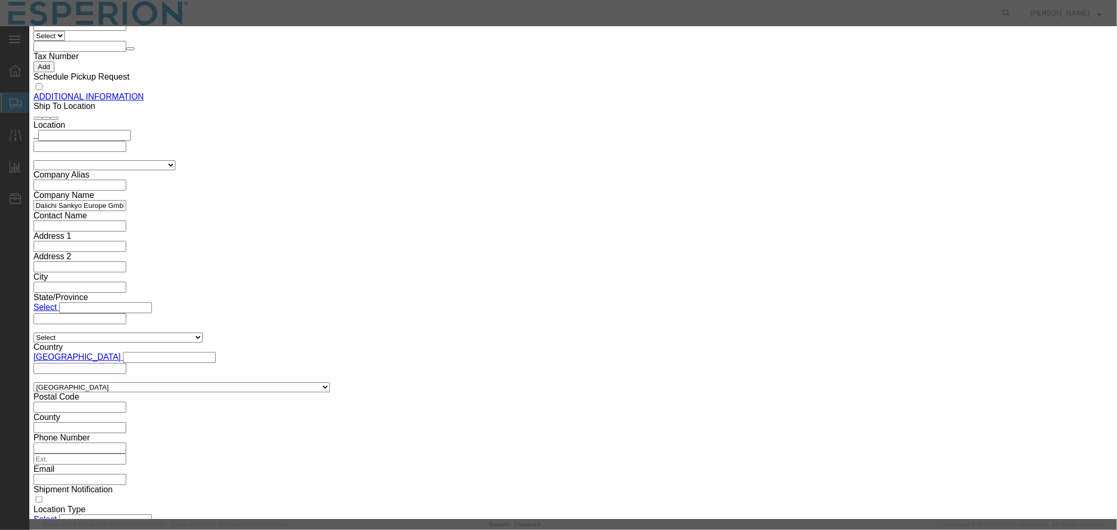
drag, startPoint x: 420, startPoint y: 259, endPoint x: 337, endPoint y: 255, distance: 82.8
click div "Lot# 2042500028"
paste input "30"
type input "2042500030"
click button "Save & Close"
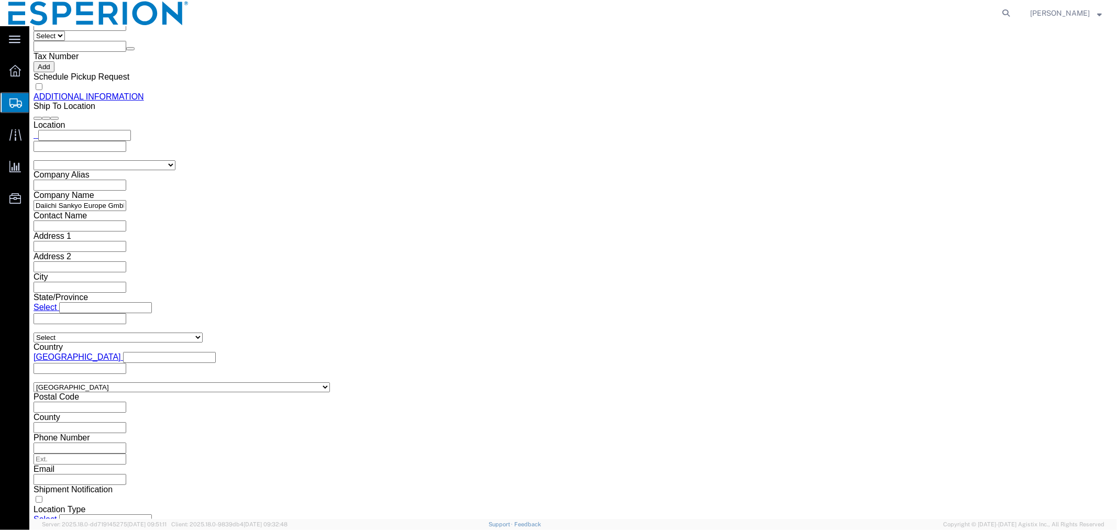
click dd "115190.16 USD"
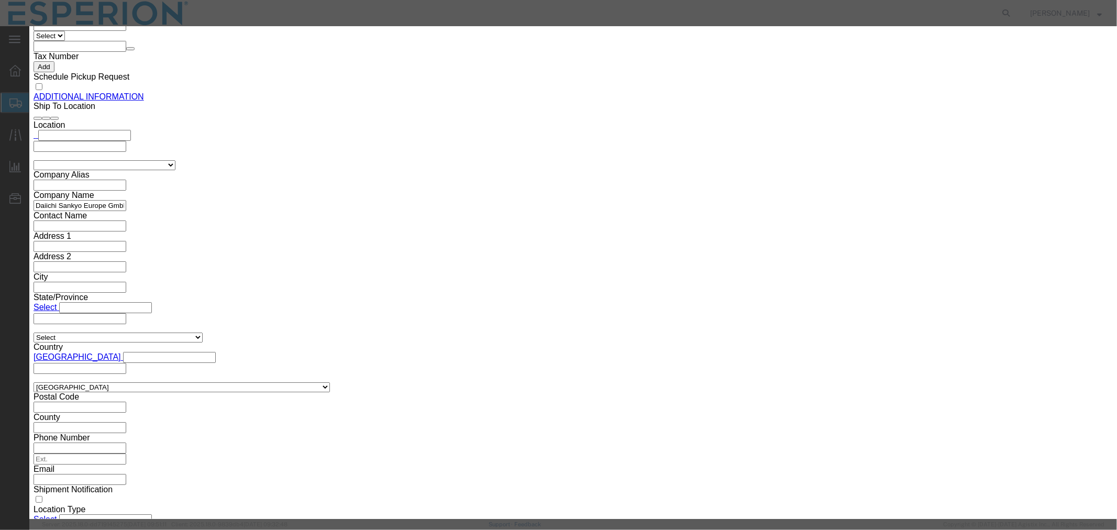
drag, startPoint x: 403, startPoint y: 102, endPoint x: 338, endPoint y: 106, distance: 65.0
click div "Pieces 120.17 Select Bag Barrels 100Board Feet Bottle Box Blister Pack Carats C…"
type input "119.71"
type input "114749.22"
click button "Save & Close"
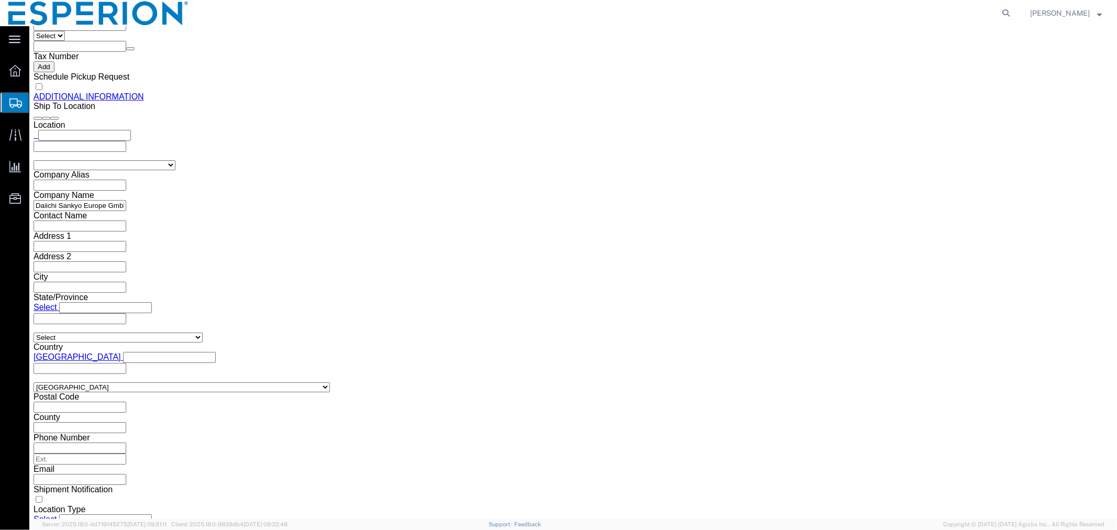
drag, startPoint x: 627, startPoint y: 265, endPoint x: 577, endPoint y: 264, distance: 50.8
click div "Weight Total weight of packages in pounds or kilograms 166.10 Select kgs lbs Sh…"
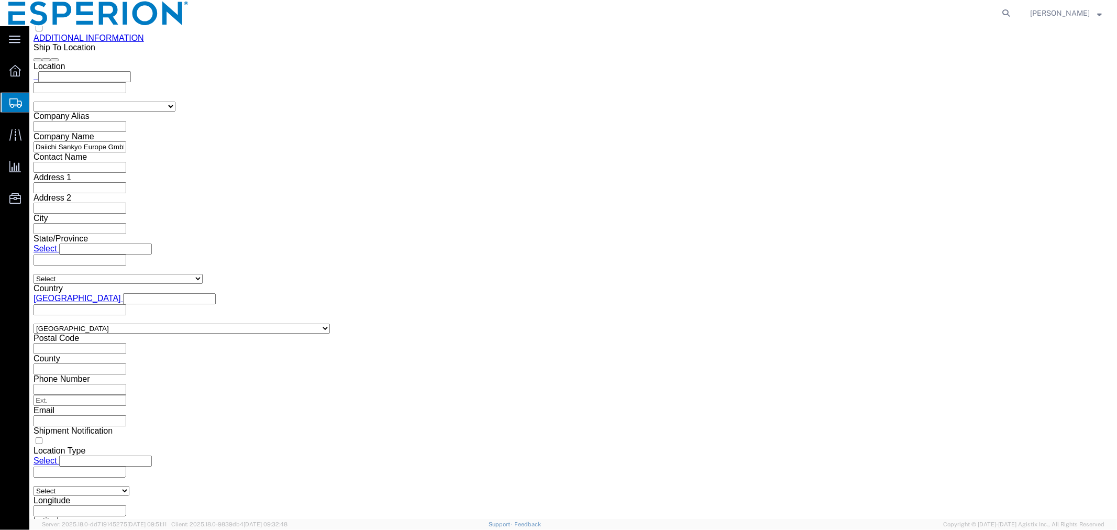
scroll to position [1378, 0]
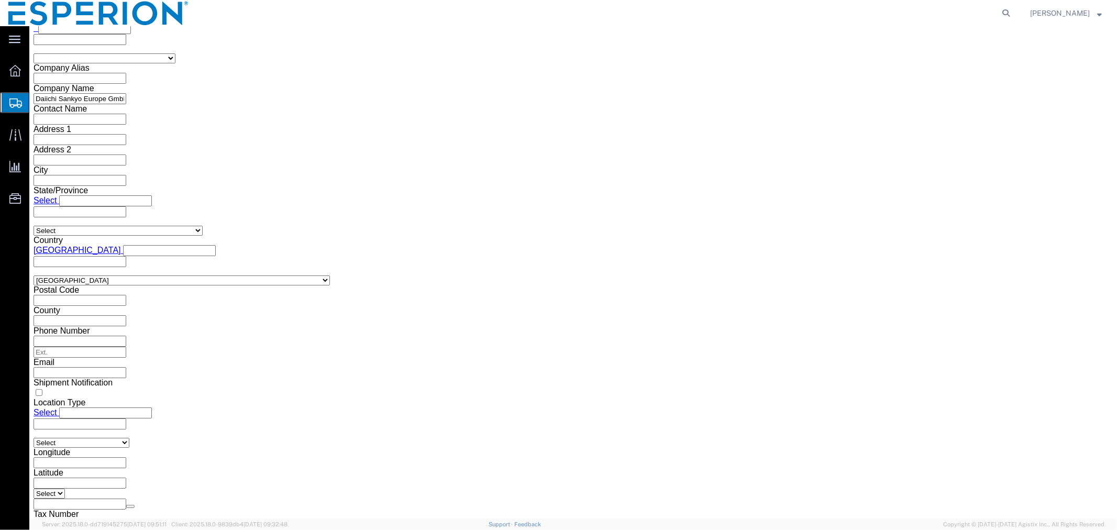
type input "165.645"
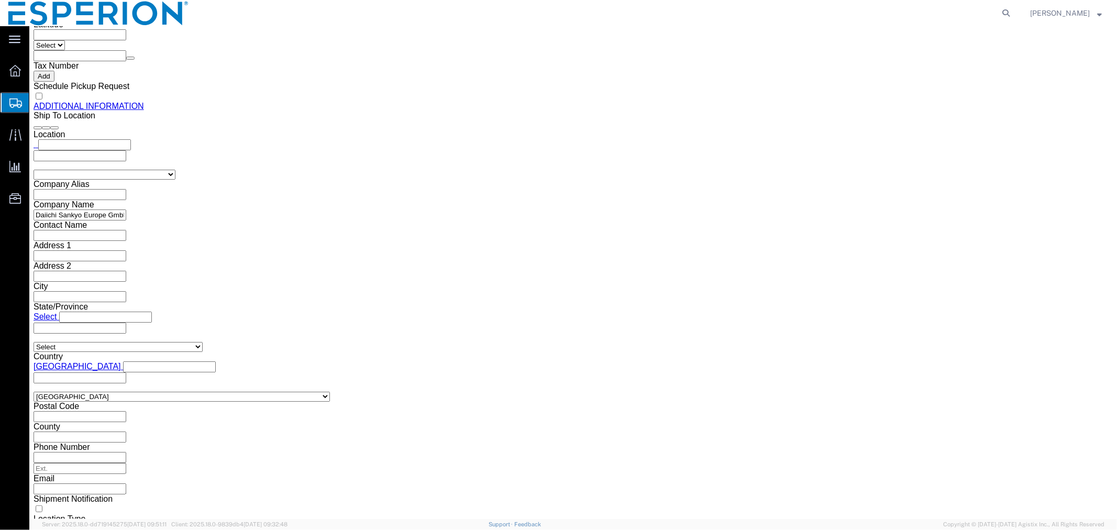
scroll to position [1203, 0]
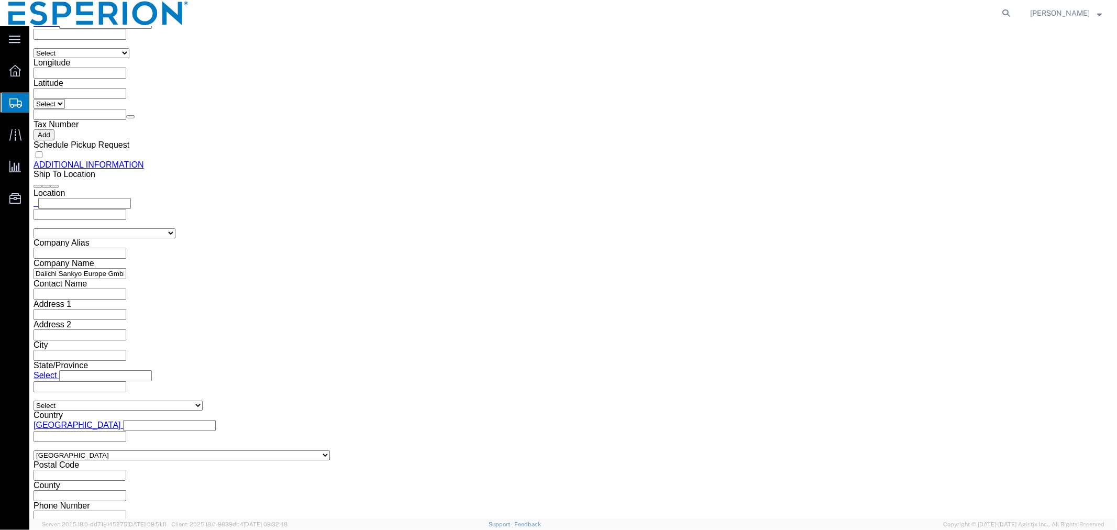
click span "button"
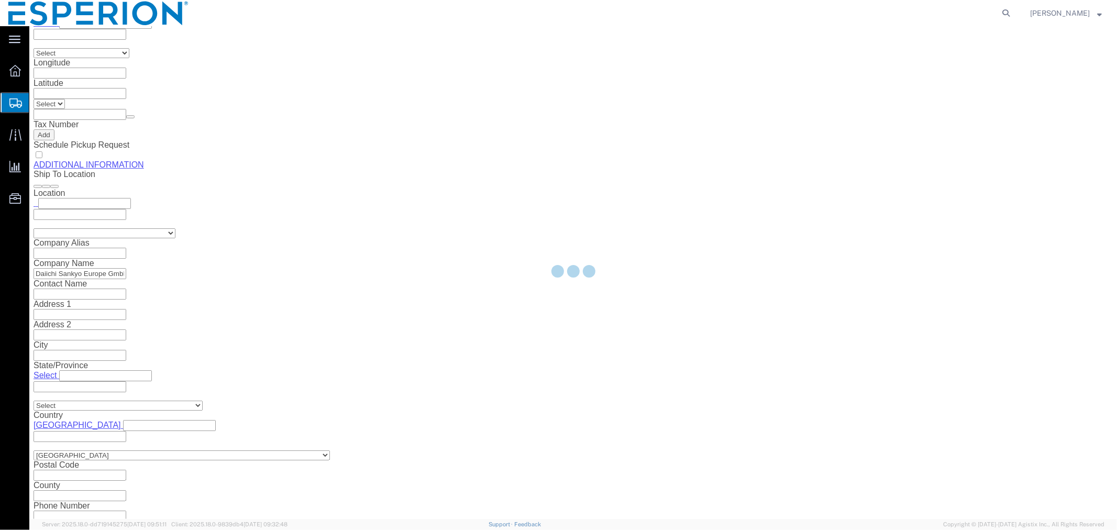
scroll to position [0, 0]
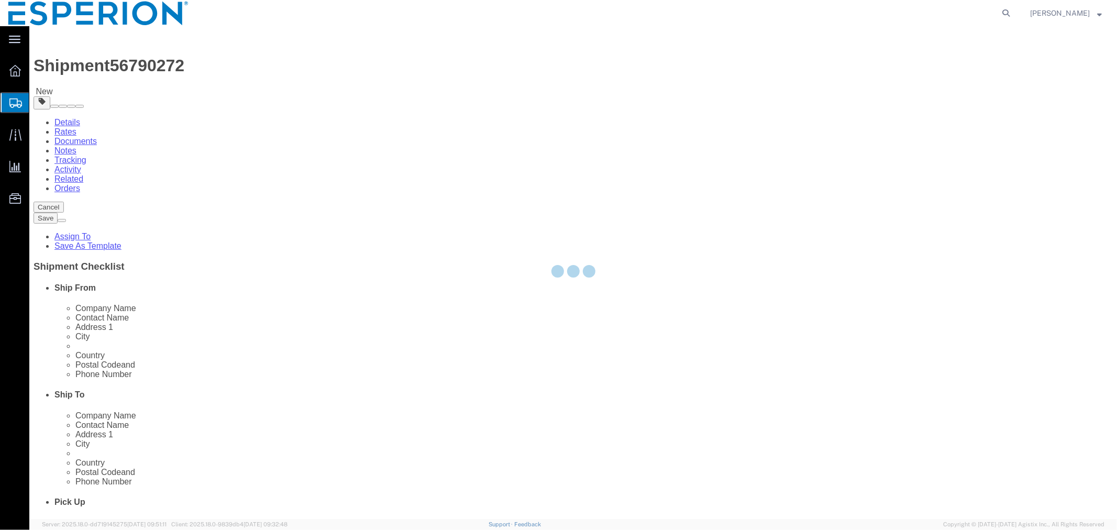
select select "PSNS"
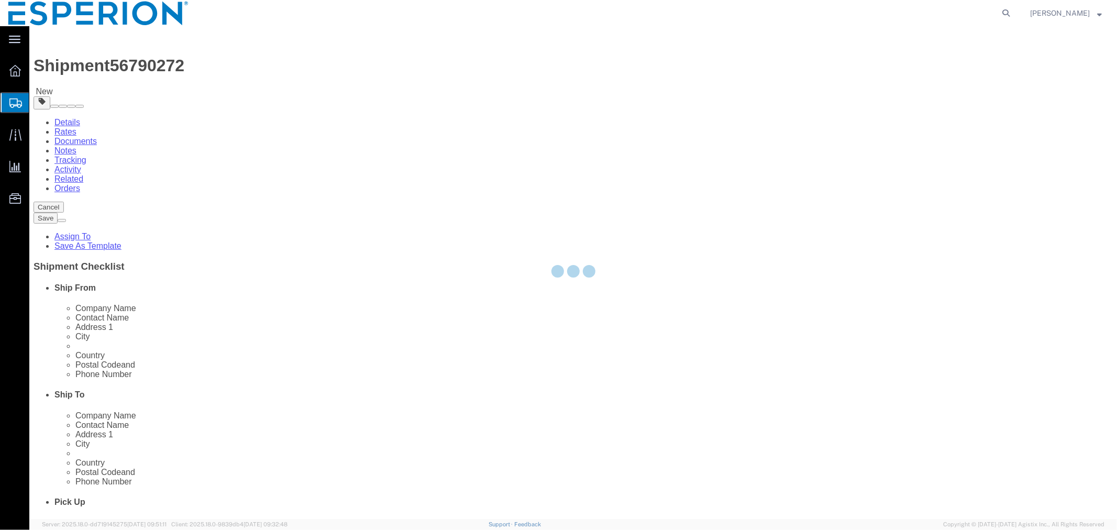
select select "PSNS"
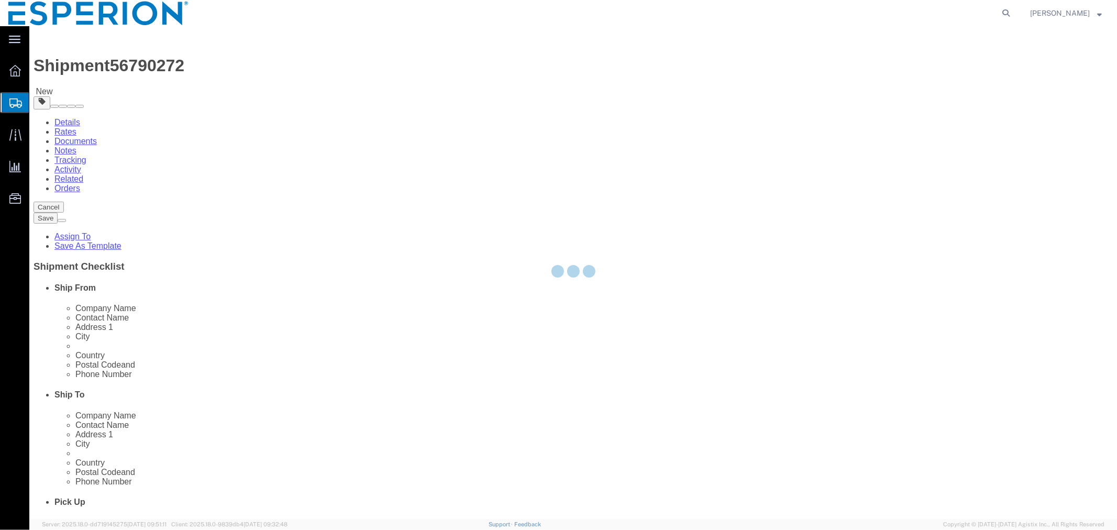
select select "PSNS"
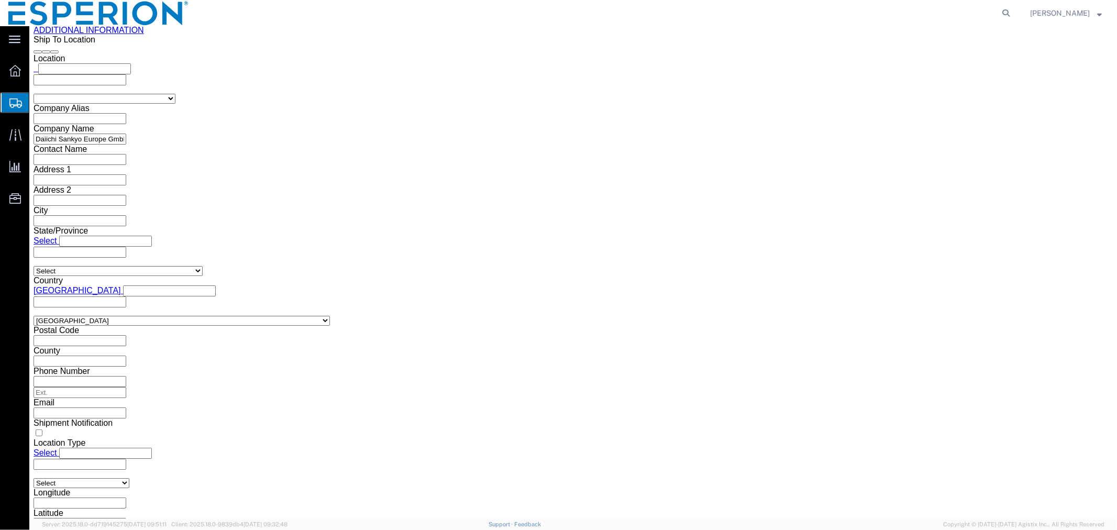
scroll to position [1486, 0]
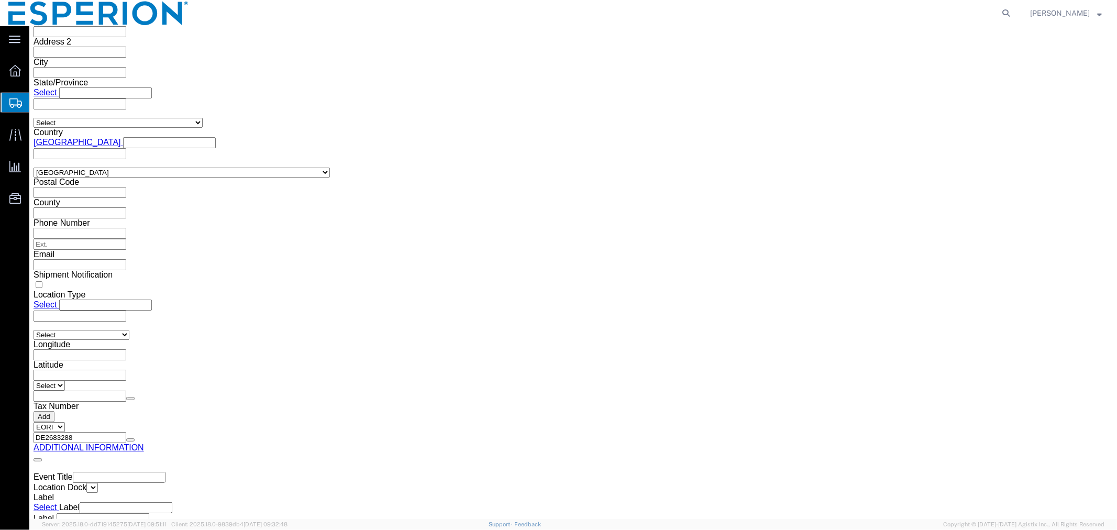
click dd "143784.00 USD"
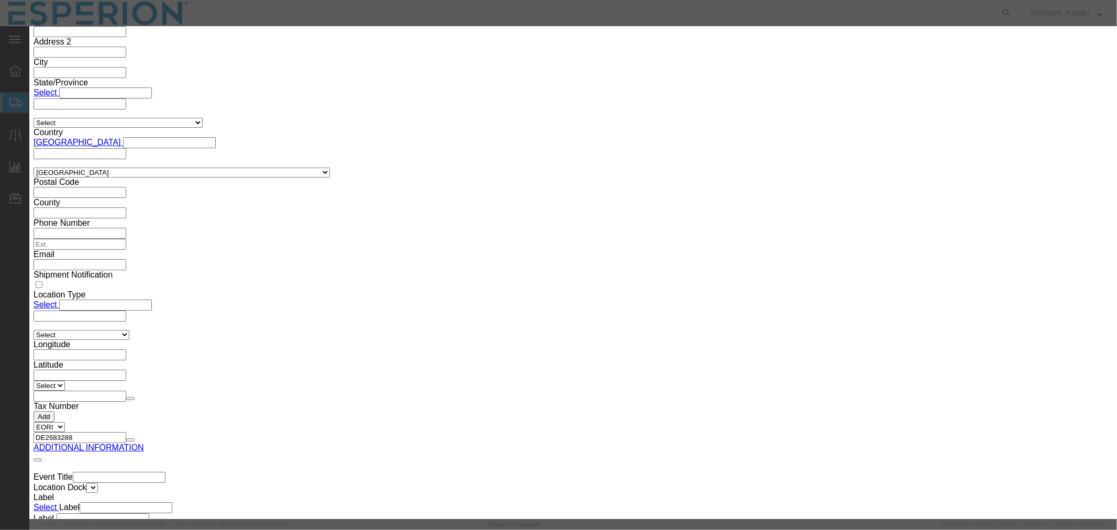
drag, startPoint x: 699, startPoint y: 148, endPoint x: 601, endPoint y: 147, distance: 97.9
click div "Serial 2042500030"
paste input "3"
type input "2042500033"
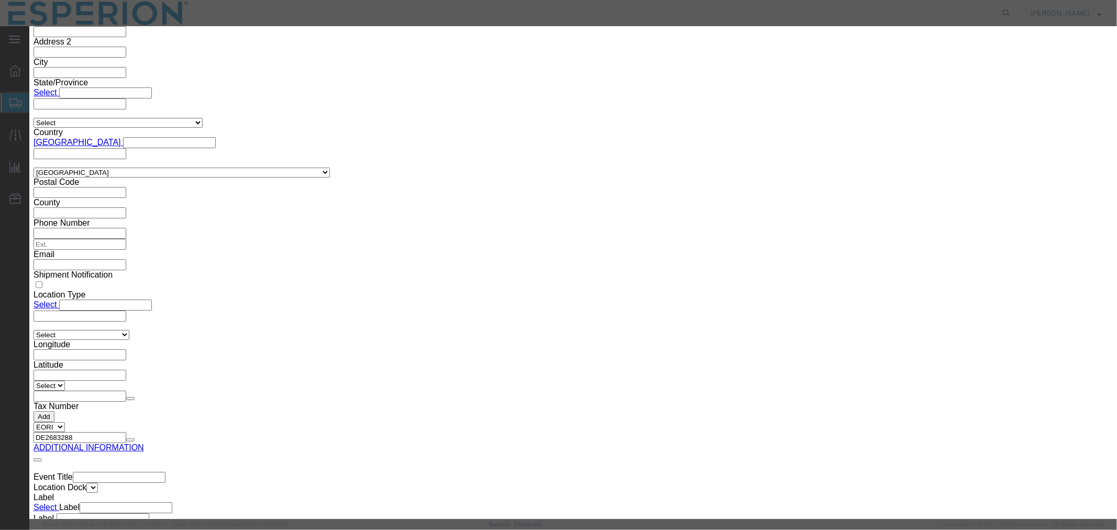
drag, startPoint x: 416, startPoint y: 260, endPoint x: 335, endPoint y: 249, distance: 81.8
click div "Market Distribution MAA Intended Use Code NDC NDC Approval Date CAS# FDA Produc…"
paste input "3"
type input "2042500033"
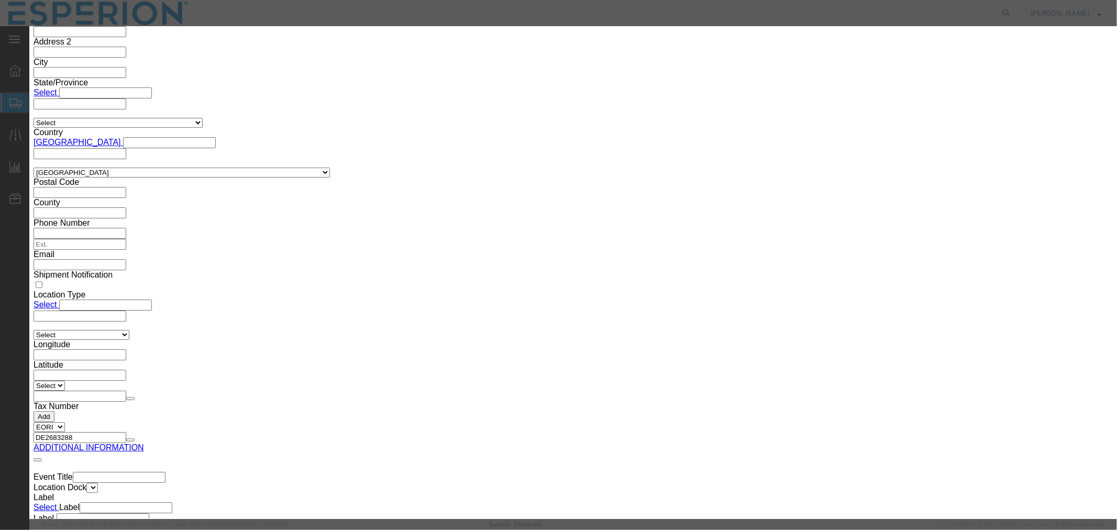
click button "Save & Close"
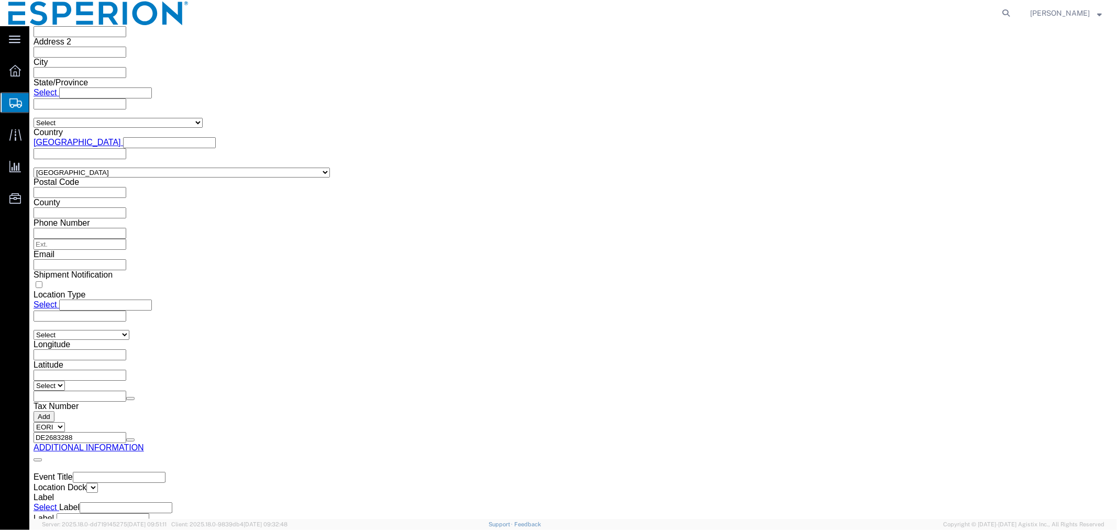
scroll to position [1196, 0]
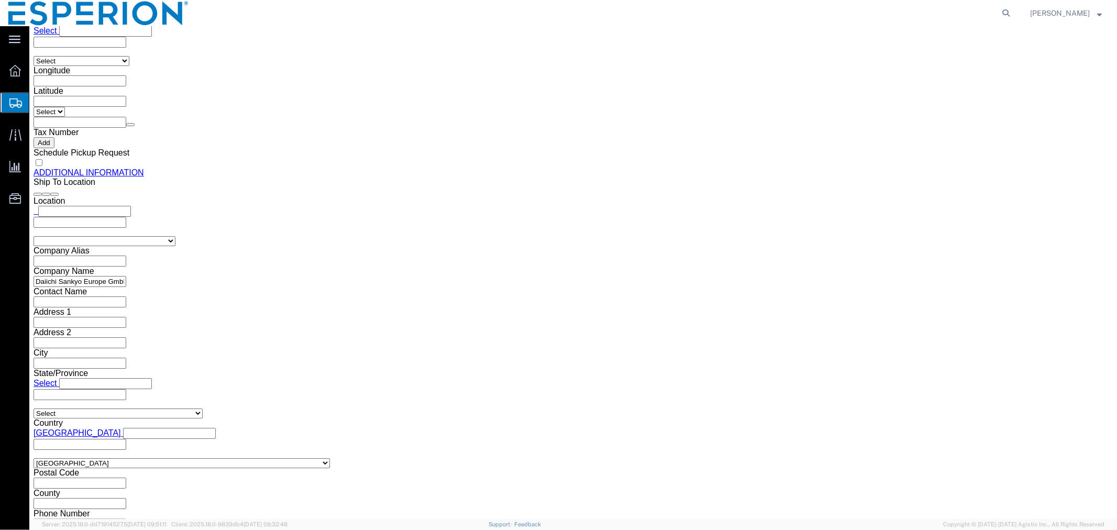
click span "button"
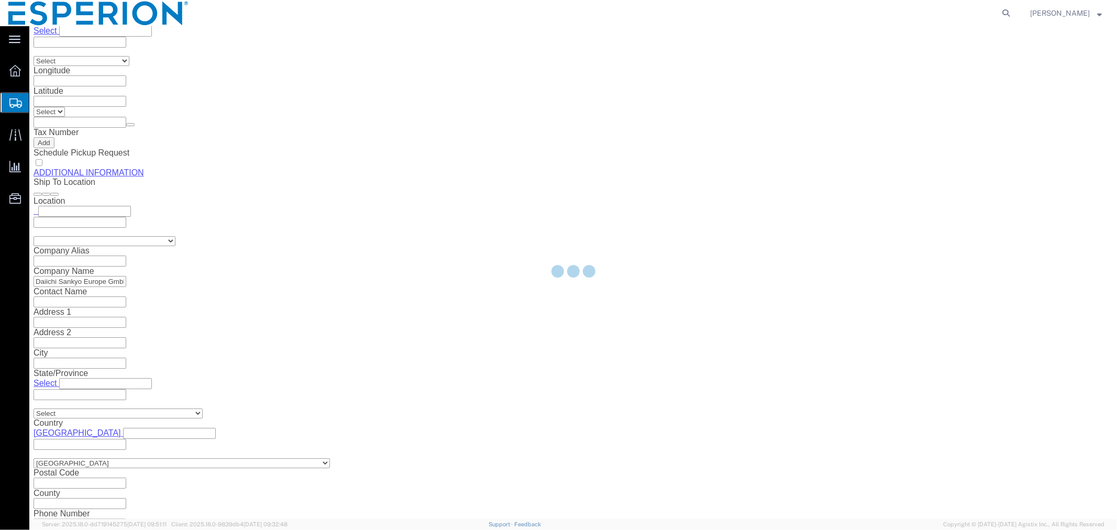
scroll to position [0, 0]
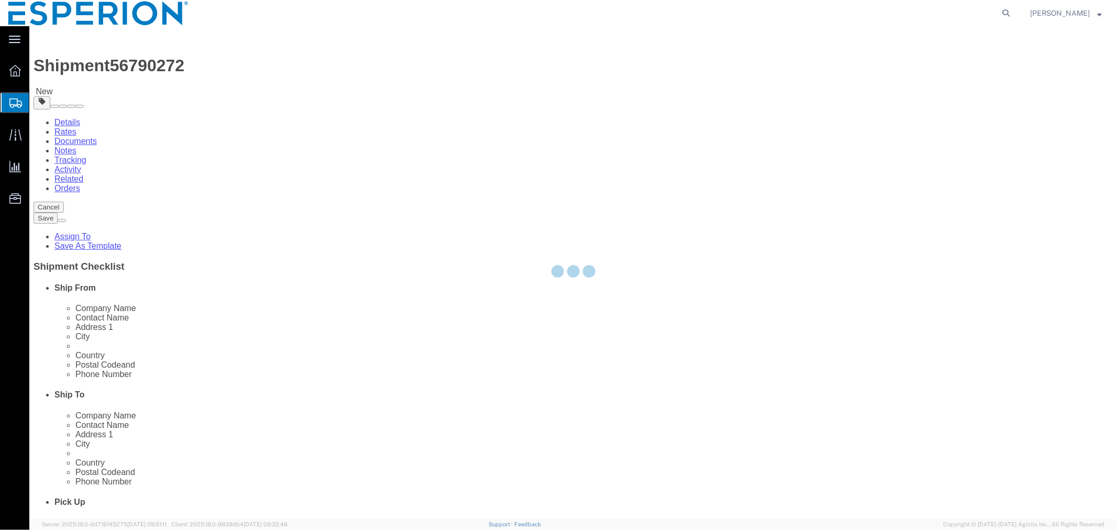
select select "PSNS"
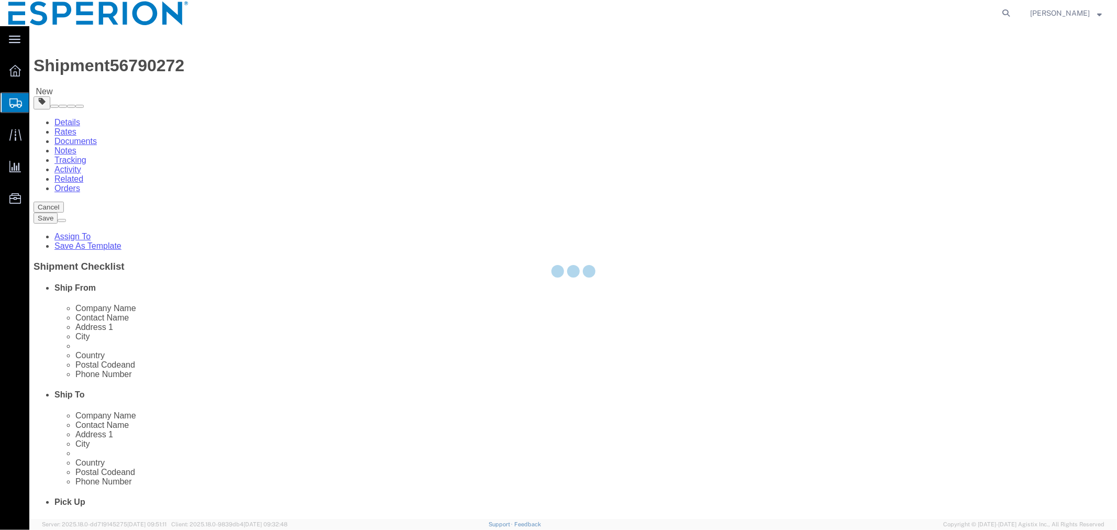
select select "PSNS"
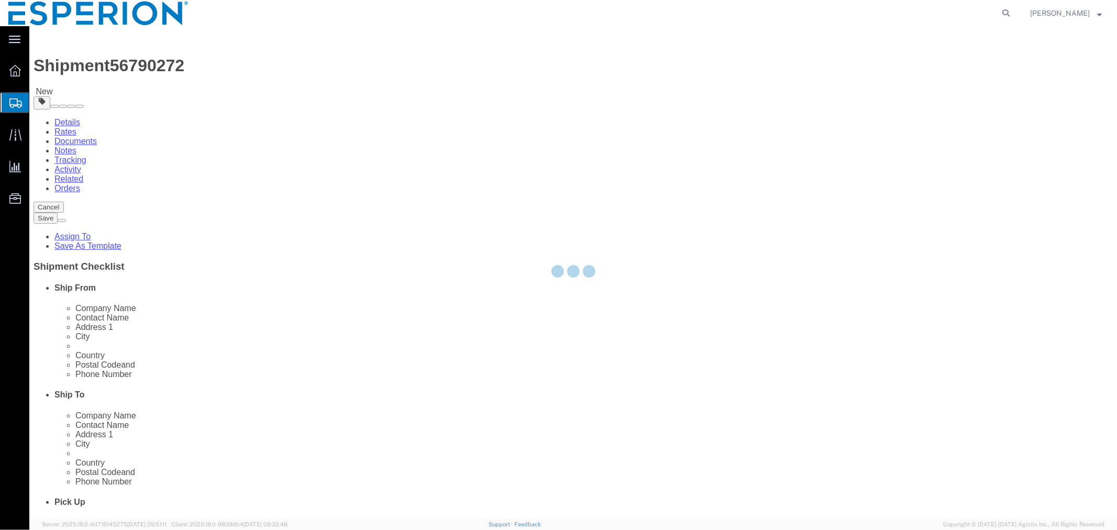
select select "PSNS"
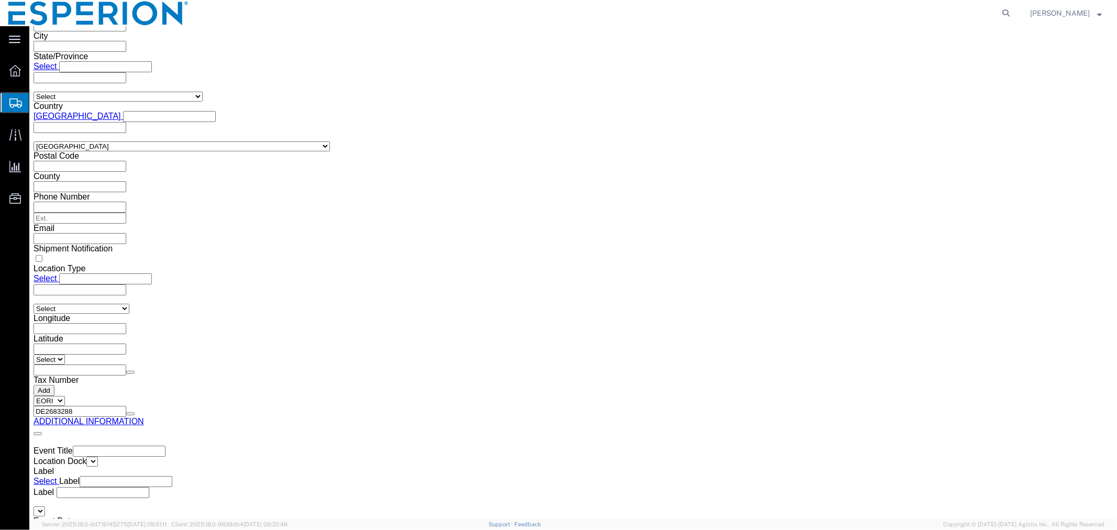
scroll to position [1569, 0]
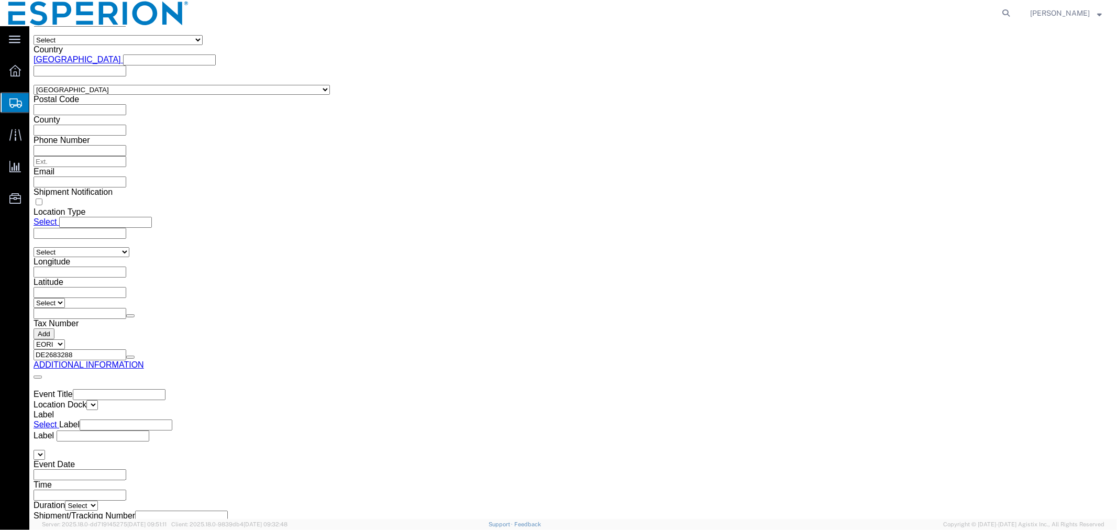
click dd "119.71 Kilogram"
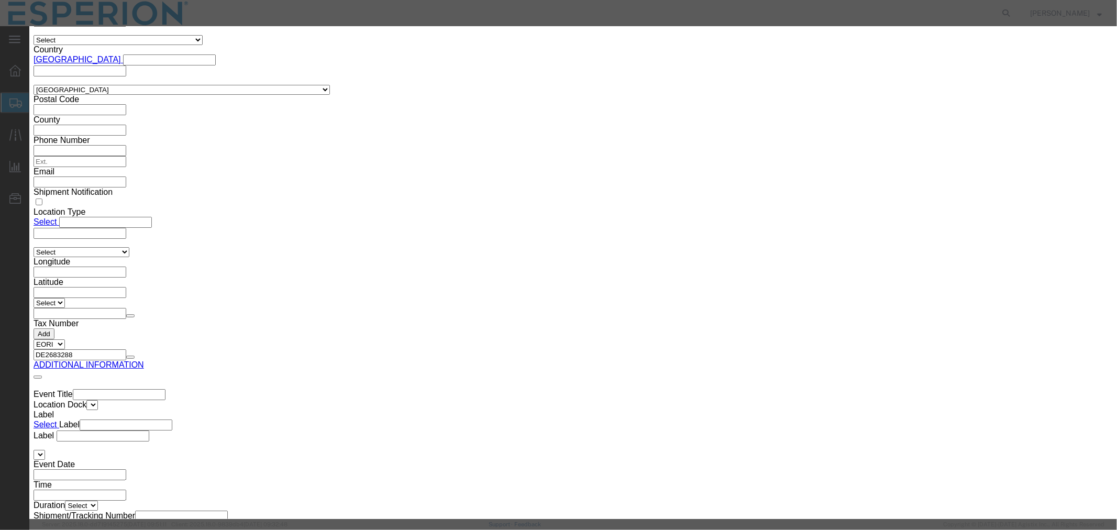
drag, startPoint x: 700, startPoint y: 153, endPoint x: 623, endPoint y: 152, distance: 77.5
click div "Serial 2042500030"
paste input "3"
type input "2042500033"
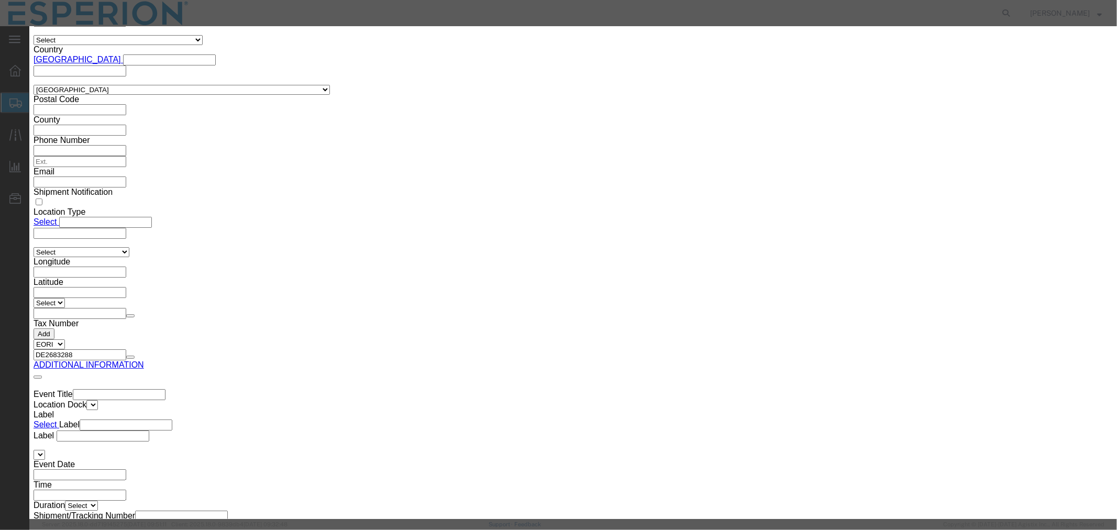
drag, startPoint x: 412, startPoint y: 205, endPoint x: 300, endPoint y: 196, distance: 112.4
click div "Lot# 2042500030"
paste input "3"
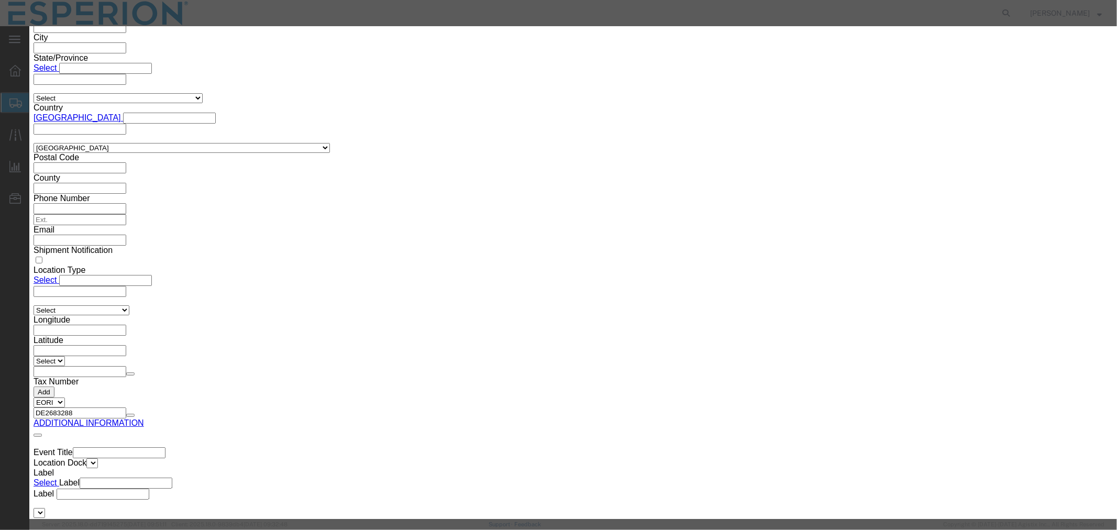
scroll to position [1336, 0]
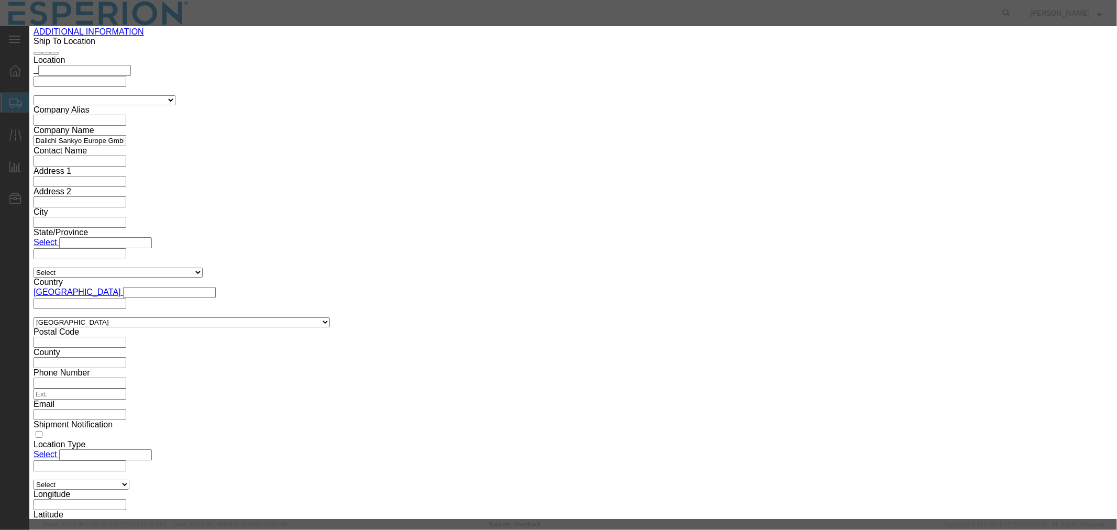
type input "2042500033"
drag, startPoint x: 400, startPoint y: 101, endPoint x: 344, endPoint y: 101, distance: 56.0
click div "Pieces 119.71 Select Bag Barrels 100Board Feet Bottle Box Blister Pack Carats C…"
type input "123.16"
type input "118056.25"
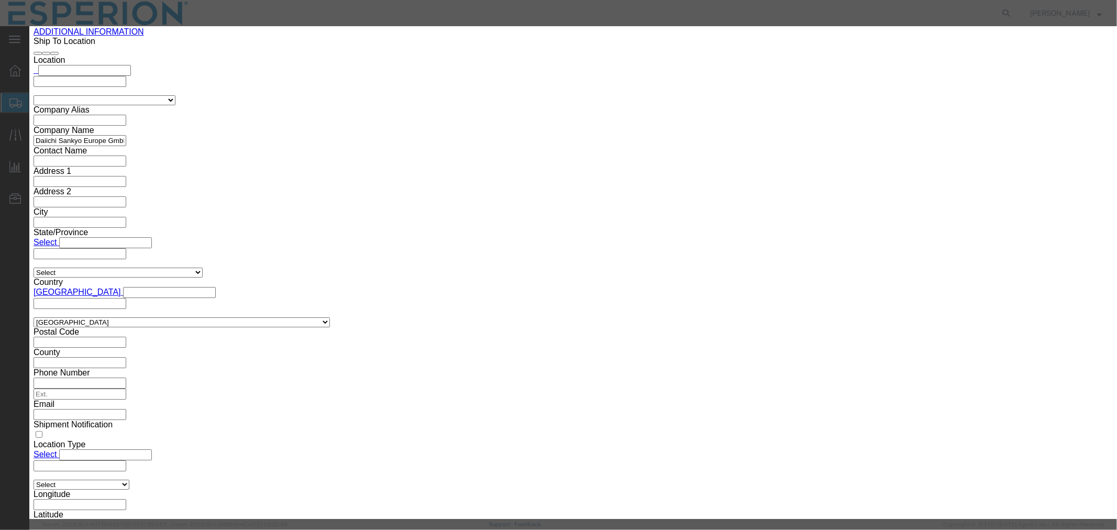
click button "Save & Close"
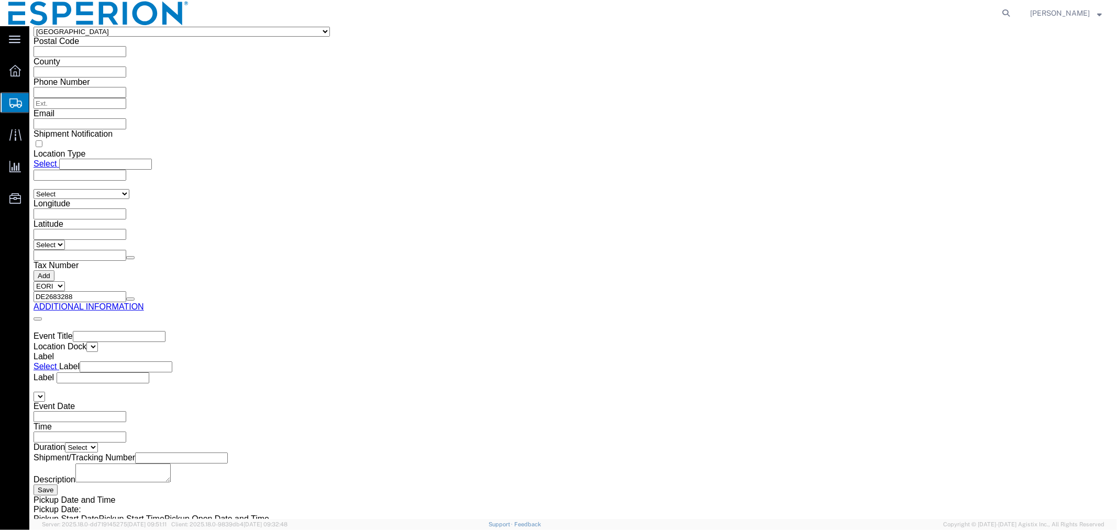
scroll to position [1697, 0]
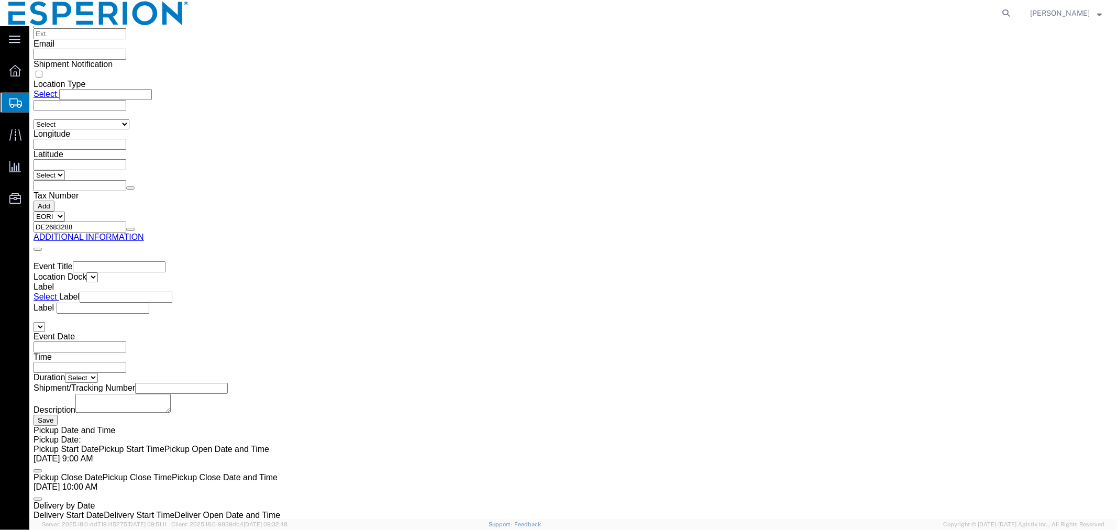
drag, startPoint x: 627, startPoint y: 164, endPoint x: 560, endPoint y: 154, distance: 67.2
click div "Weight 165.64 Select kgs lbs Ship. t°"
type input "169.095"
click button "Save"
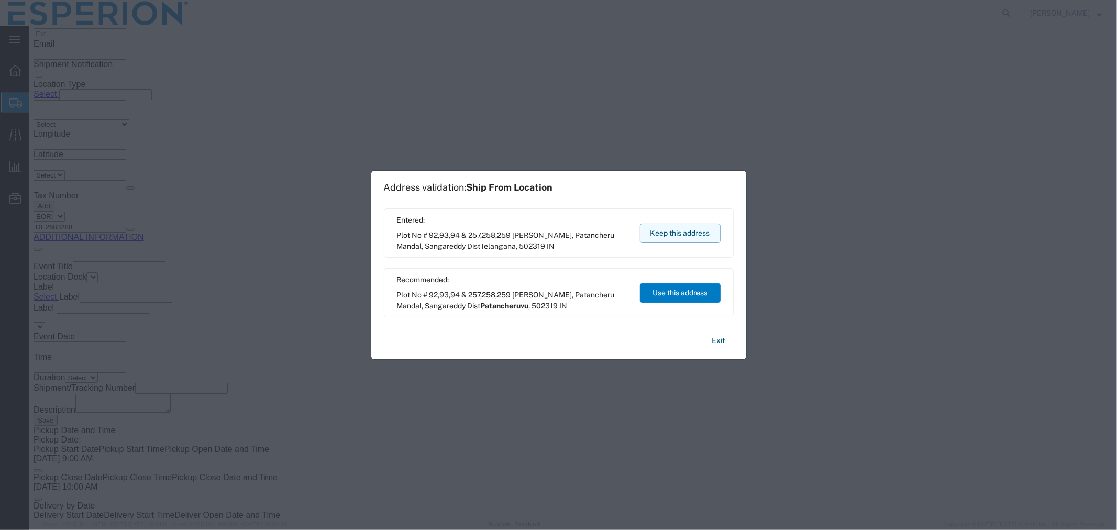
click at [670, 237] on button "Keep this address" at bounding box center [680, 233] width 81 height 19
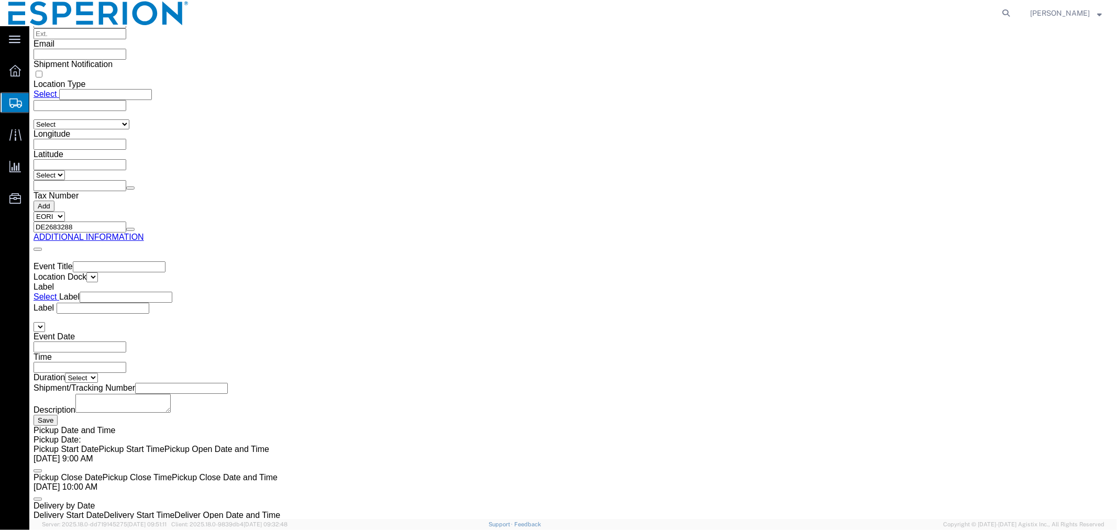
click button "Continue"
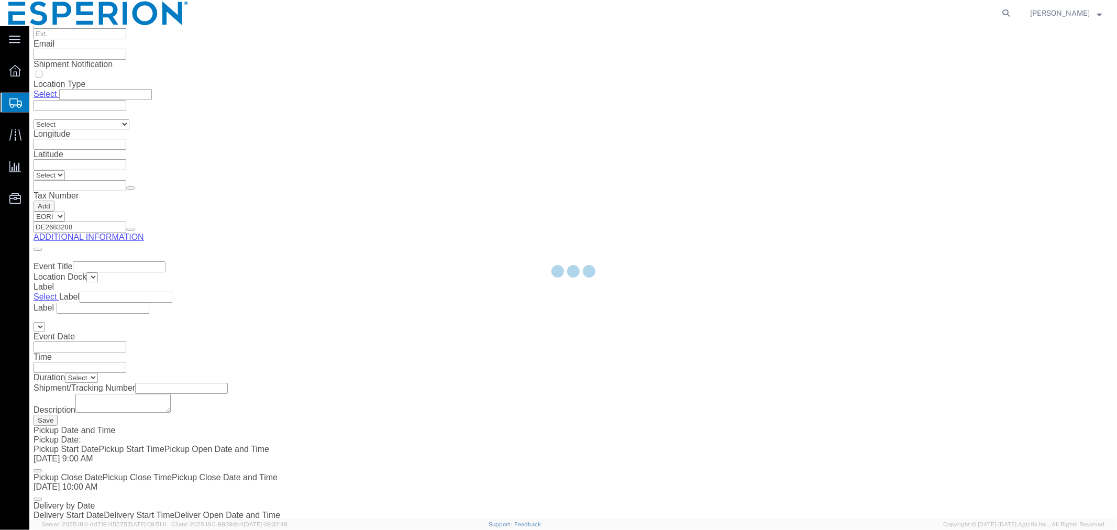
select select
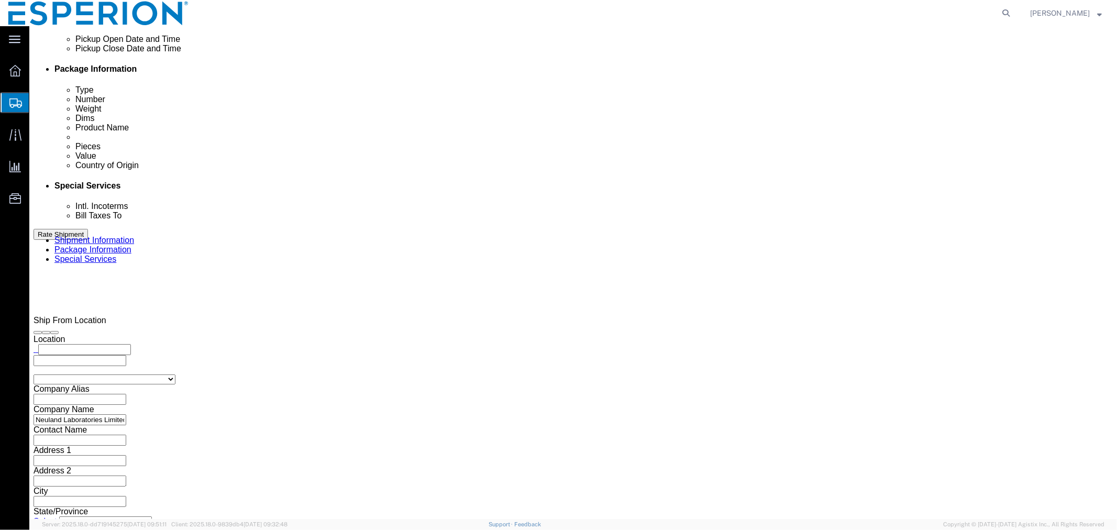
scroll to position [435, 0]
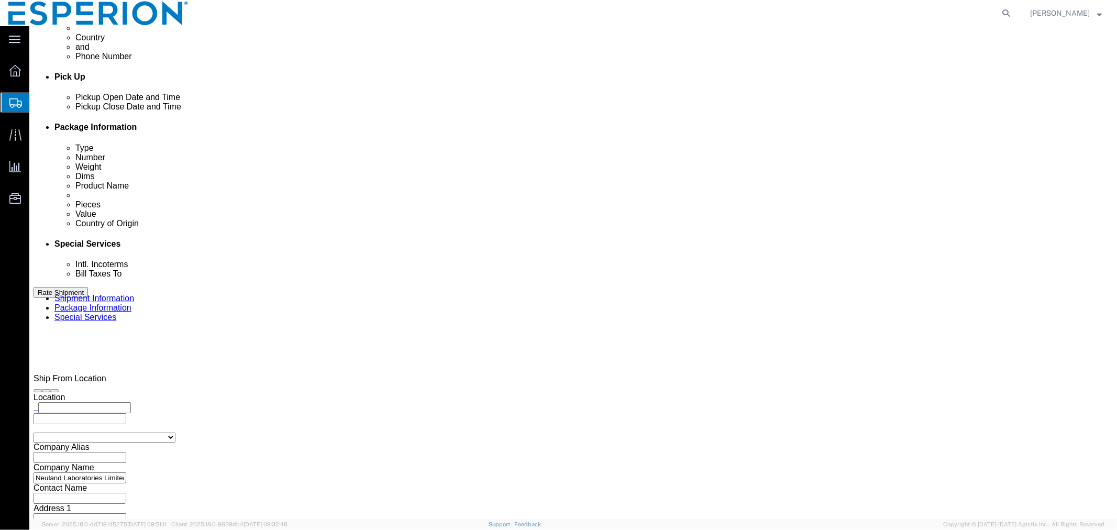
click select "Select Carriage Insurance Paid Carriage Paid To Cost and Freight Cost Insurance…"
select select "FCA"
click select "Select Carriage Insurance Paid Carriage Paid To Cost and Freight Cost Insurance…"
select select "SHIP"
select select "RCPN"
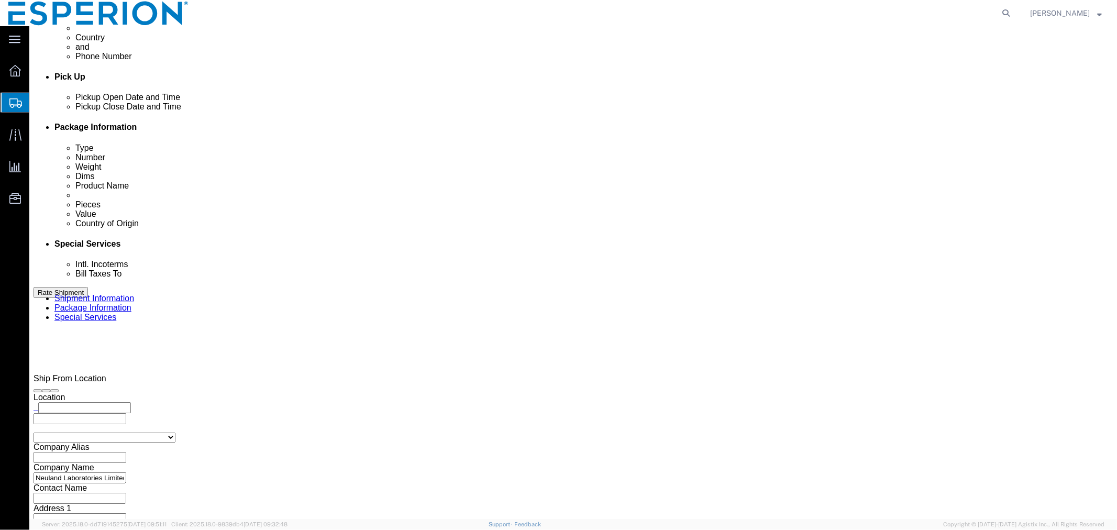
click input "text"
type input "[GEOGRAPHIC_DATA], [GEOGRAPHIC_DATA], [GEOGRAPHIC_DATA]"
click select "Select Free of Charge Free of Cost NET 30 NET 45 NET 60 See Comment"
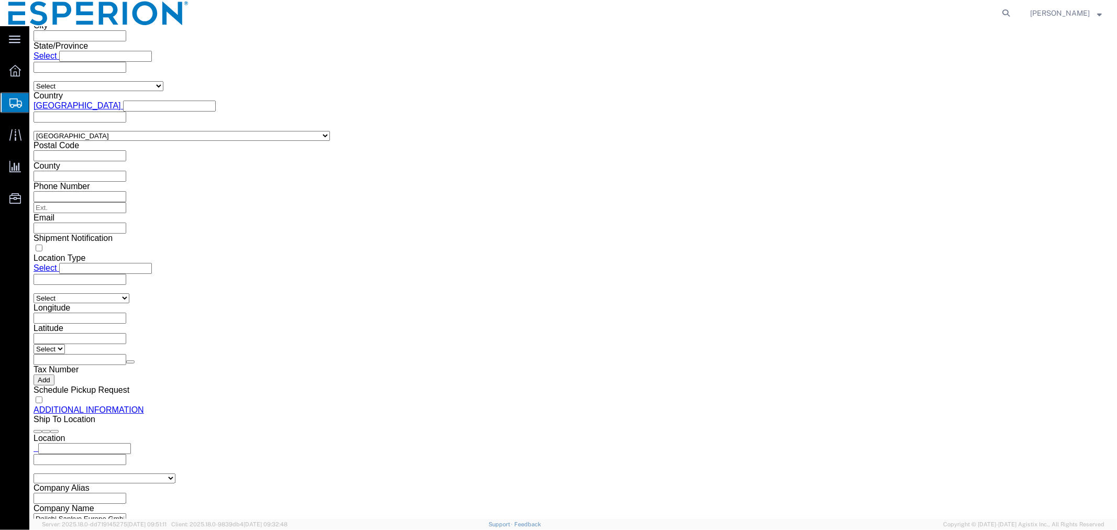
scroll to position [1016, 0]
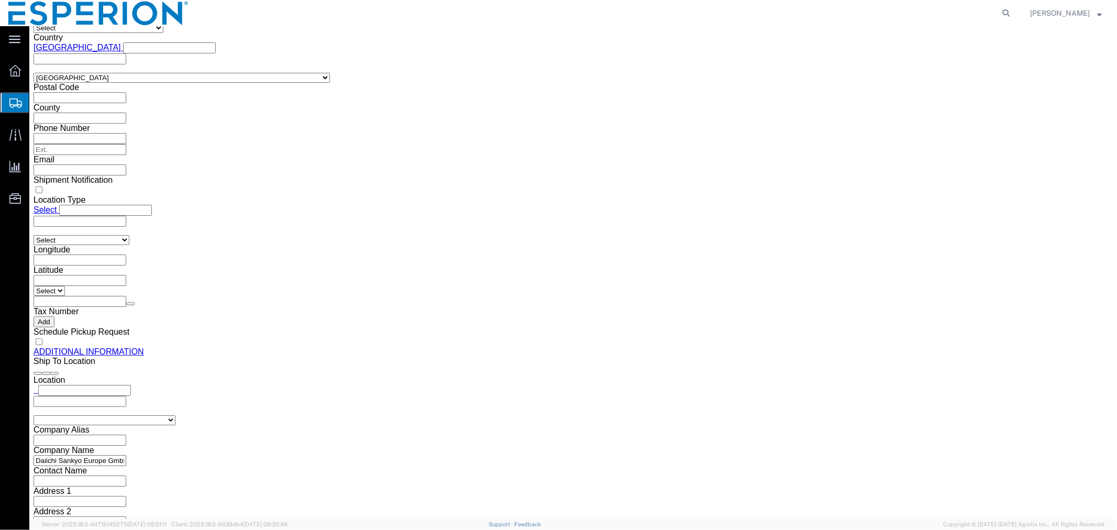
click button "Rate Shipment"
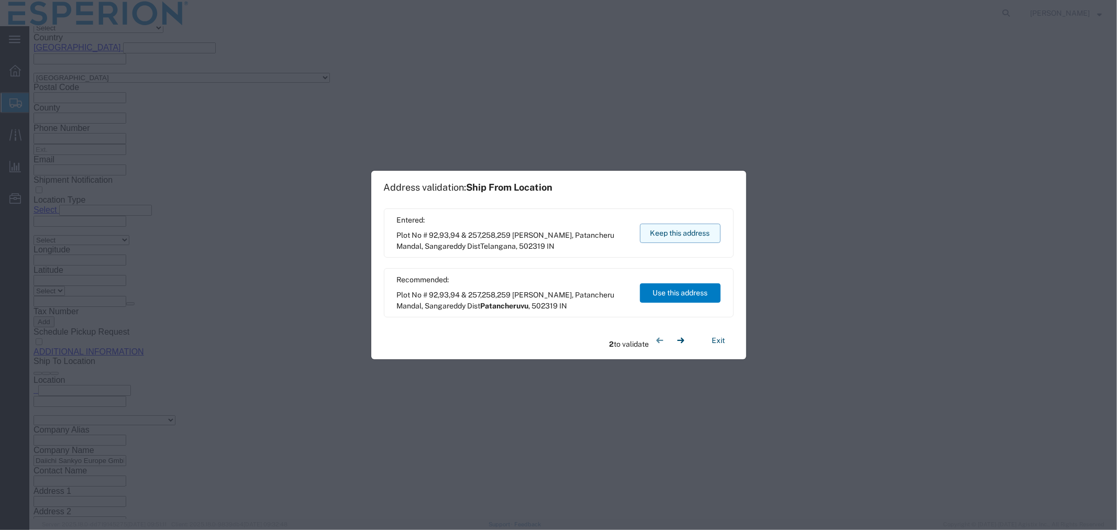
click at [673, 231] on button "Keep this address" at bounding box center [680, 233] width 81 height 19
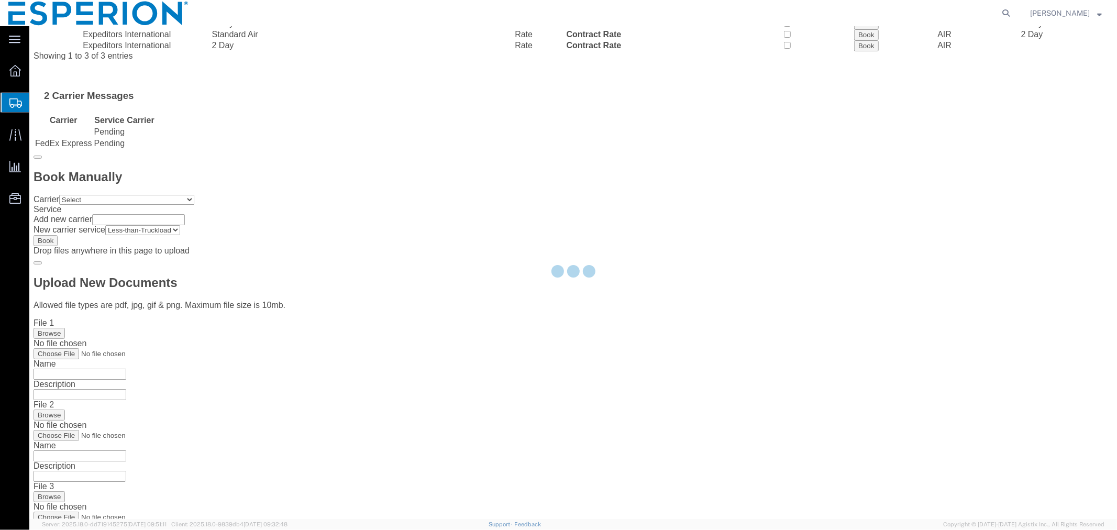
scroll to position [0, 0]
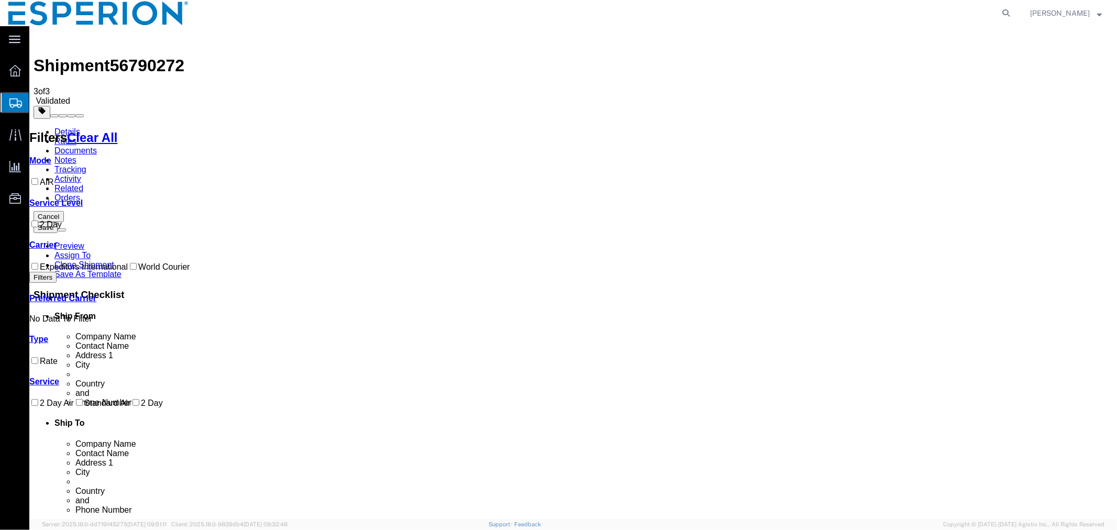
click at [123, 56] on span "56790272" at bounding box center [146, 65] width 74 height 19
copy span "56790272"
click at [96, 146] on link "Documents" at bounding box center [75, 150] width 42 height 9
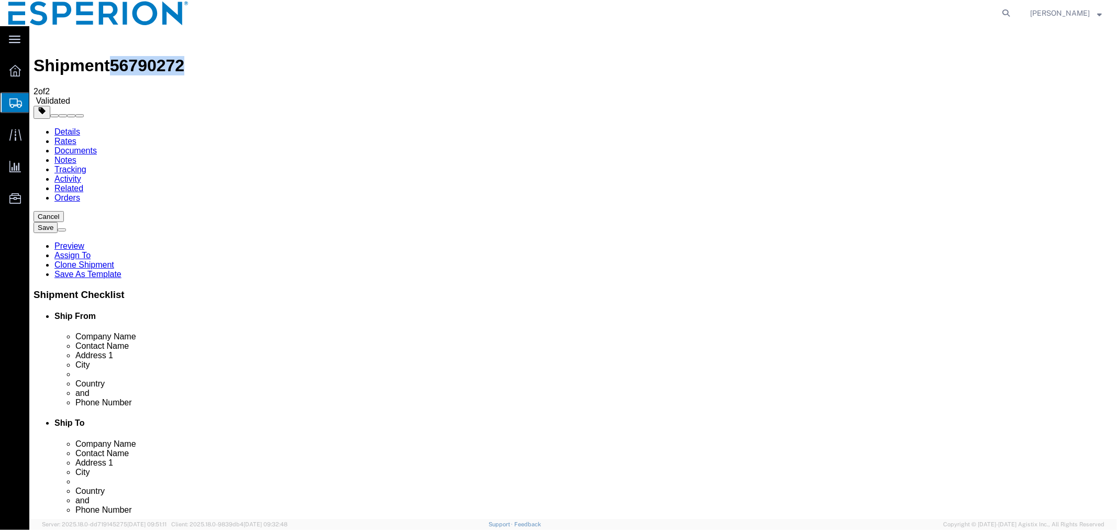
click at [65, 127] on link "Details" at bounding box center [67, 131] width 26 height 9
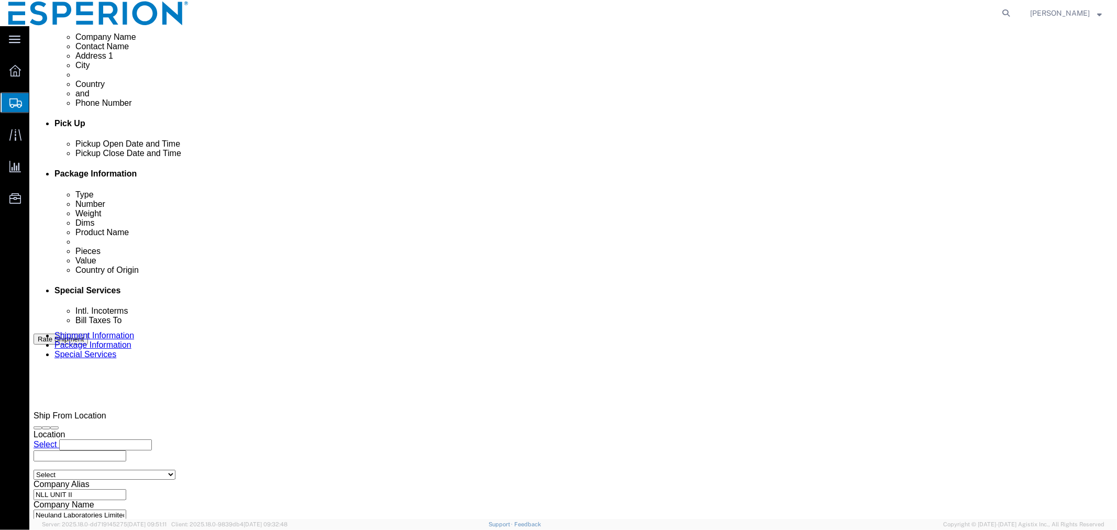
scroll to position [486, 0]
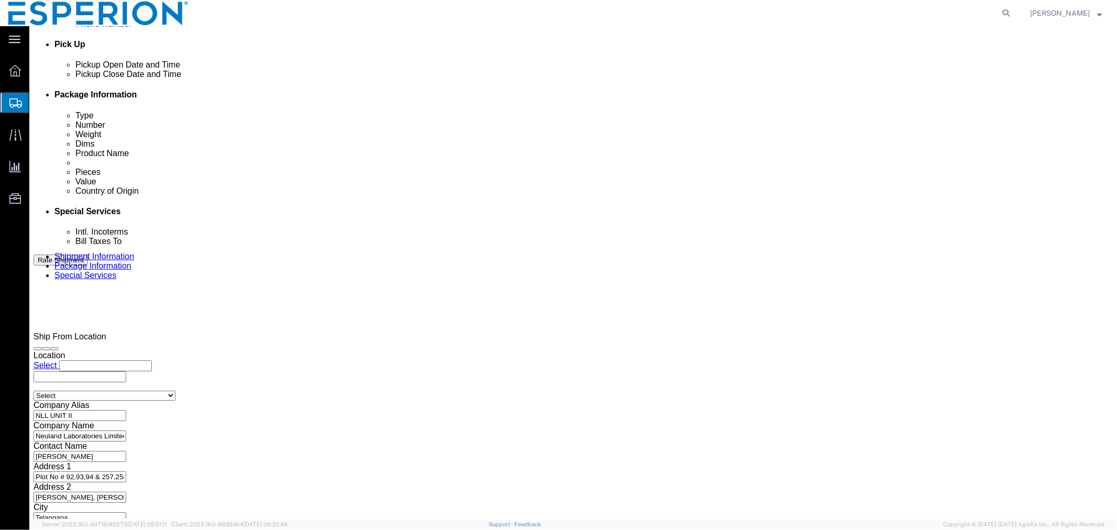
click button "Continue"
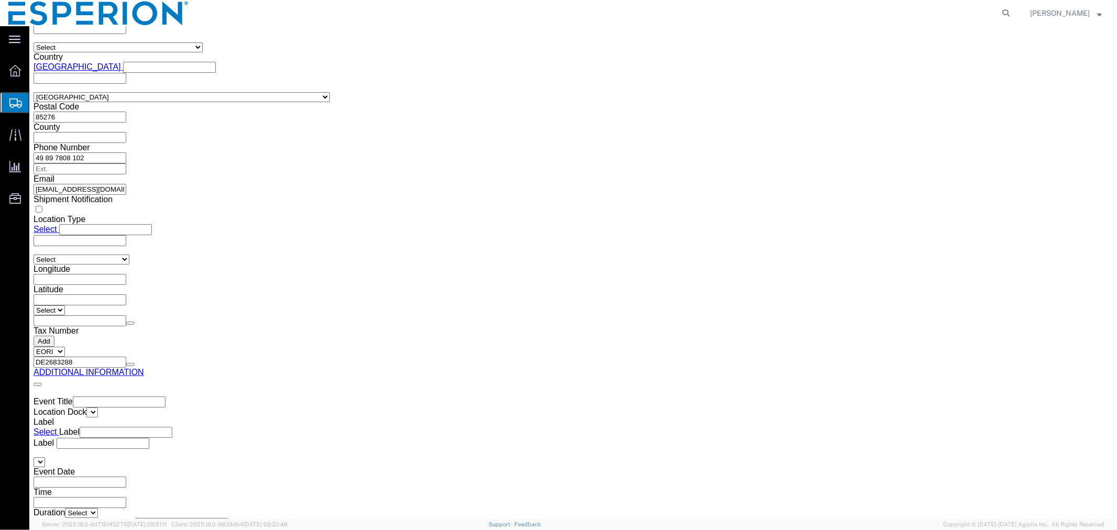
scroll to position [1697, 0]
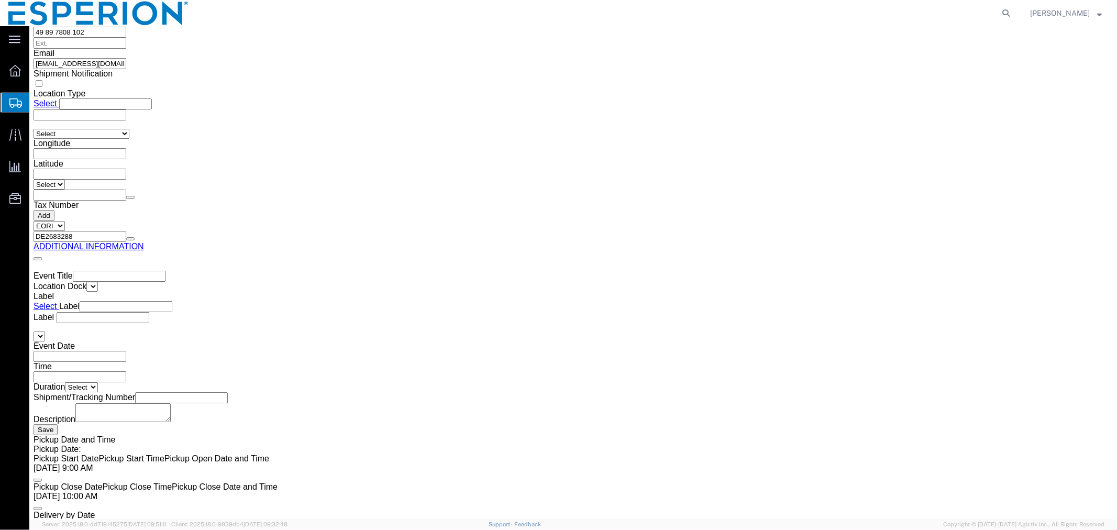
click div "1 x Pallet(s) Standard (Not Stackable) Package Type Select Bale(s) Basket(s) Bo…"
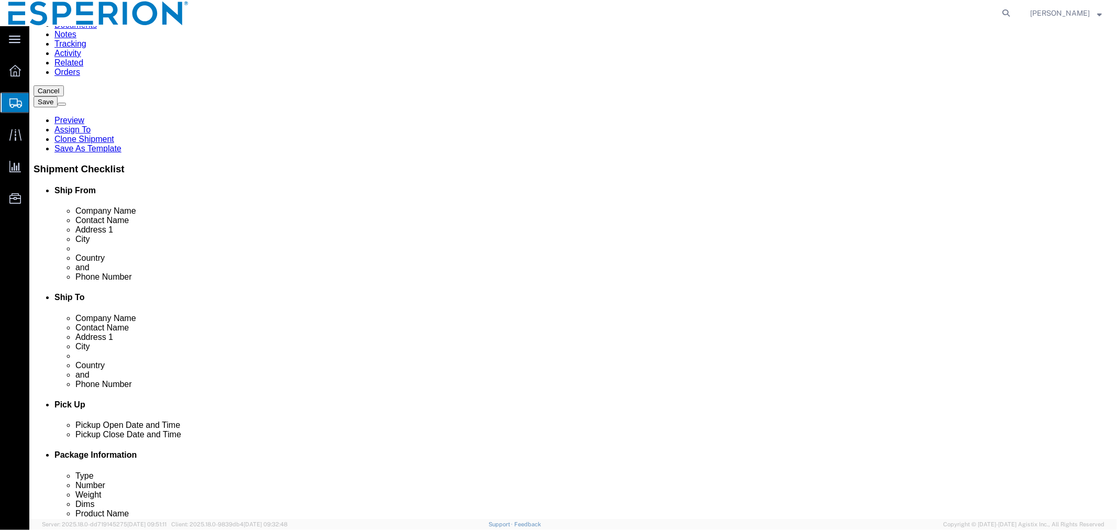
scroll to position [0, 0]
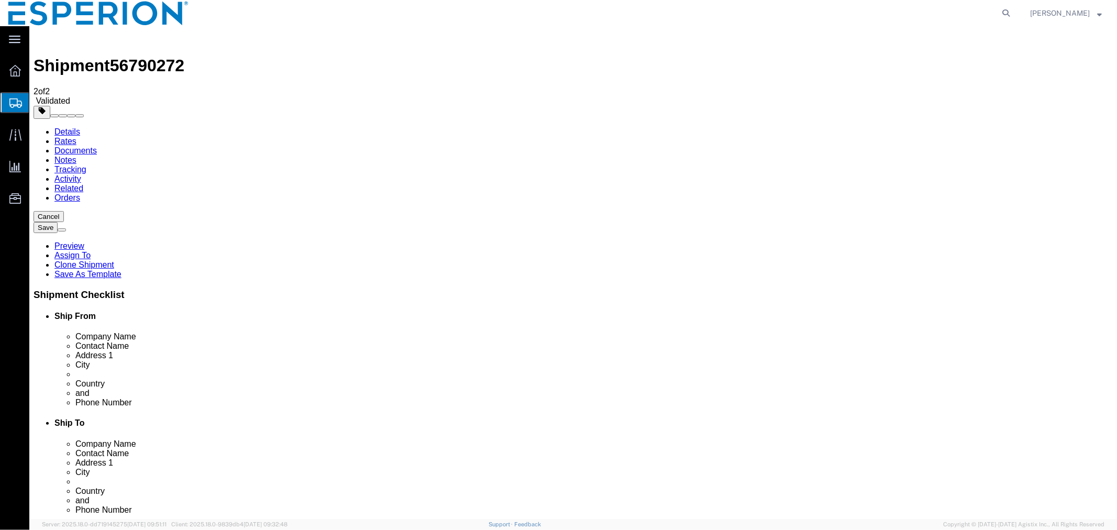
click div "Shipment Information Package Information Special Services"
